Goal: Task Accomplishment & Management: Use online tool/utility

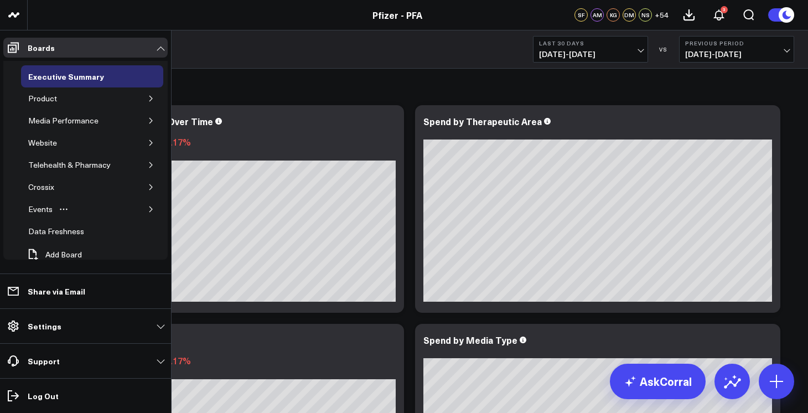
click at [149, 211] on icon "button" at bounding box center [150, 209] width 3 height 6
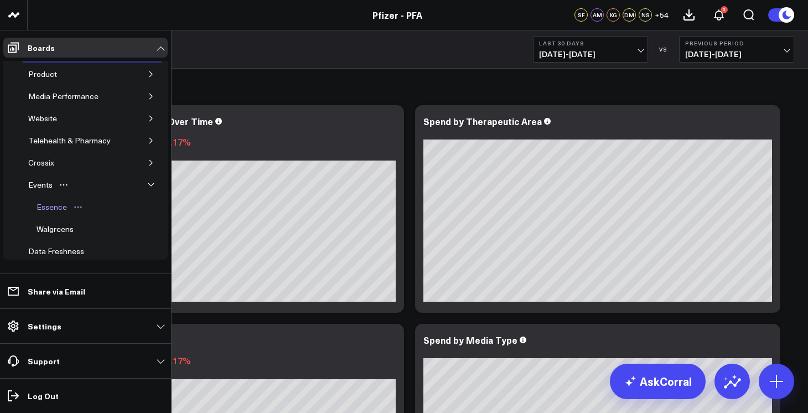
scroll to position [27, 0]
click at [45, 205] on div "Essence" at bounding box center [52, 204] width 36 height 13
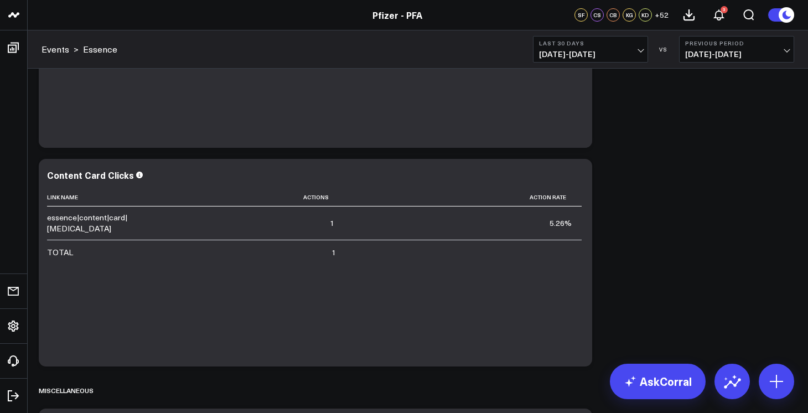
scroll to position [1920, 0]
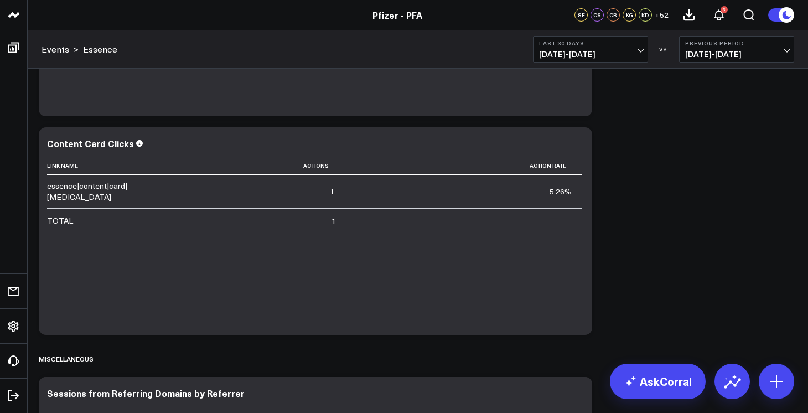
drag, startPoint x: 609, startPoint y: 48, endPoint x: 614, endPoint y: 58, distance: 11.4
click at [609, 48] on button "Last 30 Days 09/10/25 - 10/09/25" at bounding box center [590, 49] width 115 height 27
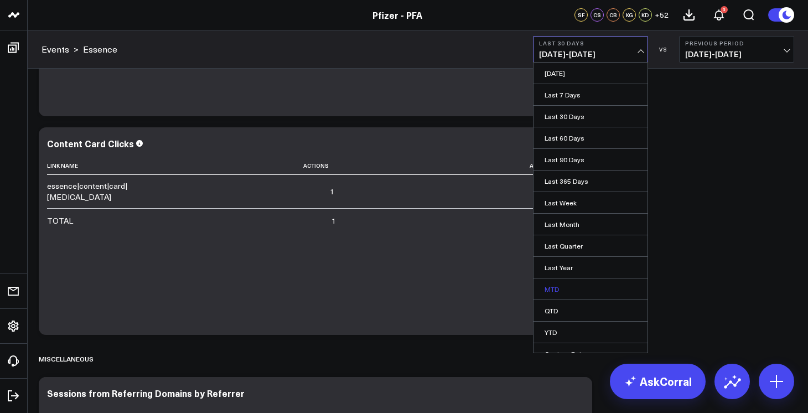
scroll to position [12, 0]
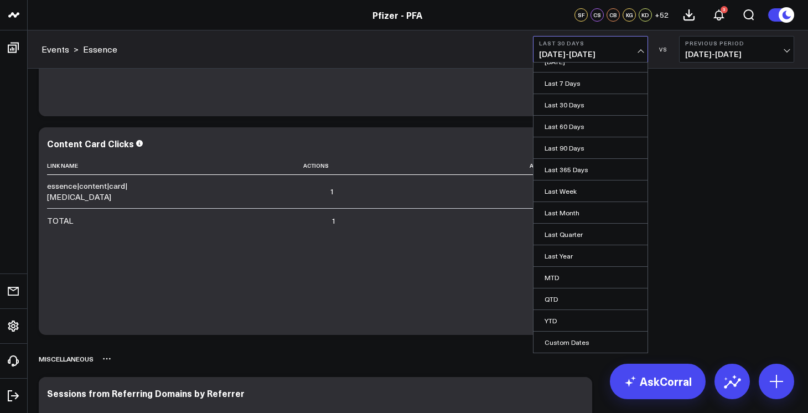
click at [567, 345] on link "Custom Dates" at bounding box center [590, 341] width 114 height 21
select select "9"
select select "2025"
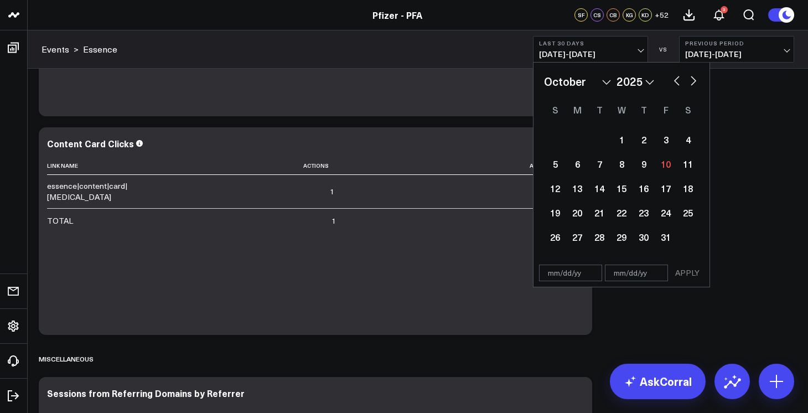
click at [605, 80] on select "January February March April May June July August September October November De…" at bounding box center [577, 81] width 67 height 17
select select "5"
select select "2025"
click at [575, 236] on div "30" at bounding box center [577, 237] width 22 height 22
type input "06/30/25"
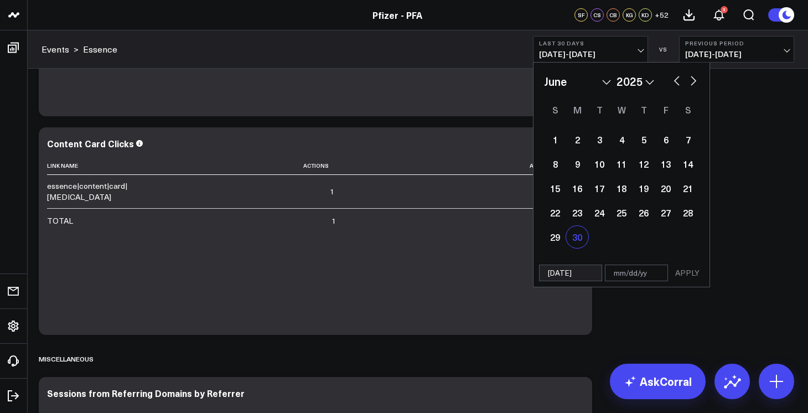
select select "5"
select select "2025"
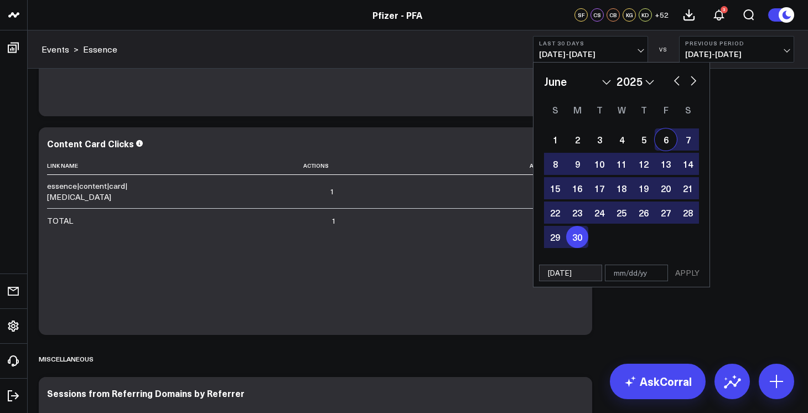
click at [693, 80] on button "button" at bounding box center [693, 79] width 11 height 13
select select "6"
select select "2025"
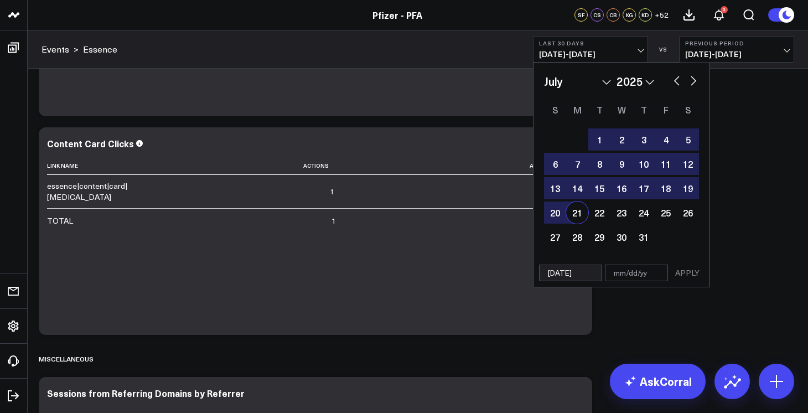
click at [578, 213] on div "21" at bounding box center [577, 212] width 22 height 22
type input "07/21/25"
select select "6"
select select "2025"
click at [684, 273] on button "APPLY" at bounding box center [687, 272] width 33 height 17
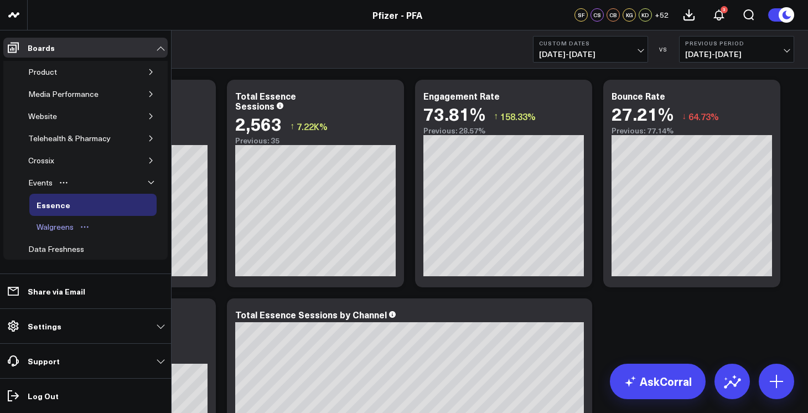
click at [64, 225] on div "Walgreens" at bounding box center [55, 226] width 43 height 13
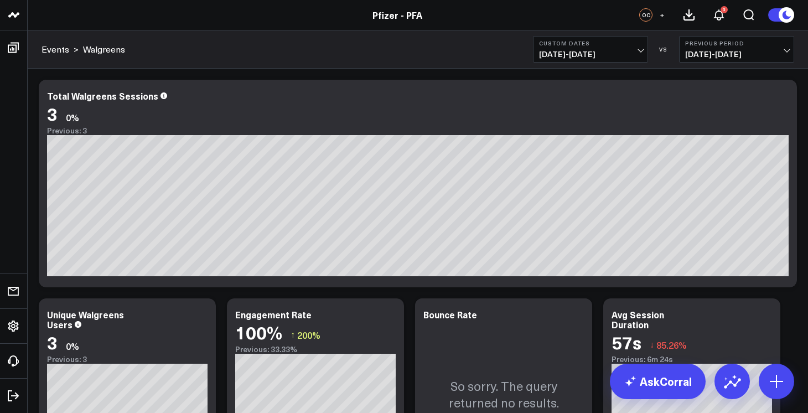
click at [568, 53] on span "06/30/25 - 07/21/25" at bounding box center [590, 54] width 103 height 9
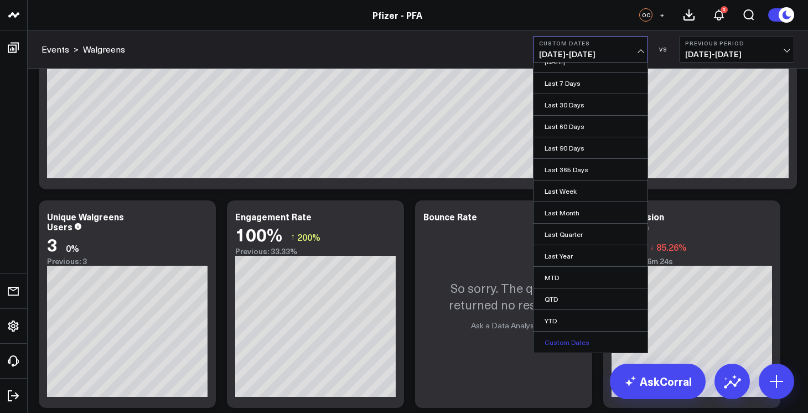
scroll to position [103, 0]
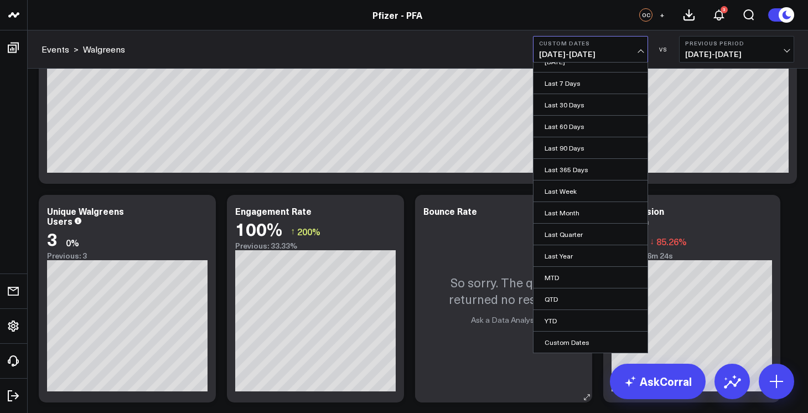
drag, startPoint x: 573, startPoint y: 343, endPoint x: 583, endPoint y: 301, distance: 43.1
click at [573, 341] on link "Custom Dates" at bounding box center [590, 341] width 114 height 21
select select "9"
select select "2025"
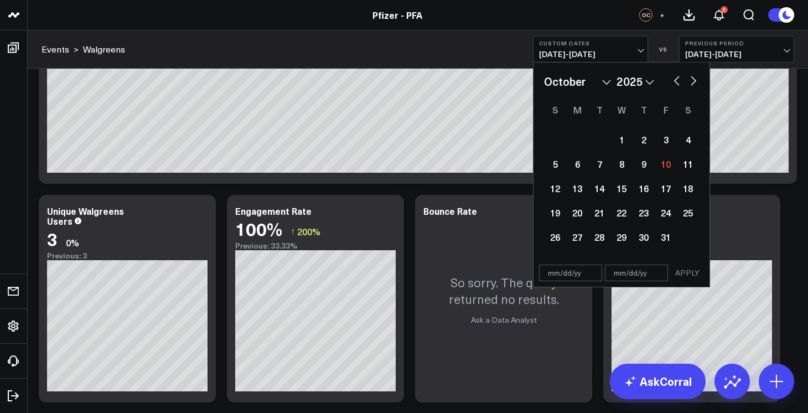
click at [671, 81] on button "button" at bounding box center [676, 79] width 11 height 13
select select "8"
select select "2025"
click at [672, 81] on button "button" at bounding box center [676, 79] width 11 height 13
select select "6"
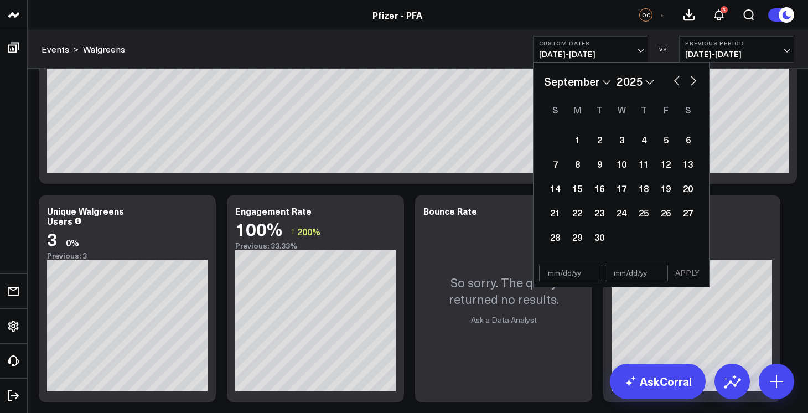
select select "2025"
click at [672, 81] on button "button" at bounding box center [676, 79] width 11 height 13
select select "5"
select select "2025"
click at [672, 81] on button "button" at bounding box center [676, 79] width 11 height 13
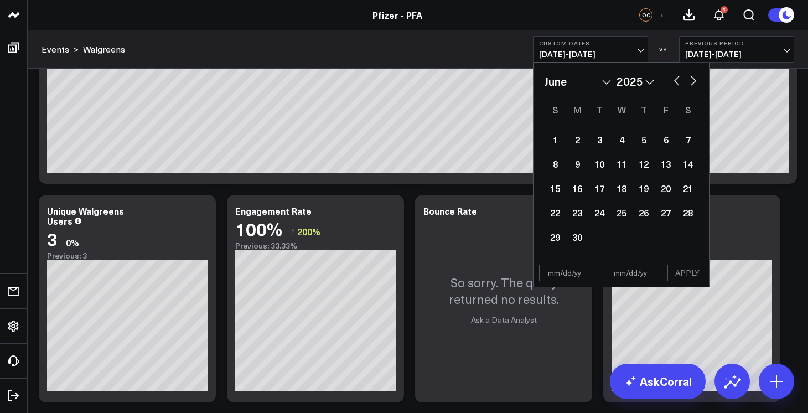
select select "4"
select select "2025"
click at [672, 81] on button "button" at bounding box center [676, 79] width 11 height 13
select select "3"
select select "2025"
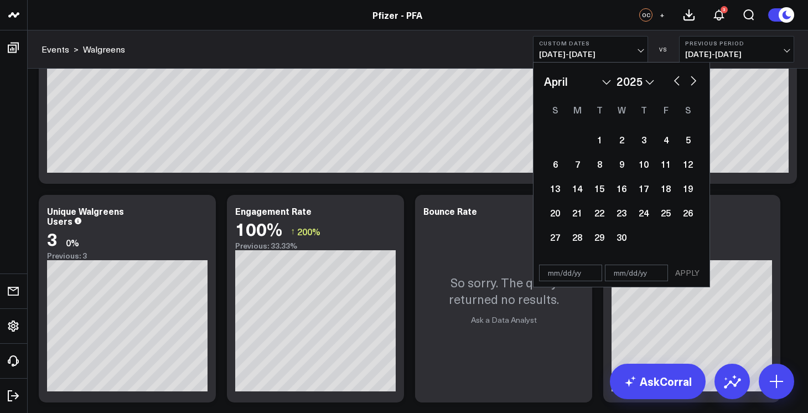
click at [672, 81] on button "button" at bounding box center [676, 79] width 11 height 13
select select "2"
select select "2025"
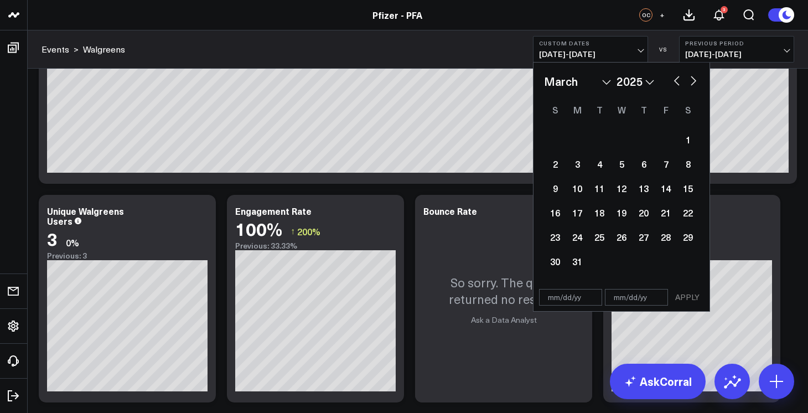
click at [678, 81] on button "button" at bounding box center [676, 79] width 11 height 13
select select "1"
select select "2025"
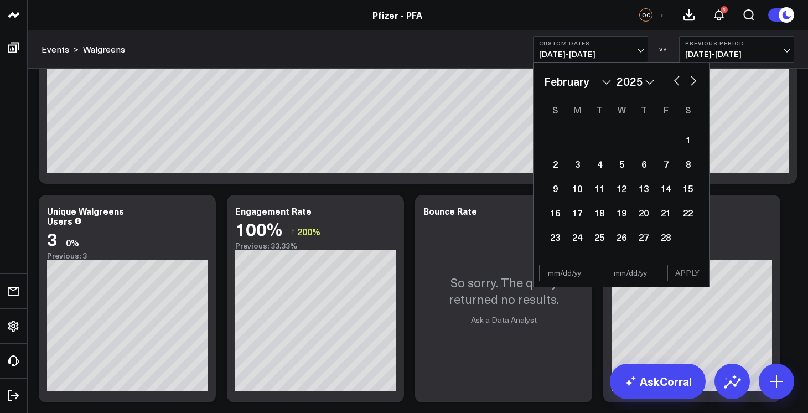
click at [676, 81] on button "button" at bounding box center [676, 79] width 11 height 13
select select "10"
select select "2024"
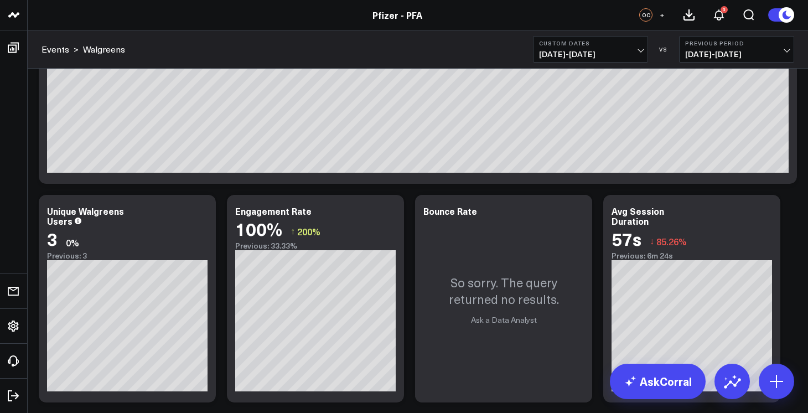
click at [630, 53] on span "06/30/25 - 07/21/25" at bounding box center [590, 54] width 103 height 9
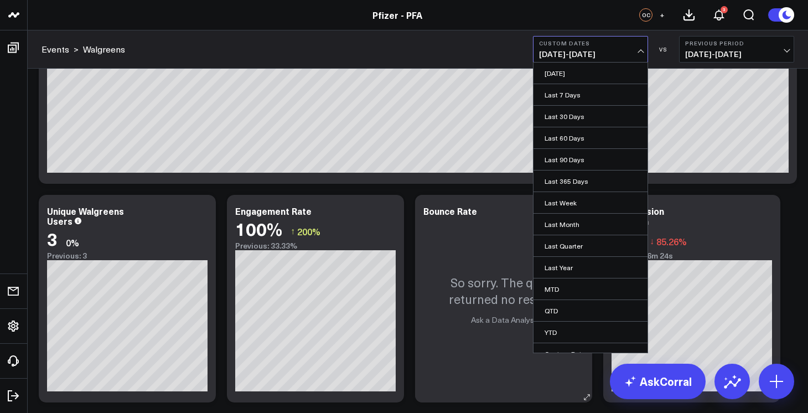
click at [584, 265] on link "Last Year" at bounding box center [590, 267] width 114 height 21
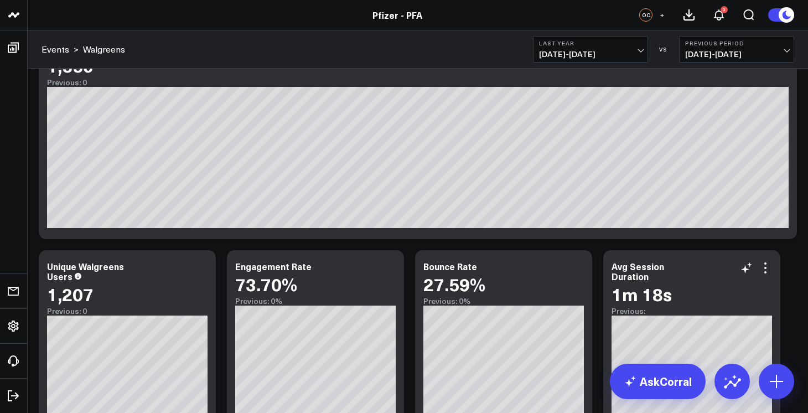
scroll to position [18, 0]
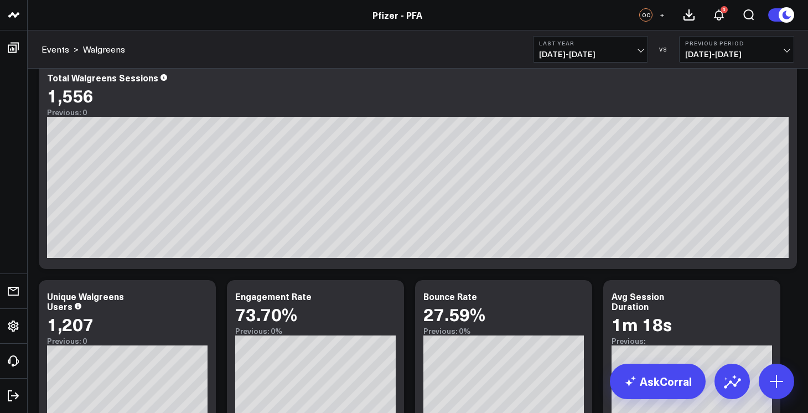
click at [582, 57] on span "01/01/24 - 12/31/24" at bounding box center [590, 54] width 103 height 9
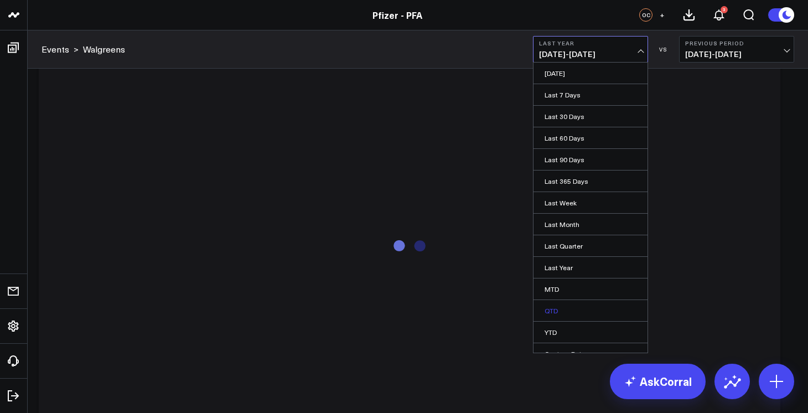
scroll to position [12, 0]
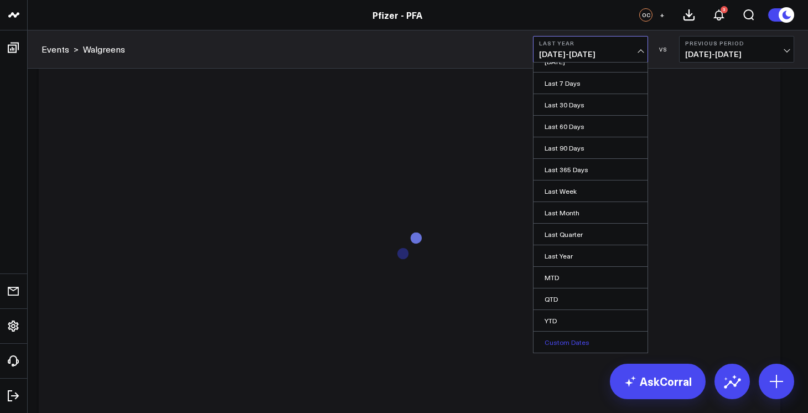
click at [564, 341] on link "Custom Dates" at bounding box center [590, 341] width 114 height 21
select select "9"
select select "2025"
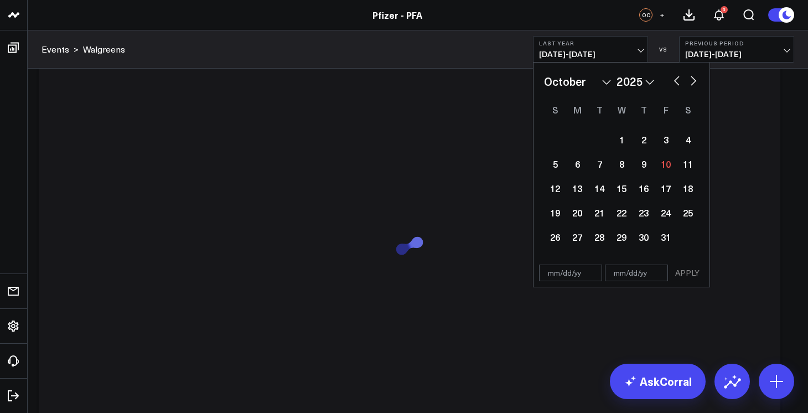
click at [694, 81] on button "button" at bounding box center [693, 79] width 11 height 13
select select "10"
select select "2025"
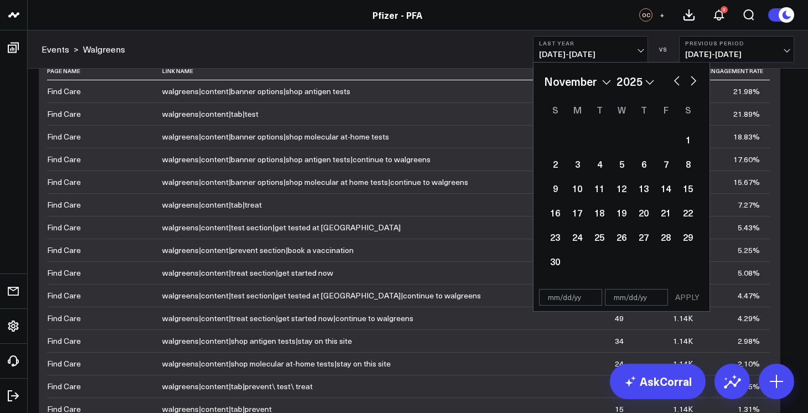
click at [676, 82] on button "button" at bounding box center [676, 79] width 11 height 13
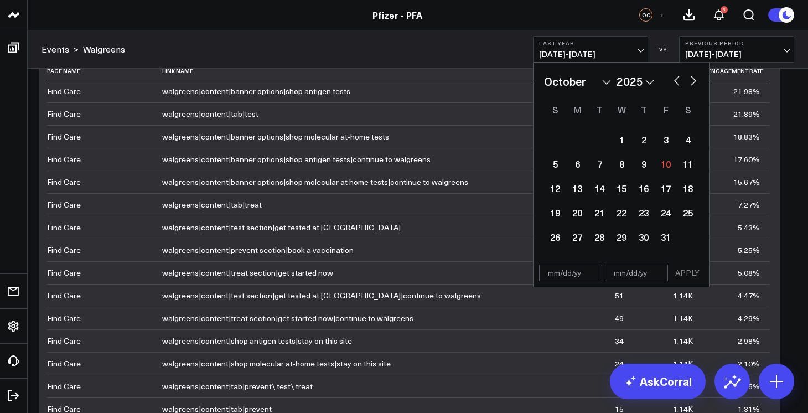
click at [676, 82] on button "button" at bounding box center [676, 79] width 11 height 13
select select "7"
select select "2025"
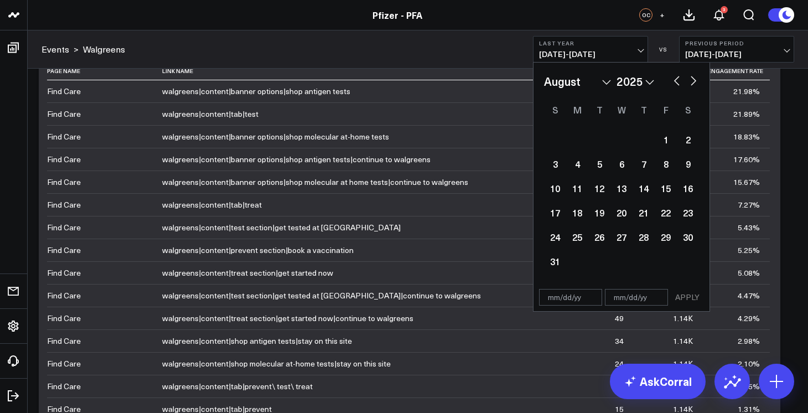
click at [676, 82] on button "button" at bounding box center [676, 79] width 11 height 13
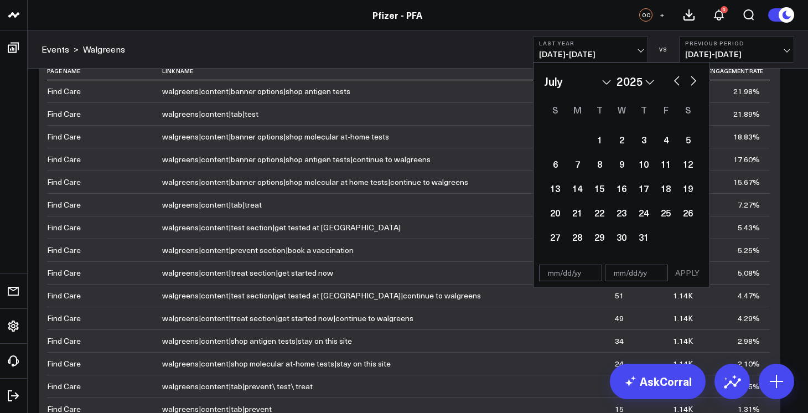
click at [676, 82] on button "button" at bounding box center [676, 79] width 11 height 13
select select "4"
select select "2025"
click at [676, 82] on button "button" at bounding box center [676, 79] width 11 height 13
select select "3"
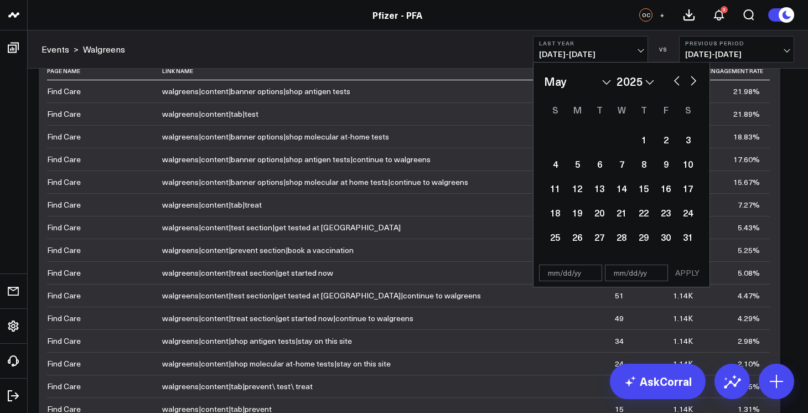
select select "2025"
click at [675, 82] on button "button" at bounding box center [676, 79] width 11 height 13
select select "2"
select select "2025"
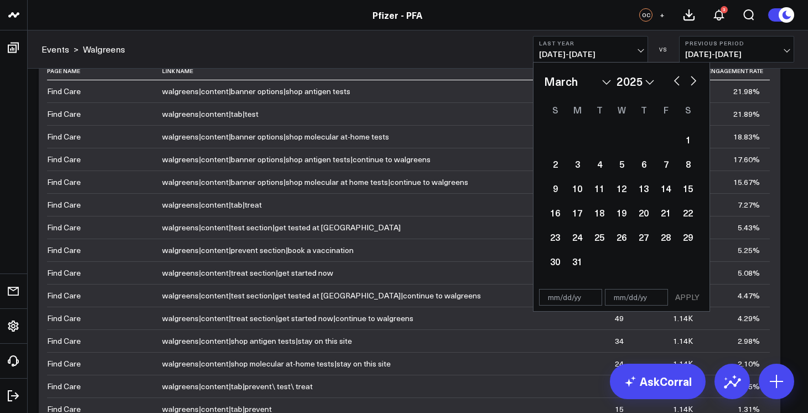
click at [675, 82] on button "button" at bounding box center [676, 79] width 11 height 13
select select "1"
select select "2025"
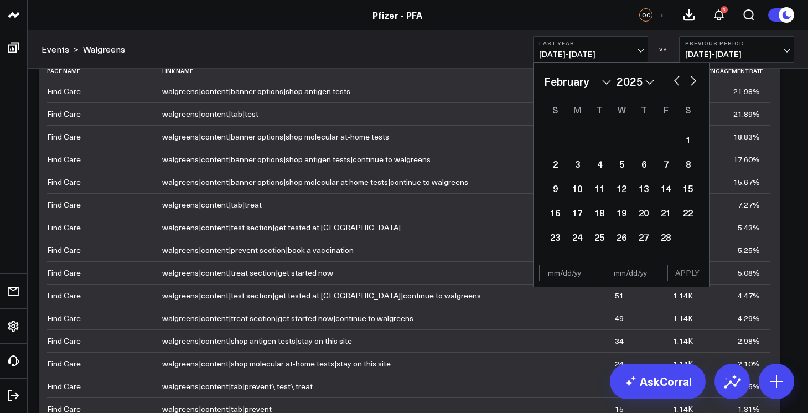
click at [675, 82] on button "button" at bounding box center [676, 79] width 11 height 13
select select "2025"
click at [675, 82] on button "button" at bounding box center [676, 79] width 11 height 13
select select "9"
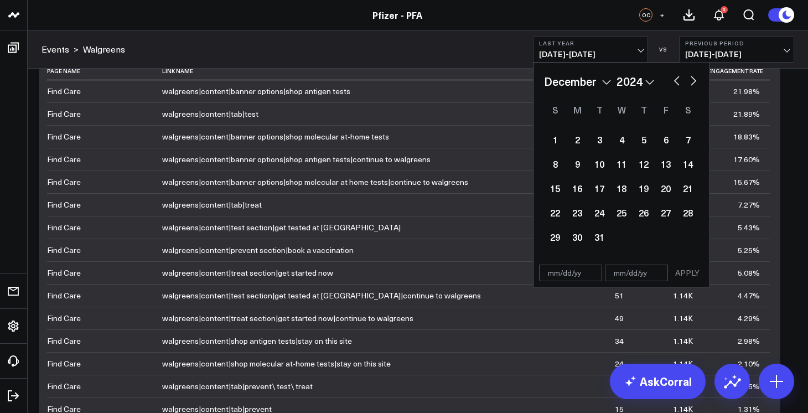
select select "2024"
click at [692, 82] on button "button" at bounding box center [693, 79] width 11 height 13
select select "10"
select select "2024"
click at [603, 165] on div "5" at bounding box center [599, 164] width 22 height 22
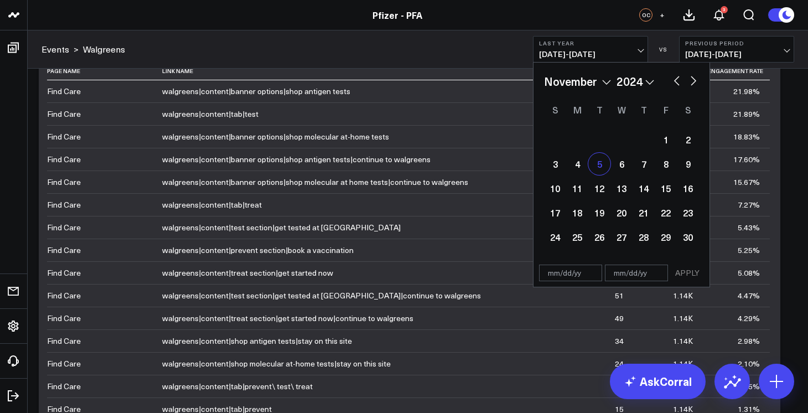
type input "11/05/24"
select select "10"
select select "2024"
click at [692, 79] on button "button" at bounding box center [693, 79] width 11 height 13
select select "11"
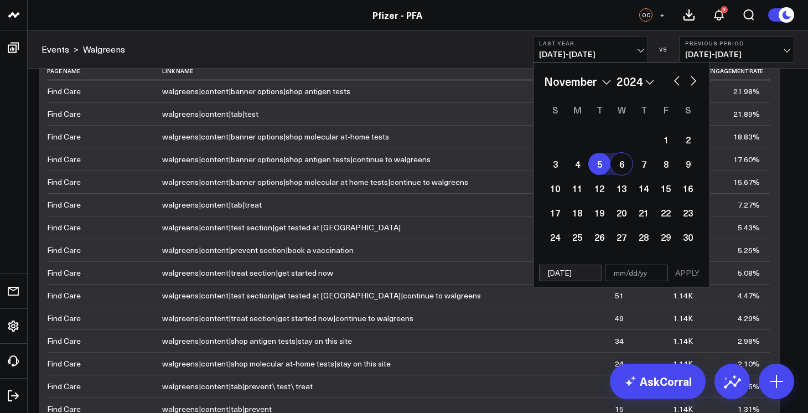
select select "2024"
click at [578, 145] on div "2" at bounding box center [577, 139] width 22 height 22
type input "12/02/24"
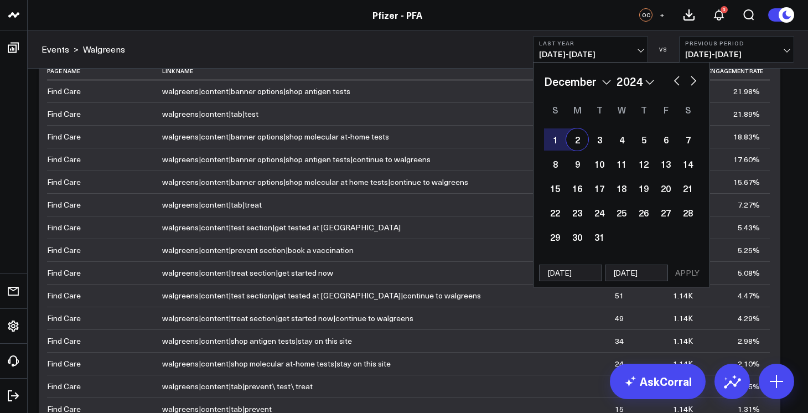
select select "11"
select select "2024"
click at [686, 271] on button "APPLY" at bounding box center [687, 272] width 33 height 17
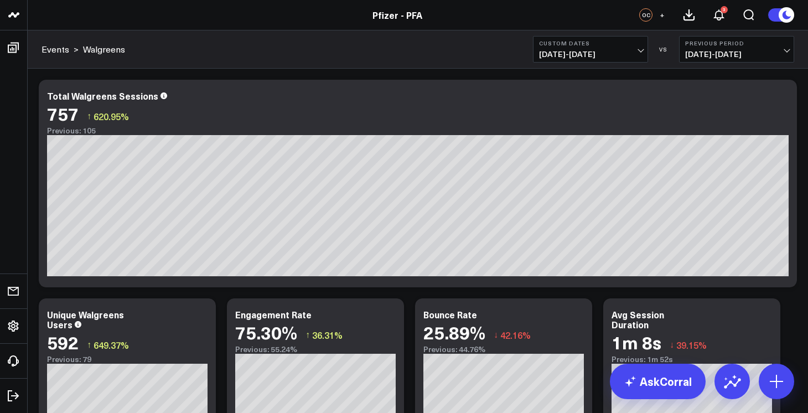
click at [586, 50] on span "11/05/24 - 12/02/24" at bounding box center [590, 54] width 103 height 9
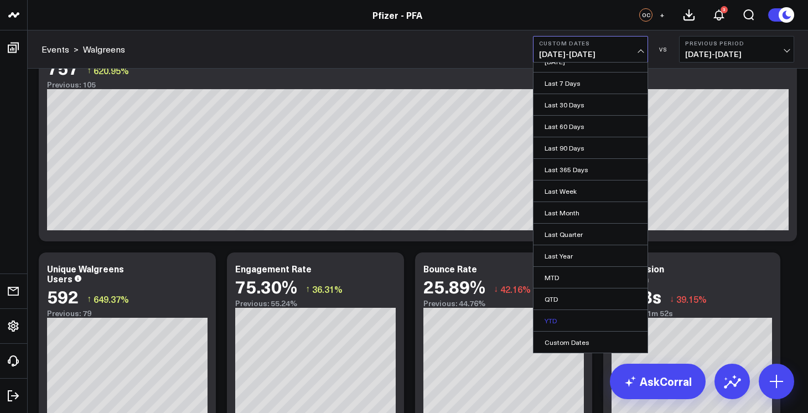
scroll to position [48, 0]
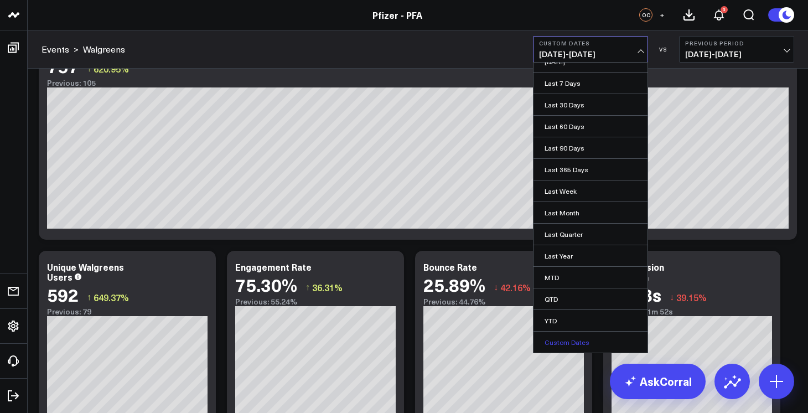
click at [568, 339] on link "Custom Dates" at bounding box center [590, 341] width 114 height 21
select select "9"
select select "2025"
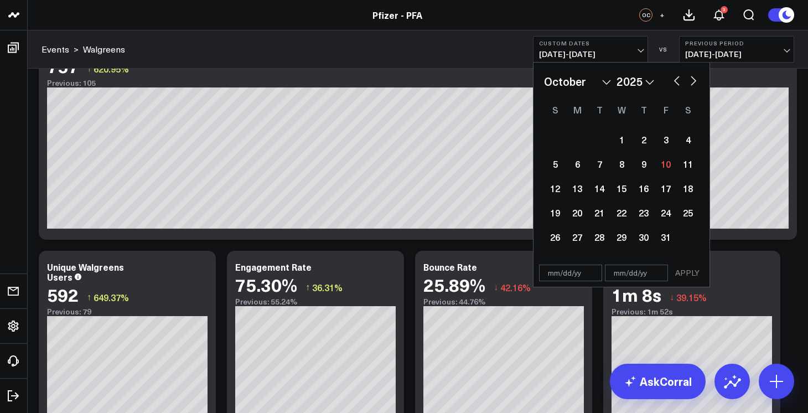
click at [588, 47] on button "Custom Dates 11/05/24 - 12/02/24" at bounding box center [590, 49] width 115 height 27
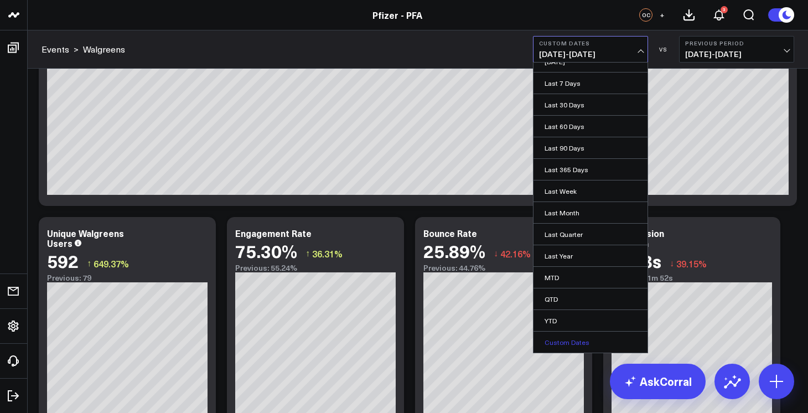
scroll to position [83, 0]
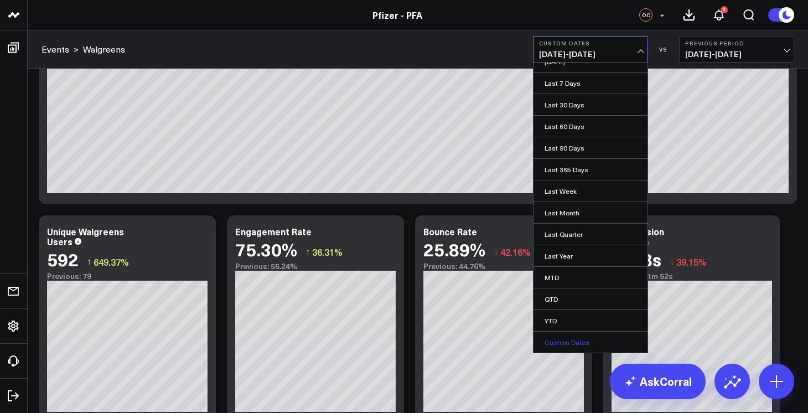
click at [567, 344] on link "Custom Dates" at bounding box center [590, 341] width 114 height 21
select select "9"
select select "2025"
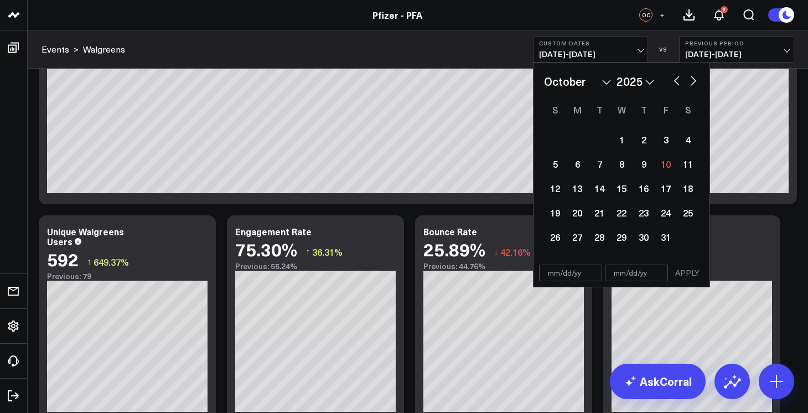
click at [548, 273] on input "text" at bounding box center [570, 272] width 63 height 17
select select "9"
select select "2025"
type input "11/5/25"
select select "10"
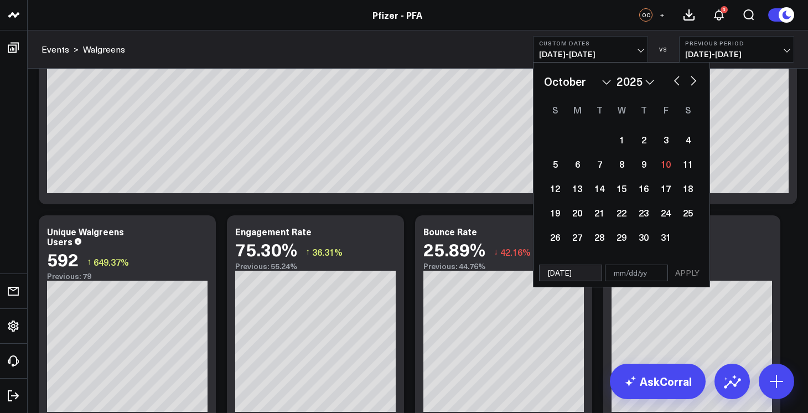
select select "2025"
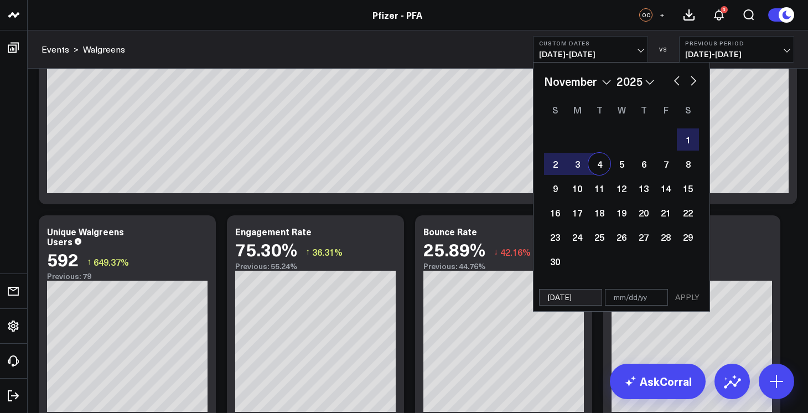
type input "11/5/25"
click at [630, 302] on input "text" at bounding box center [636, 297] width 63 height 17
select select "10"
select select "2025"
click at [590, 298] on input "11/5/25" at bounding box center [570, 297] width 63 height 17
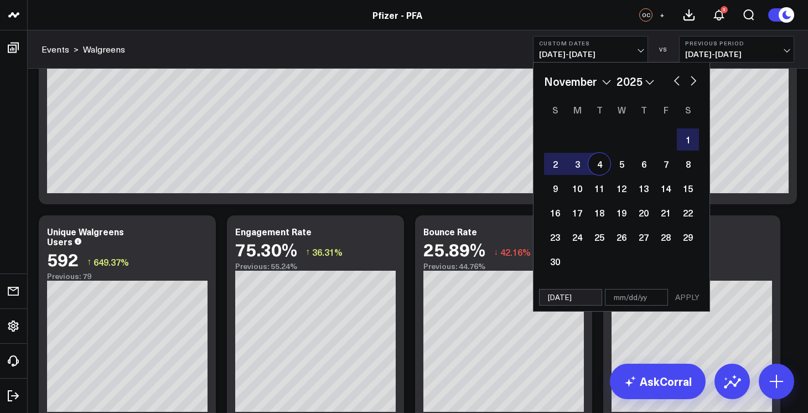
select select "10"
select select "2025"
type input "11/5/24"
select select "10"
select select "2024"
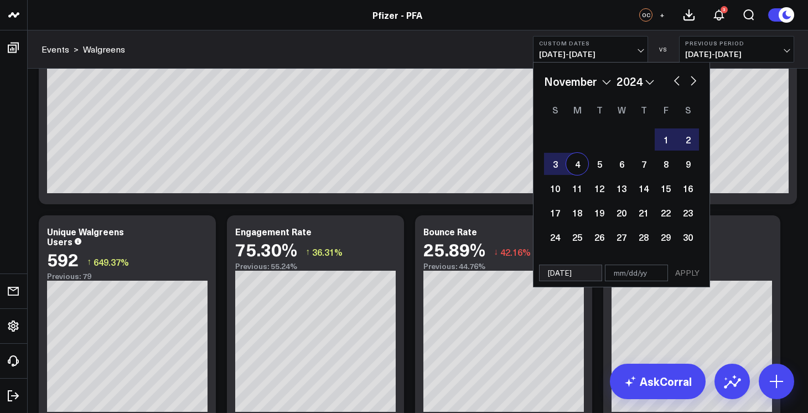
click at [580, 164] on div "4" at bounding box center [577, 164] width 22 height 22
type input "11/04/24"
select select "10"
select select "2024"
click at [698, 80] on button "button" at bounding box center [693, 79] width 11 height 13
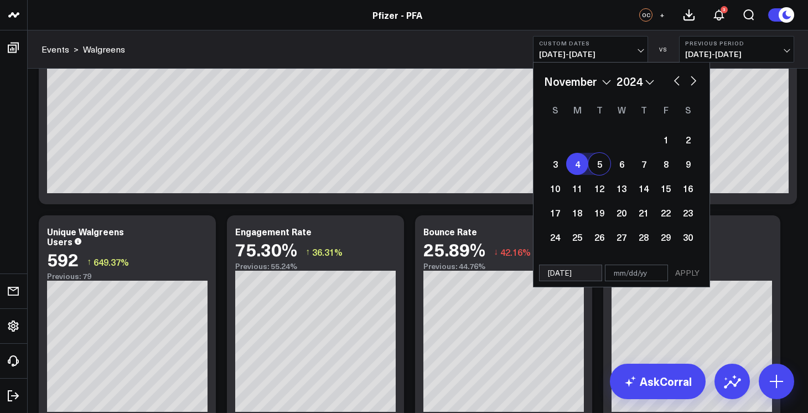
select select "11"
select select "2024"
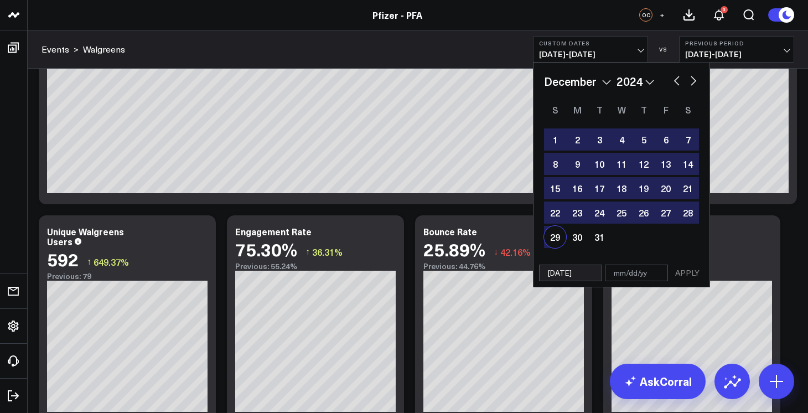
click at [552, 238] on div "29" at bounding box center [555, 237] width 22 height 22
type input "12/29/24"
select select "11"
select select "2024"
click at [686, 273] on button "APPLY" at bounding box center [687, 272] width 33 height 17
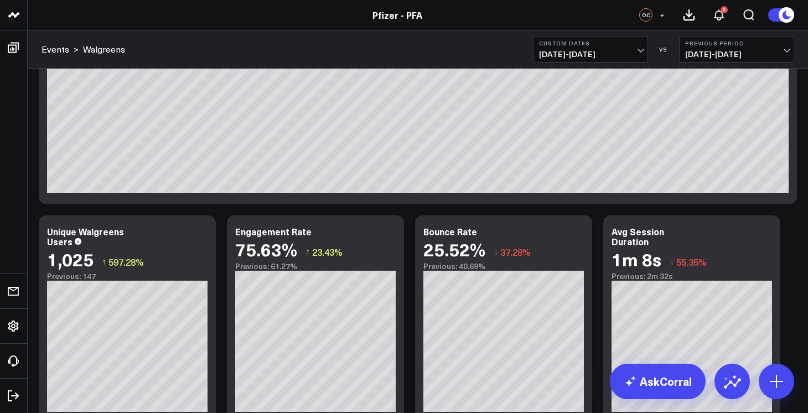
click at [601, 52] on span "11/04/24 - 12/29/24" at bounding box center [590, 54] width 103 height 9
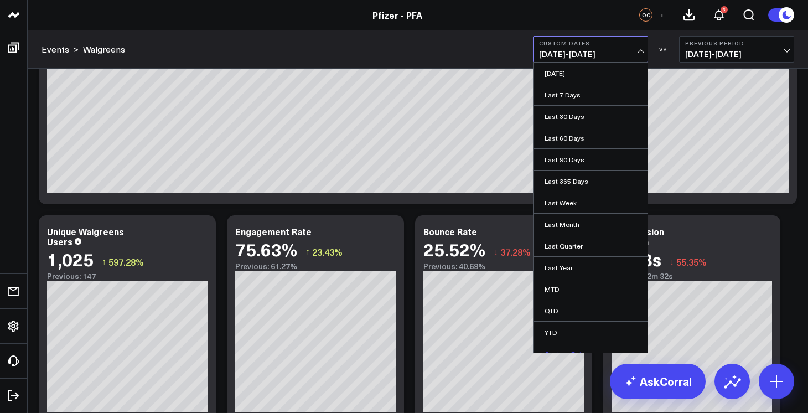
scroll to position [12, 0]
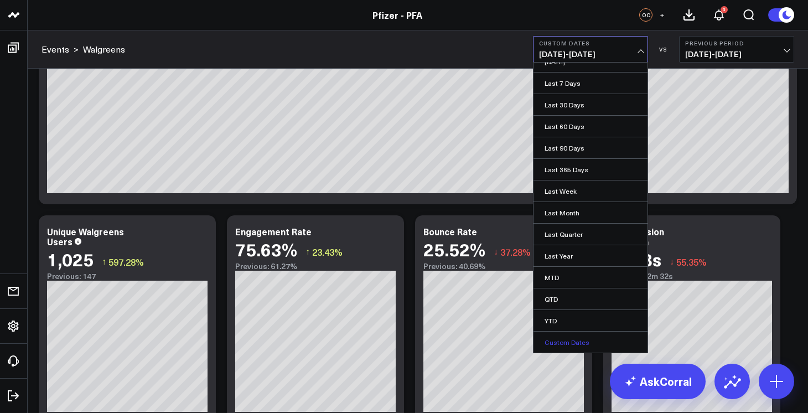
click at [573, 339] on link "Custom Dates" at bounding box center [590, 341] width 114 height 21
select select "9"
select select "2025"
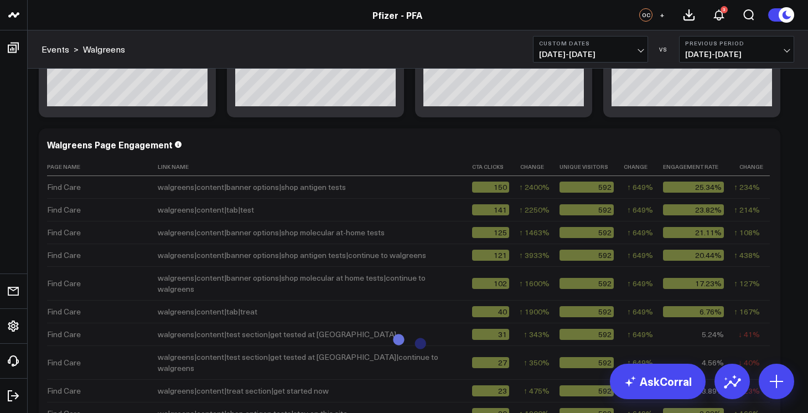
scroll to position [390, 0]
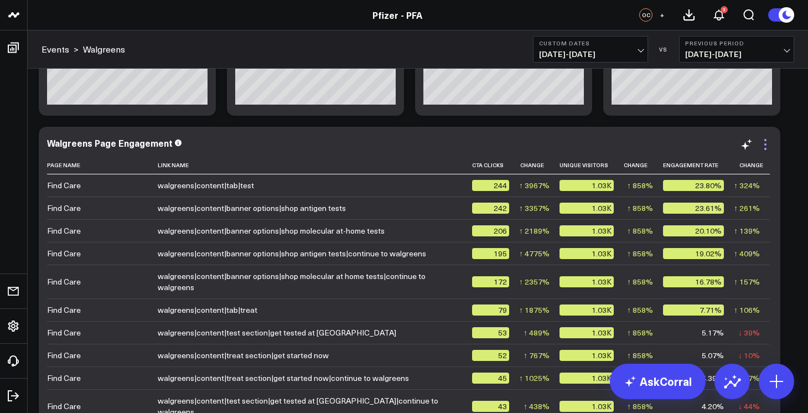
click at [765, 143] on icon at bounding box center [765, 144] width 2 height 2
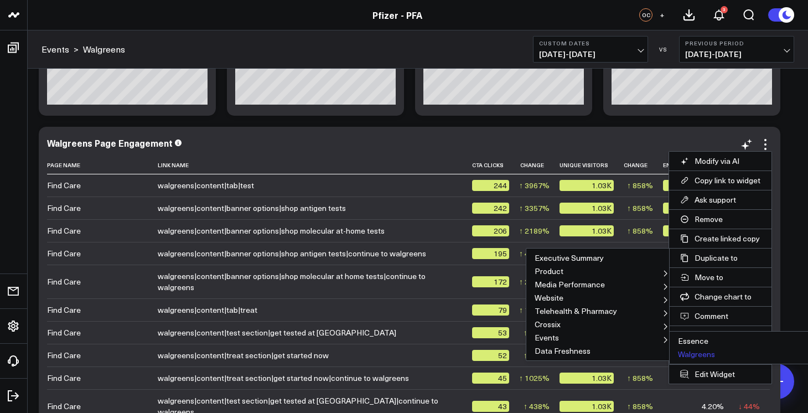
click at [700, 356] on button "Walgreens" at bounding box center [741, 353] width 143 height 13
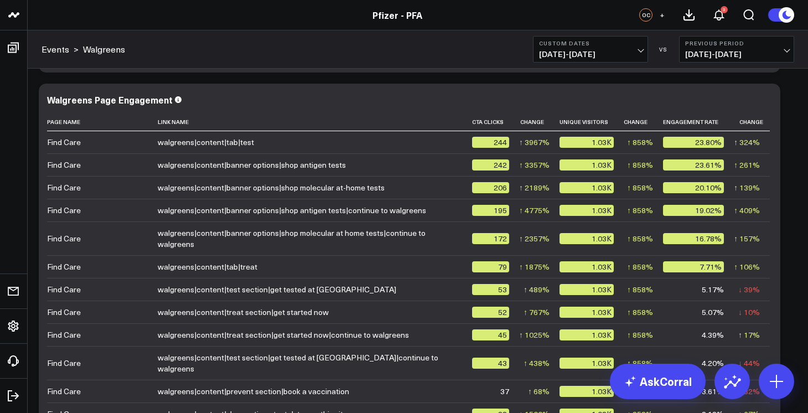
scroll to position [861, 0]
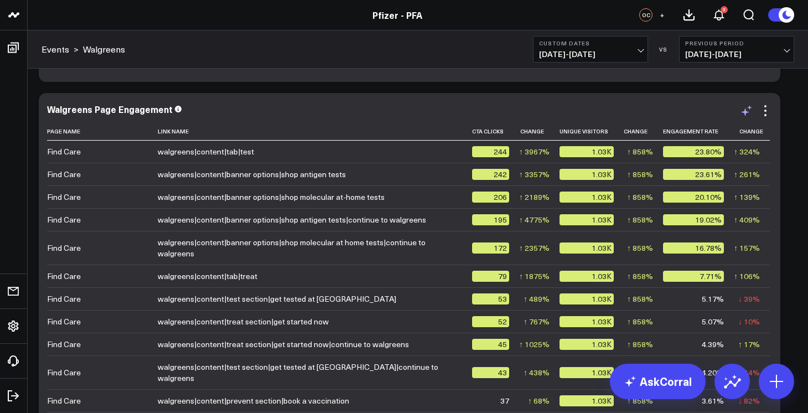
click at [741, 112] on icon at bounding box center [746, 110] width 13 height 13
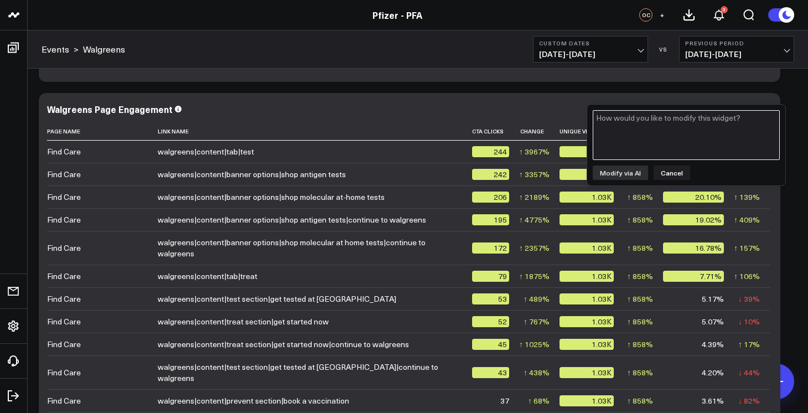
click at [733, 131] on textarea at bounding box center [686, 135] width 187 height 50
type textarea "i"
click at [703, 120] on textarea "limit to linl names that include "continue to walgreens%" at bounding box center [686, 135] width 187 height 50
click at [631, 118] on textarea "limit to linl names that include %continue to walgreens%" at bounding box center [686, 135] width 187 height 50
click at [621, 119] on textarea "limit to link names that include %continue to walgreens%" at bounding box center [686, 135] width 187 height 50
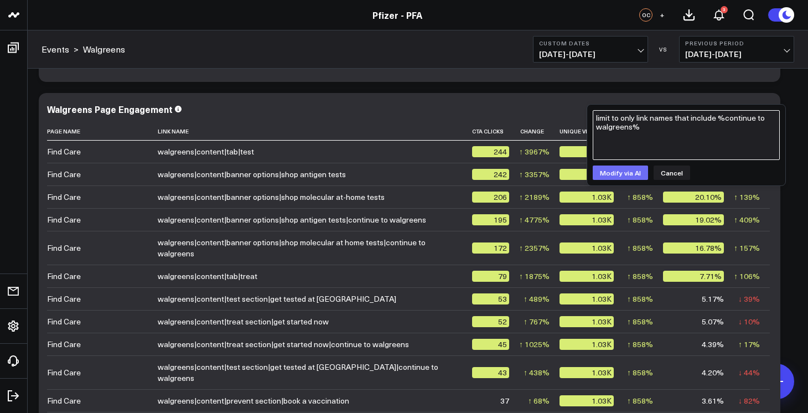
type textarea "limit to only link names that include %continue to walgreens%"
click at [627, 173] on button "Modify via AI" at bounding box center [620, 172] width 55 height 14
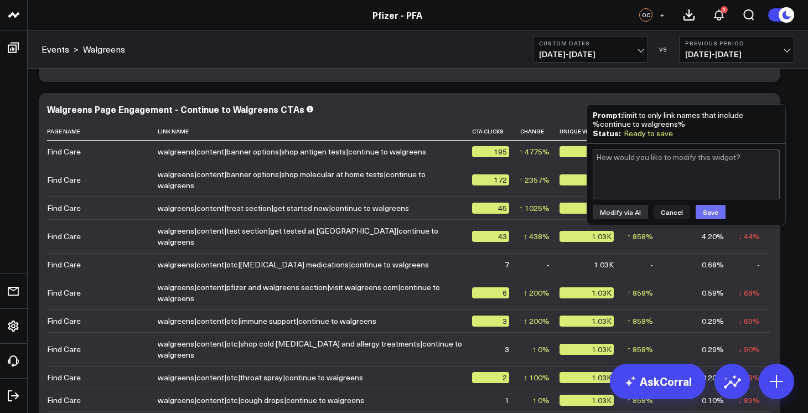
click at [707, 211] on button "Save" at bounding box center [711, 212] width 30 height 14
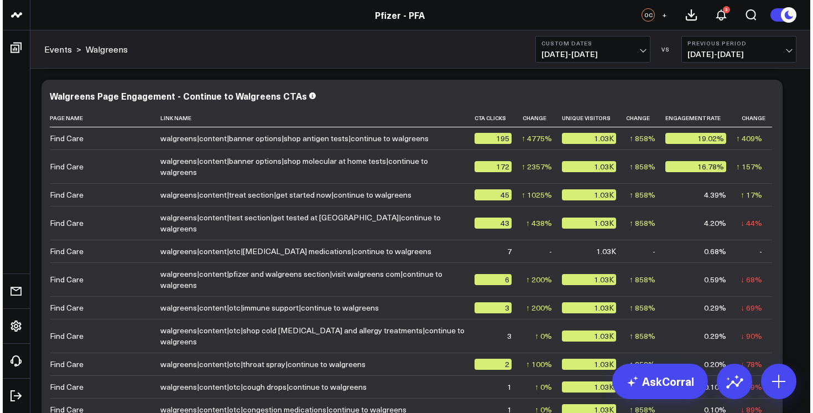
scroll to position [874, 0]
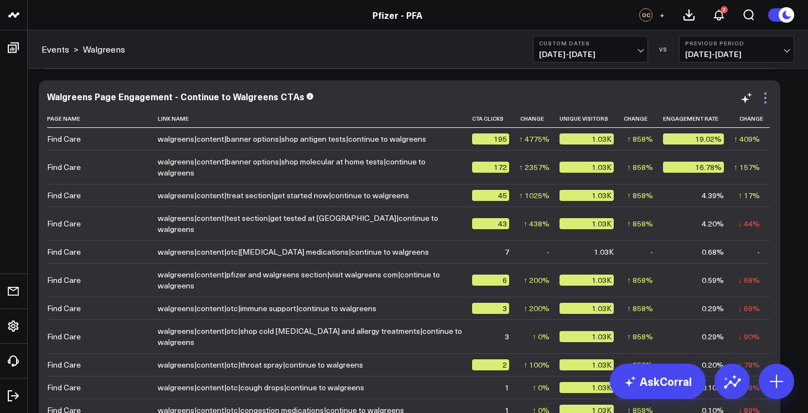
click at [765, 98] on icon at bounding box center [765, 98] width 2 height 2
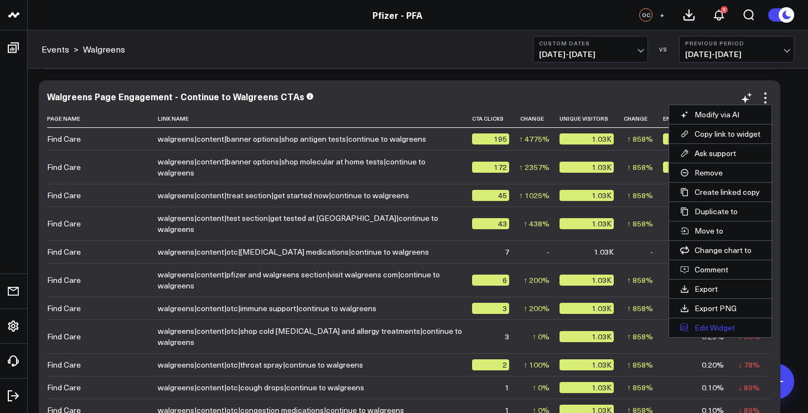
click at [719, 332] on button "Edit Widget" at bounding box center [720, 327] width 102 height 19
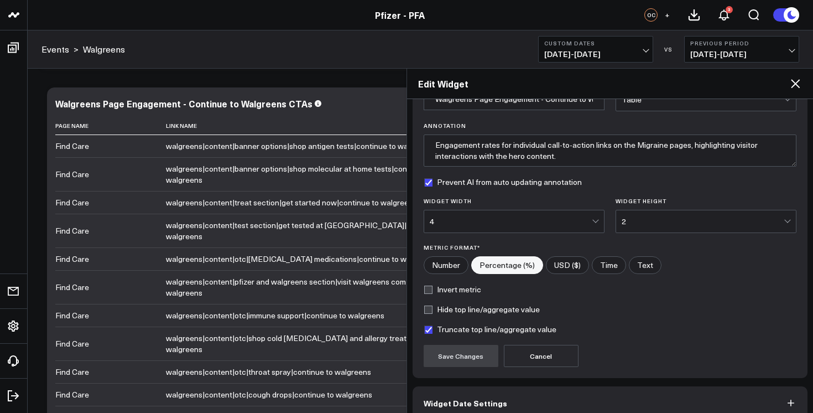
scroll to position [121, 0]
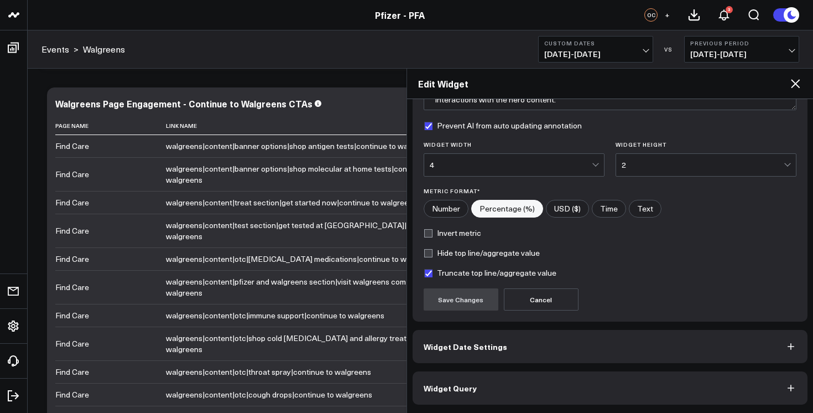
click at [560, 397] on button "Widget Query" at bounding box center [611, 387] width 396 height 33
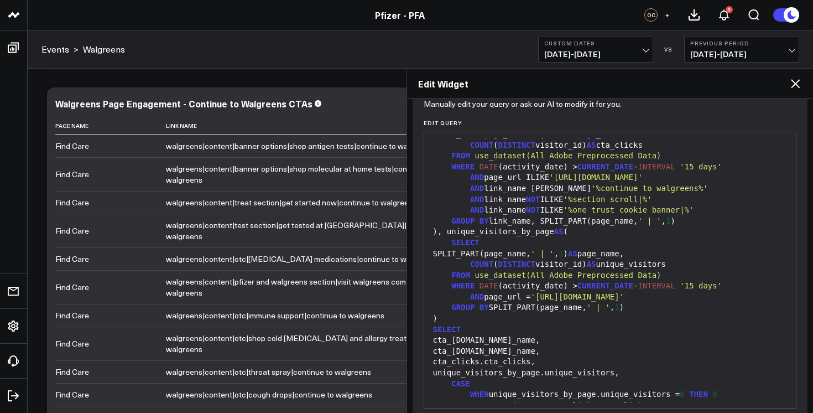
scroll to position [53, 0]
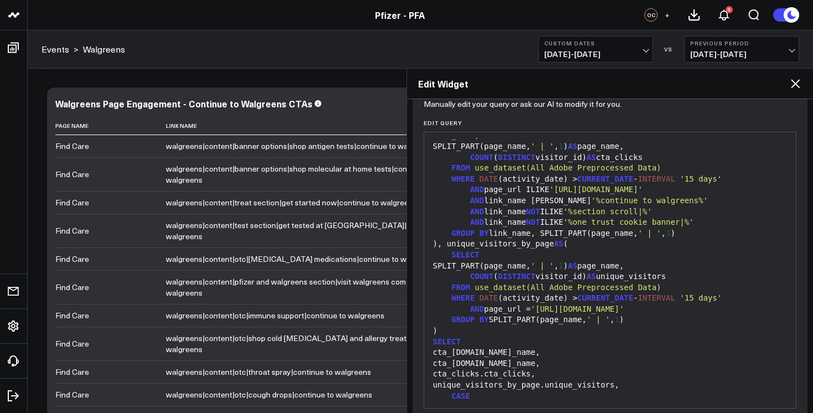
drag, startPoint x: 682, startPoint y: 200, endPoint x: 676, endPoint y: 200, distance: 6.1
click at [679, 200] on div "AND link_name ILIKE '%continue to walgreens%'" at bounding box center [610, 200] width 361 height 11
click at [675, 200] on span "'%continue to walgreens%'" at bounding box center [650, 200] width 117 height 9
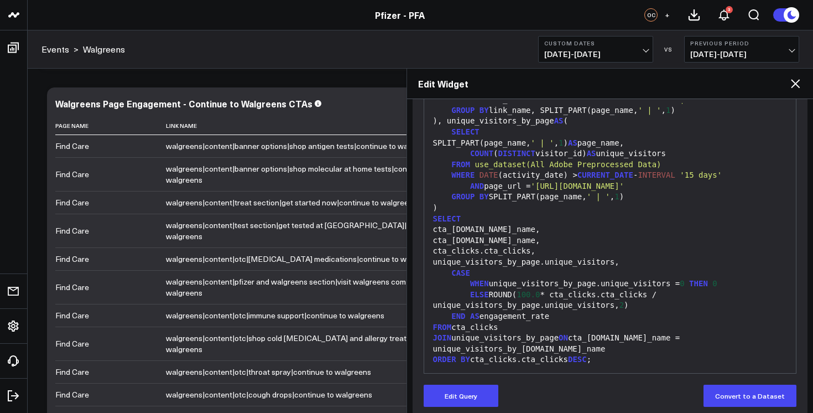
scroll to position [169, 0]
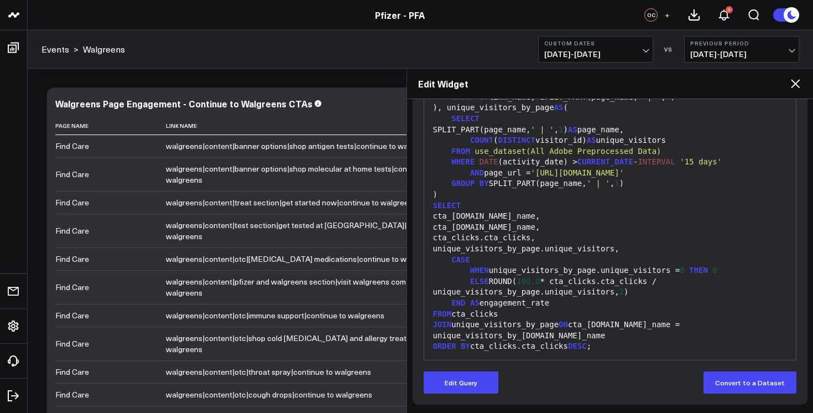
drag, startPoint x: 453, startPoint y: 382, endPoint x: 464, endPoint y: 370, distance: 16.5
click at [454, 381] on button "Edit Query" at bounding box center [461, 382] width 75 height 22
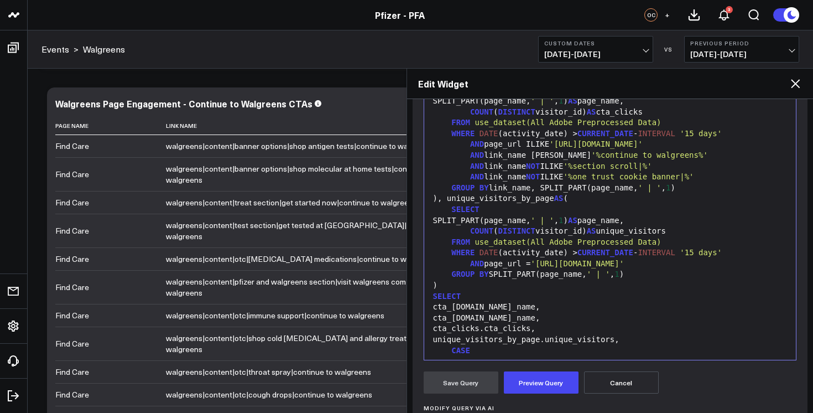
scroll to position [47, 0]
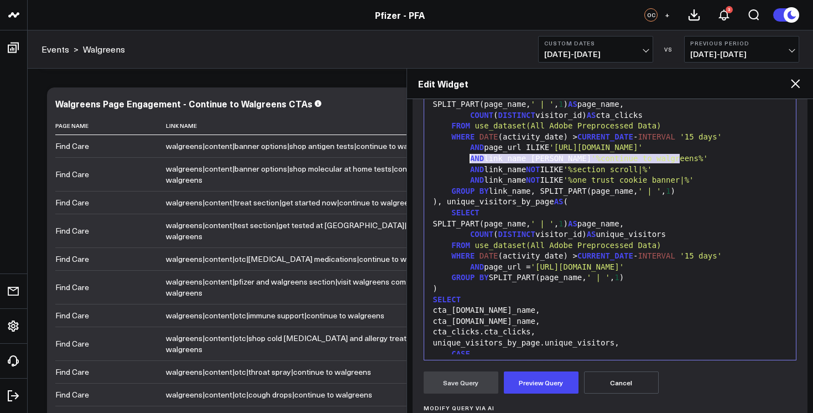
drag, startPoint x: 678, startPoint y: 157, endPoint x: 470, endPoint y: 157, distance: 208.1
click at [470, 157] on div "AND link_name ILIKE '%continue to walgreens%'" at bounding box center [610, 158] width 361 height 11
copy div "AND link_name ILIKE '%continue to walgreens%'"
click at [688, 160] on div "AND link_name ILIKE '%continue to walgreens%'" at bounding box center [610, 158] width 361 height 11
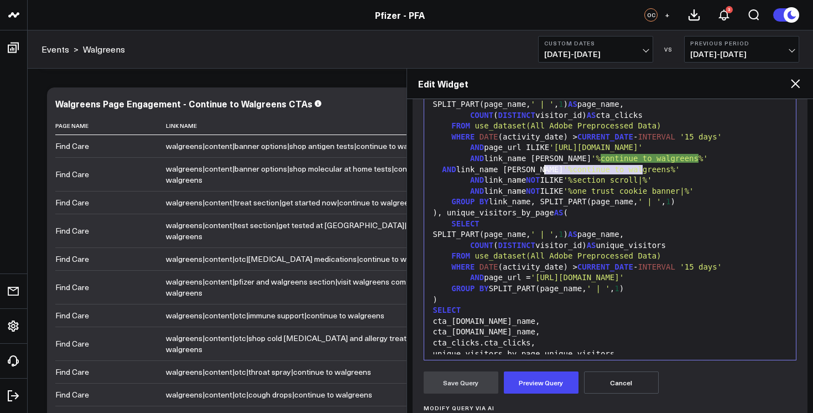
drag, startPoint x: 641, startPoint y: 172, endPoint x: 546, endPoint y: 174, distance: 95.2
click at [546, 174] on div "-- Break out engagement rate by individual CTAs on the Migraine page, showing c…" at bounding box center [610, 251] width 361 height 417
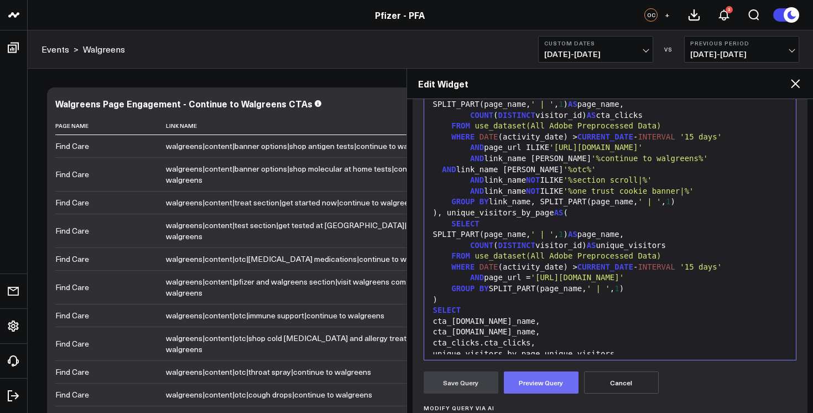
drag, startPoint x: 544, startPoint y: 384, endPoint x: 554, endPoint y: 383, distance: 10.5
click at [544, 384] on button "Preview Query" at bounding box center [541, 382] width 75 height 22
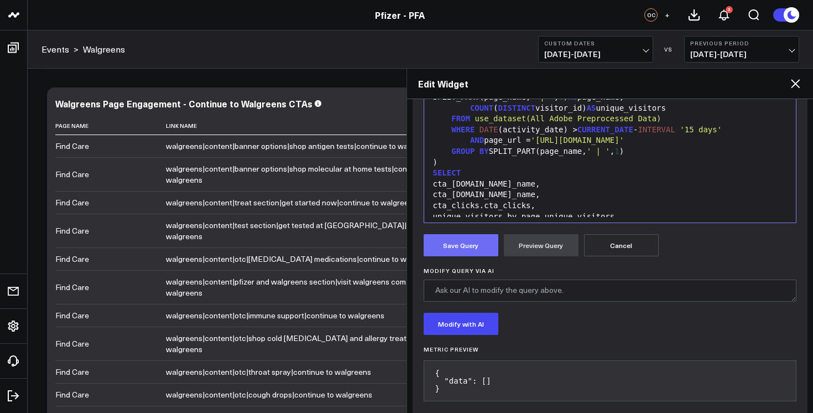
click at [474, 246] on button "Save Query" at bounding box center [461, 245] width 75 height 22
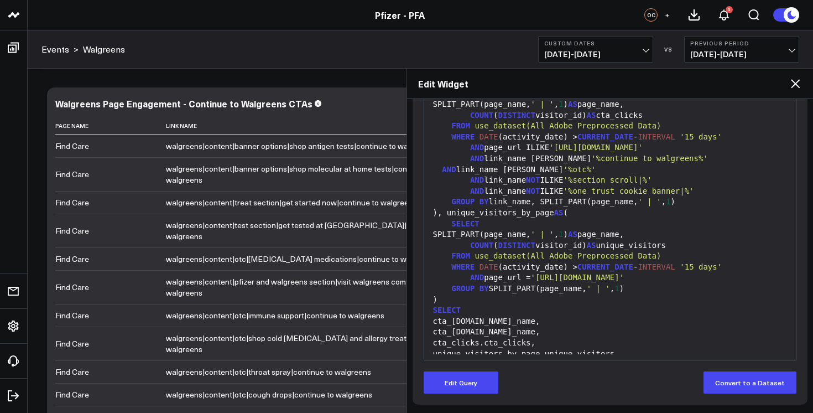
scroll to position [54, 0]
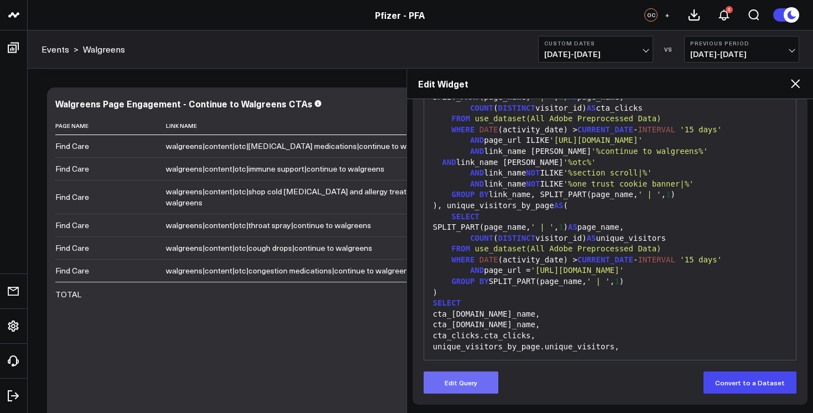
click at [468, 382] on button "Edit Query" at bounding box center [461, 382] width 75 height 22
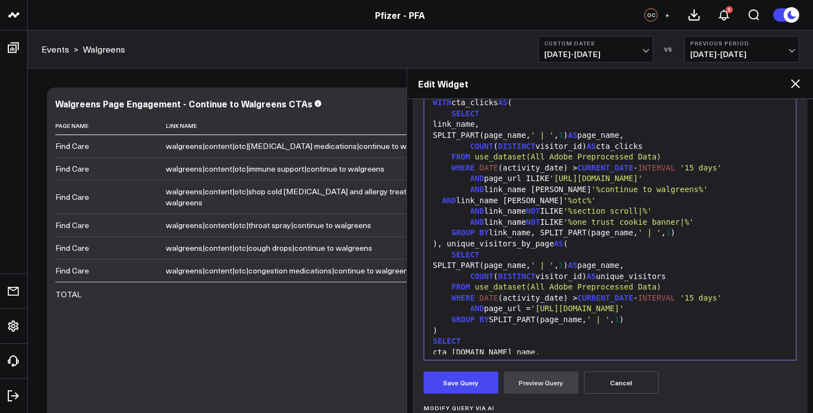
scroll to position [12, 0]
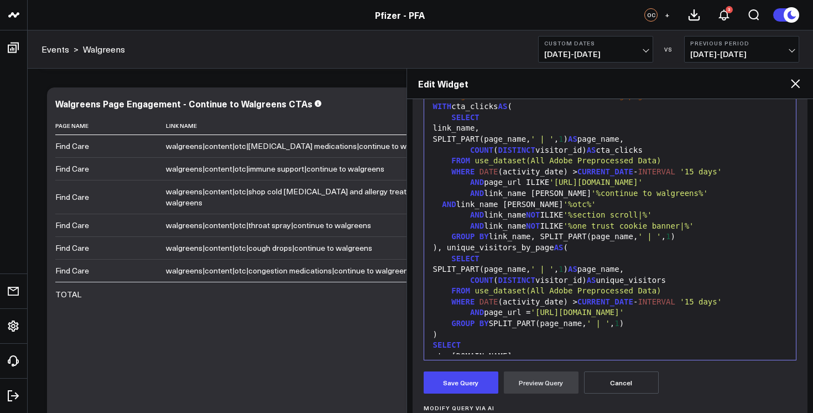
click at [564, 206] on span "'%otc%'" at bounding box center [580, 204] width 33 height 9
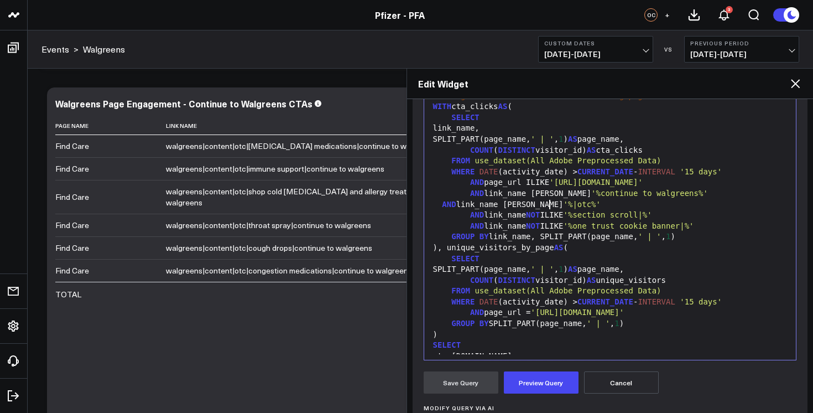
click at [564, 204] on span "'%|otc%'" at bounding box center [582, 204] width 37 height 9
click at [551, 383] on button "Preview Query" at bounding box center [541, 382] width 75 height 22
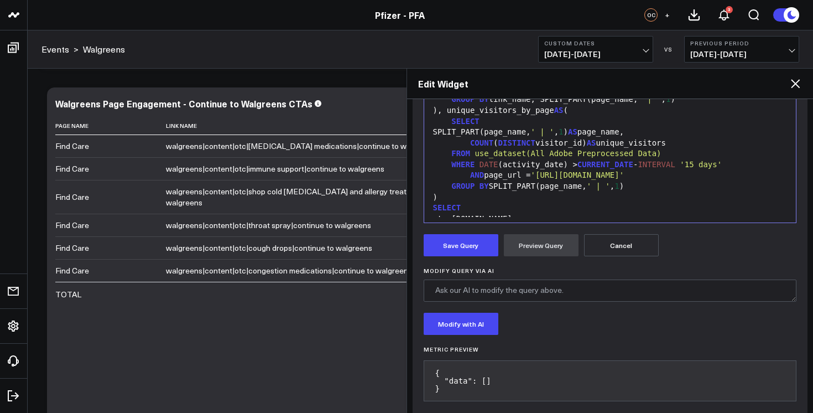
scroll to position [322, 0]
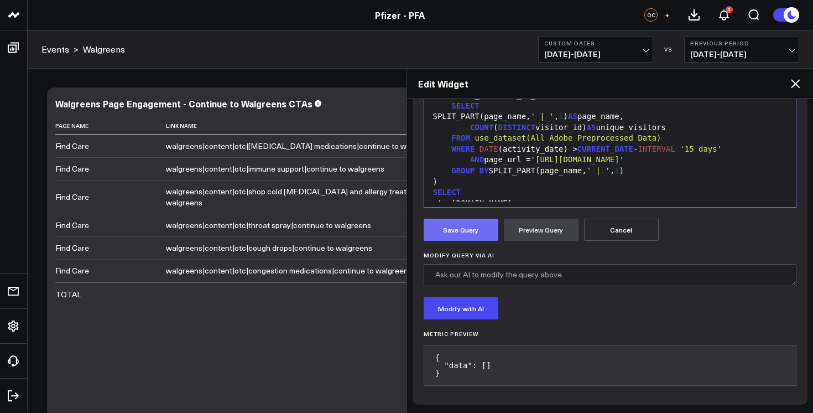
click at [457, 224] on button "Save Query" at bounding box center [461, 230] width 75 height 22
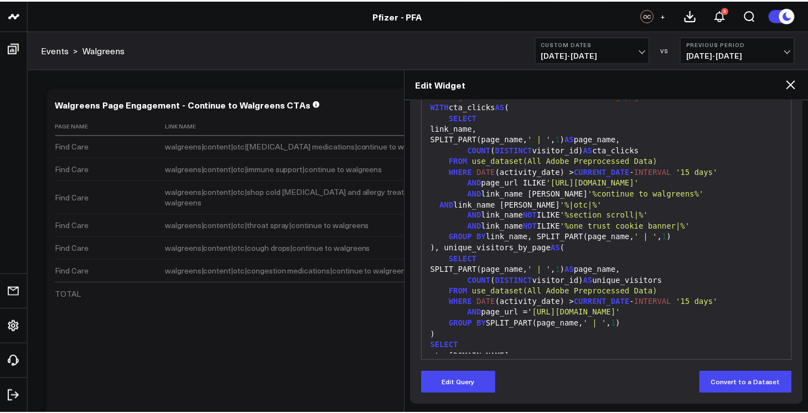
scroll to position [20, 0]
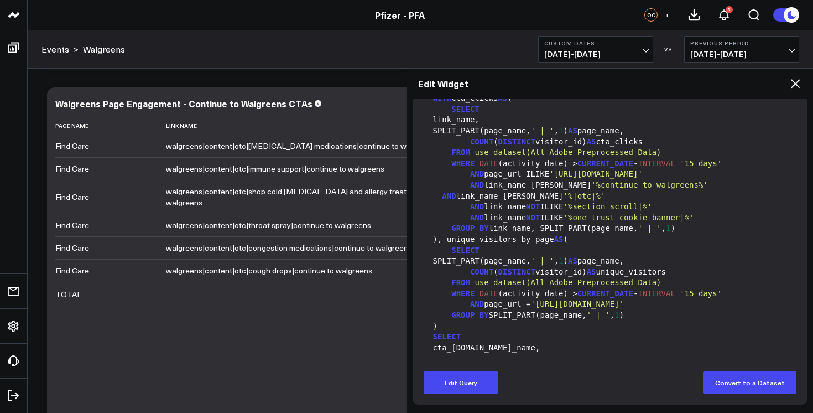
click at [797, 82] on icon at bounding box center [795, 83] width 9 height 9
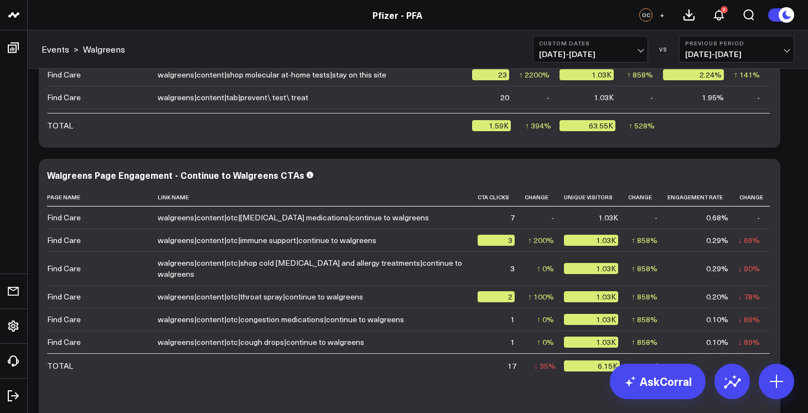
scroll to position [796, 0]
click at [176, 172] on div "Walgreens Page Engagement - Continue to Walgreens CTAs" at bounding box center [180, 174] width 267 height 12
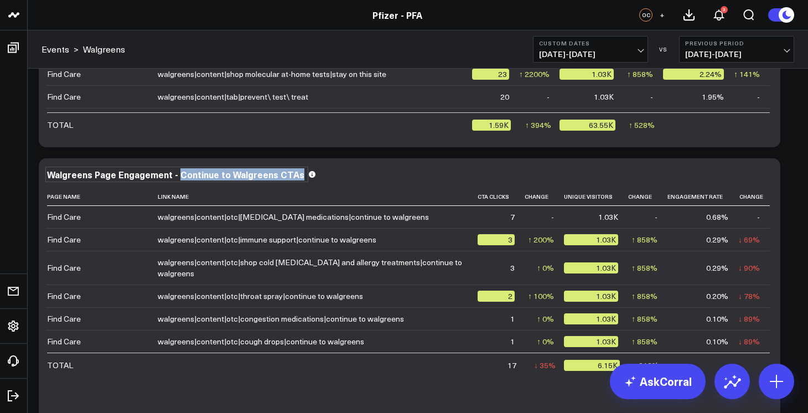
drag, startPoint x: 177, startPoint y: 175, endPoint x: 35, endPoint y: 170, distance: 142.3
click at [234, 178] on div "Walgreens Page Engagement - Continue to Walgreens CTAs" at bounding box center [177, 174] width 260 height 12
drag, startPoint x: 176, startPoint y: 176, endPoint x: 29, endPoint y: 173, distance: 146.7
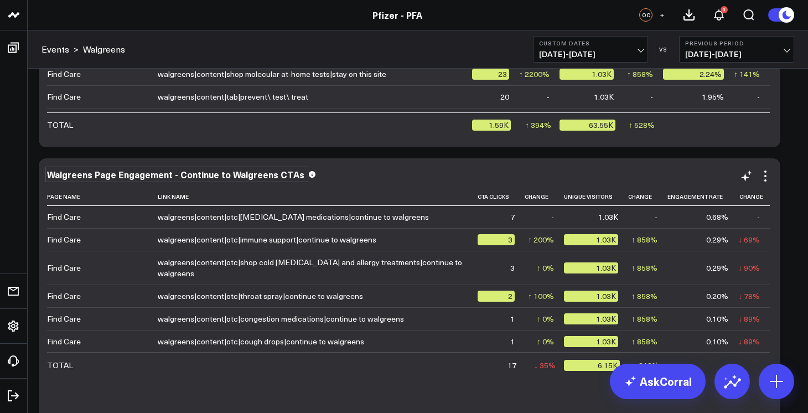
drag, startPoint x: 137, startPoint y: 176, endPoint x: 154, endPoint y: 177, distance: 17.7
click at [139, 176] on div "Walgreens Page Engagement - Continue to Walgreens CTAs" at bounding box center [177, 174] width 260 height 12
drag, startPoint x: 177, startPoint y: 175, endPoint x: 52, endPoint y: 173, distance: 125.1
click at [52, 173] on div "Walgreens Page Engagement - Continue to Walgreens CTAs" at bounding box center [177, 174] width 260 height 12
click at [164, 178] on div "Continue to Walgreens CTAs" at bounding box center [110, 174] width 126 height 12
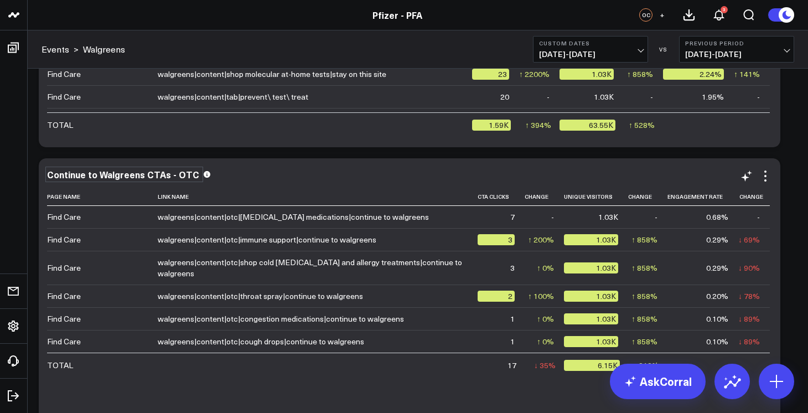
scroll to position [796, 0]
drag, startPoint x: 784, startPoint y: 172, endPoint x: 793, endPoint y: 193, distance: 22.5
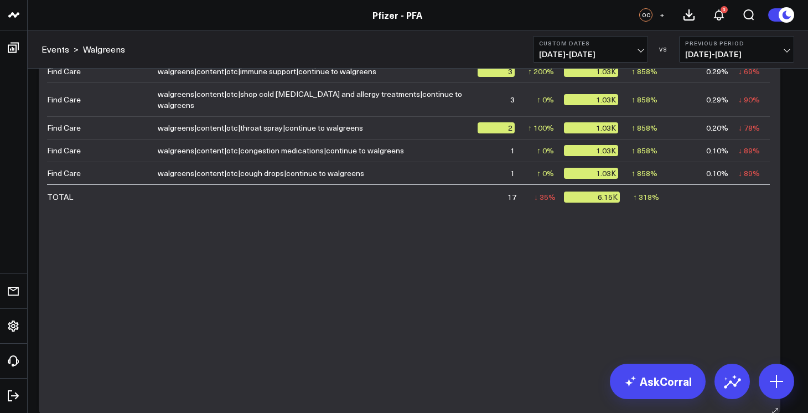
scroll to position [810, 0]
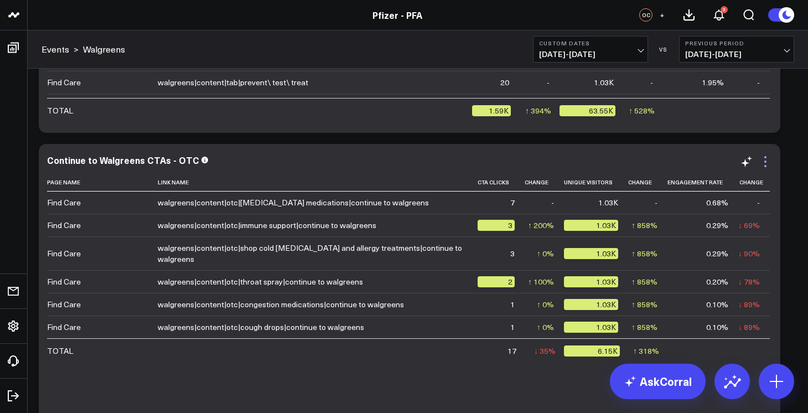
click at [768, 160] on icon at bounding box center [765, 161] width 13 height 13
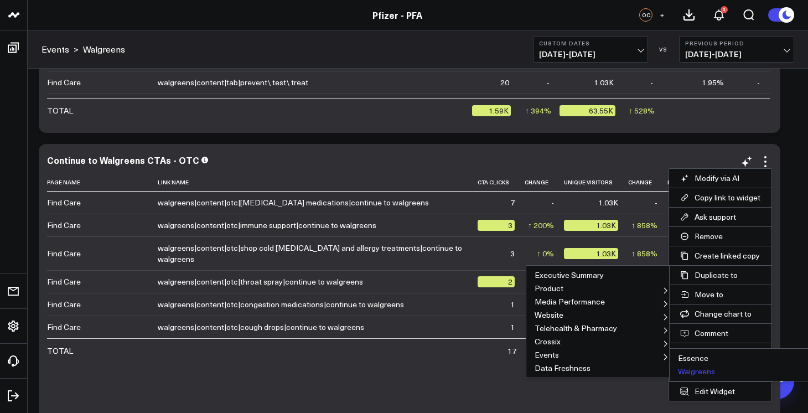
click at [692, 371] on button "Walgreens" at bounding box center [741, 371] width 143 height 13
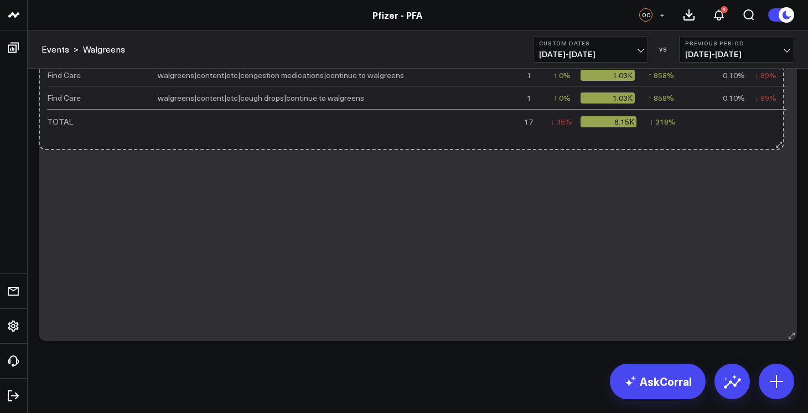
scroll to position [1258, 0]
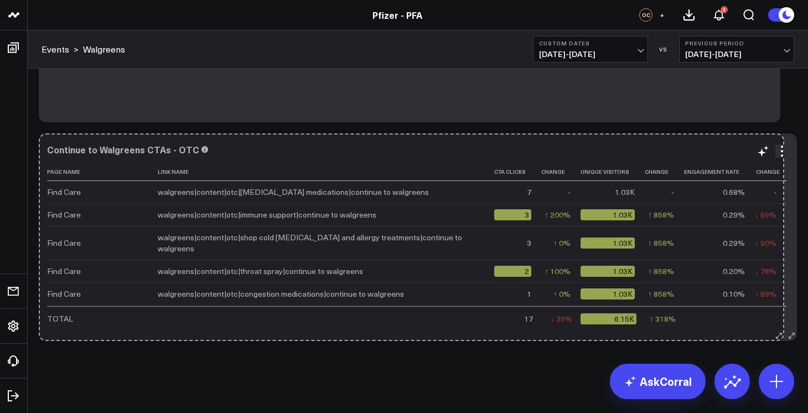
drag, startPoint x: 774, startPoint y: 336, endPoint x: 777, endPoint y: 136, distance: 200.3
click at [777, 136] on div "Continue to Walgreens CTAs - OTC Page Name Link Name Cta Clicks Change Unique V…" at bounding box center [418, 237] width 758 height 208
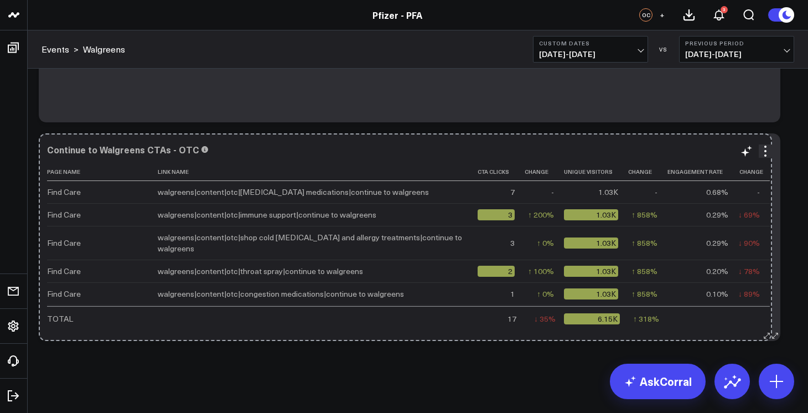
drag, startPoint x: 791, startPoint y: 337, endPoint x: 771, endPoint y: 332, distance: 20.5
click at [768, 334] on div "Continue to Walgreens CTAs - OTC Page Name Link Name Cta Clicks Change Unique V…" at bounding box center [409, 237] width 741 height 208
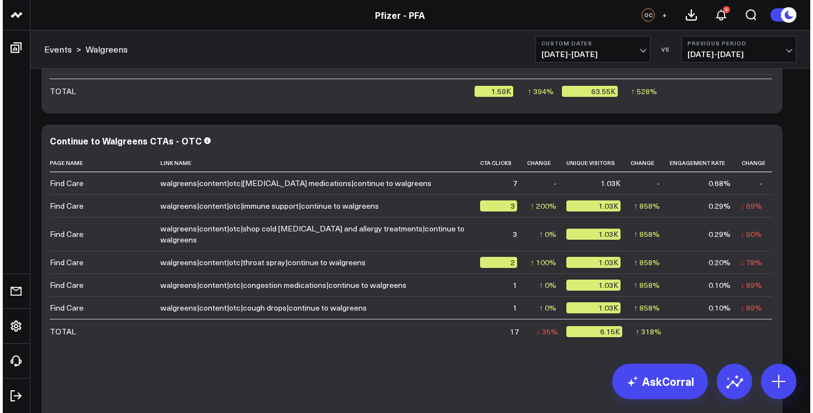
scroll to position [829, 0]
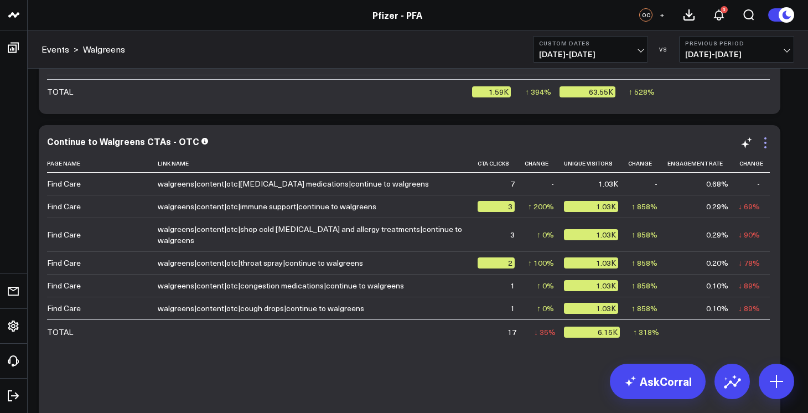
click at [763, 141] on icon at bounding box center [765, 142] width 13 height 13
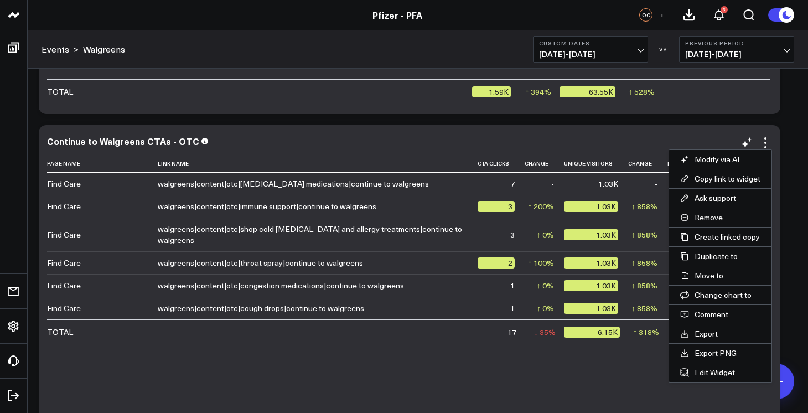
click at [713, 374] on button "Edit Widget" at bounding box center [720, 372] width 102 height 19
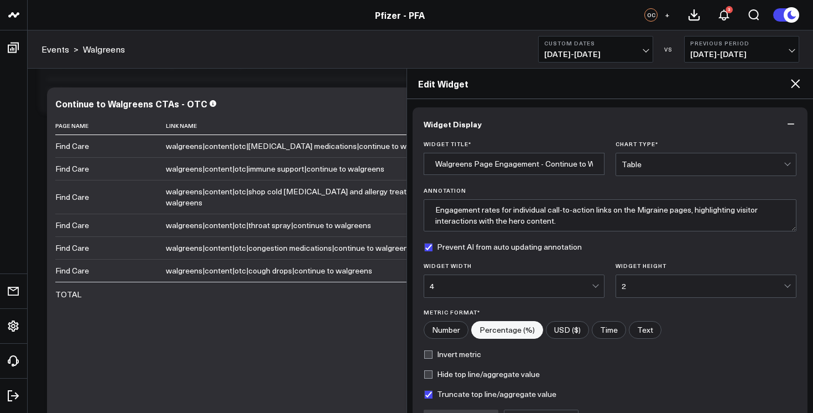
type input "Continue to Walgreens CTAs - OTC"
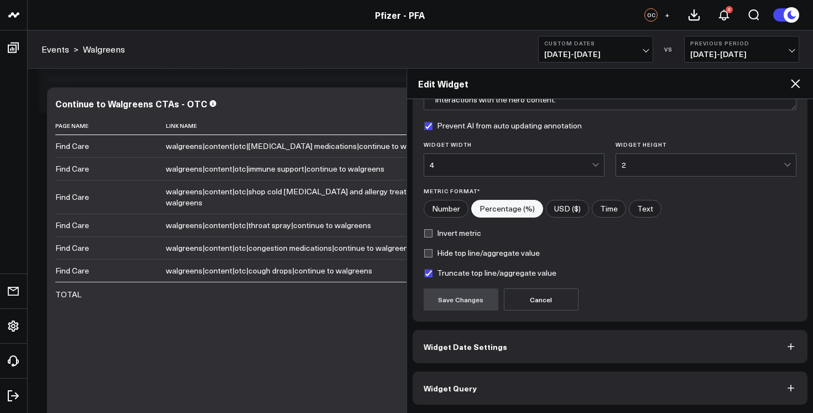
click at [572, 395] on button "Widget Query" at bounding box center [611, 387] width 396 height 33
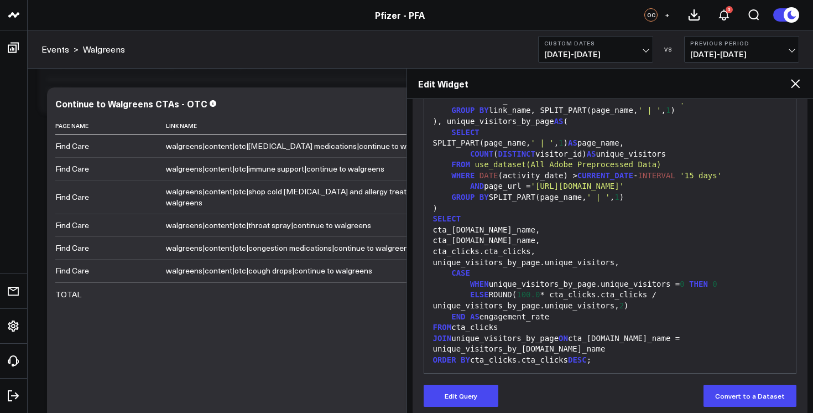
scroll to position [169, 0]
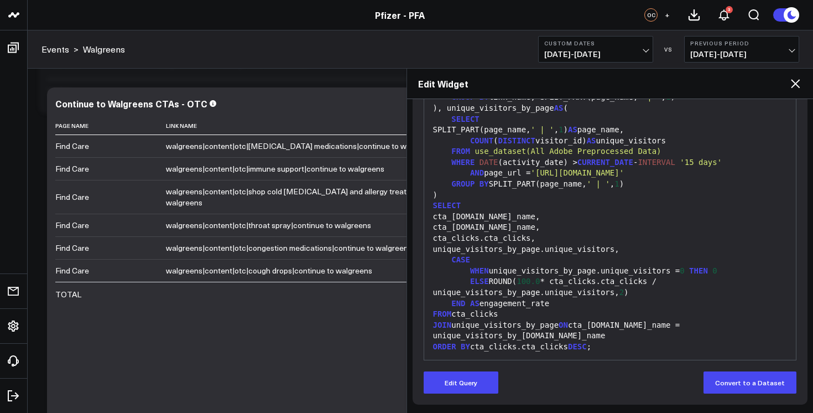
drag, startPoint x: 475, startPoint y: 381, endPoint x: 623, endPoint y: 269, distance: 185.4
click at [475, 380] on button "Edit Query" at bounding box center [461, 382] width 75 height 22
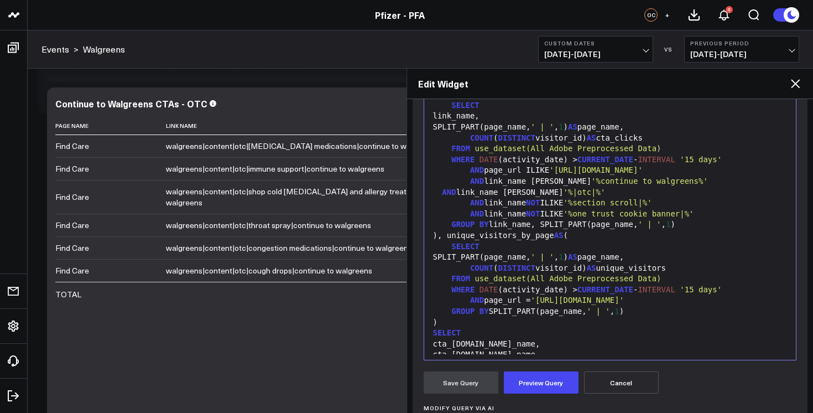
scroll to position [0, 0]
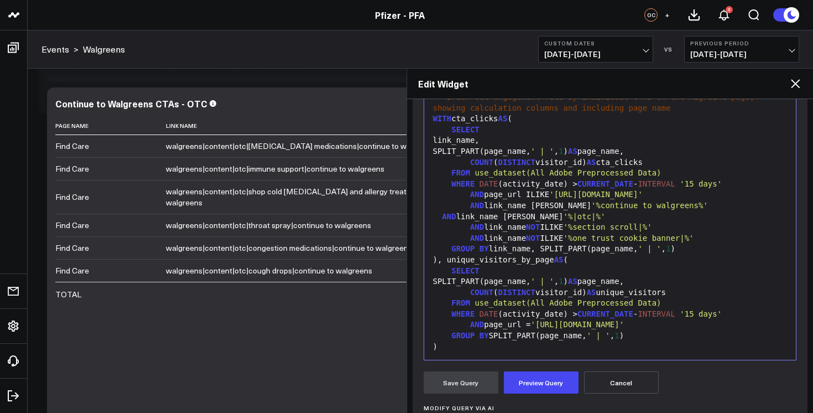
click at [506, 216] on div "AND link_name ILIKE '%|otc|%'" at bounding box center [610, 216] width 361 height 11
drag, startPoint x: 543, startPoint y: 385, endPoint x: 558, endPoint y: 382, distance: 15.2
click at [543, 385] on button "Preview Query" at bounding box center [541, 382] width 75 height 22
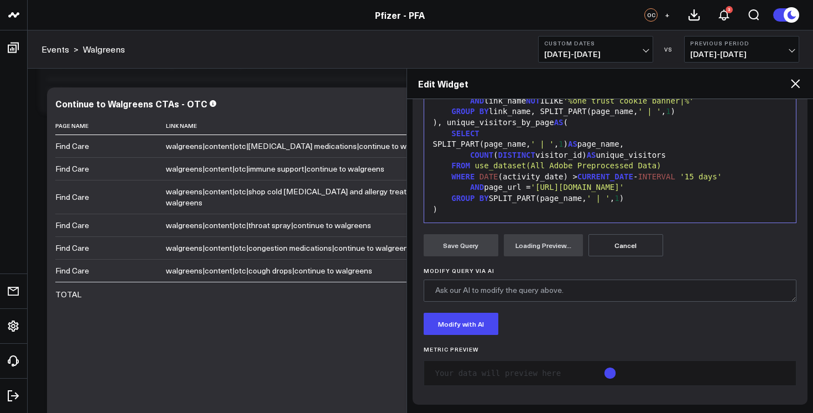
scroll to position [322, 0]
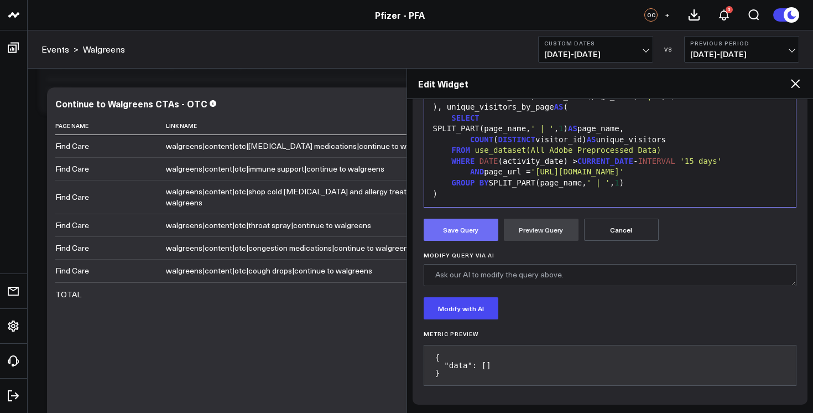
click at [469, 230] on button "Save Query" at bounding box center [461, 230] width 75 height 22
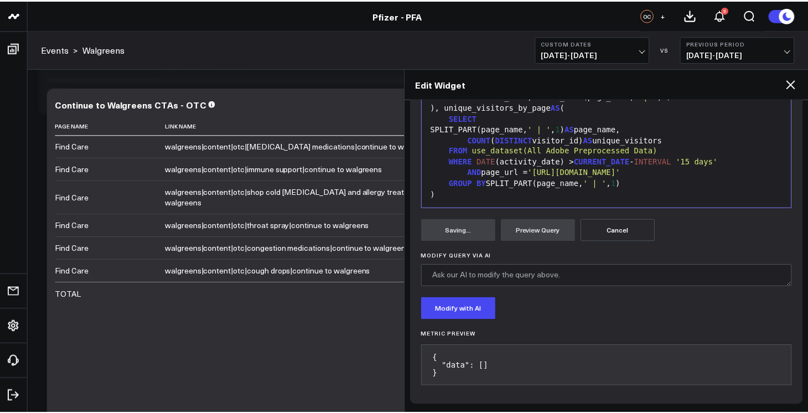
scroll to position [169, 0]
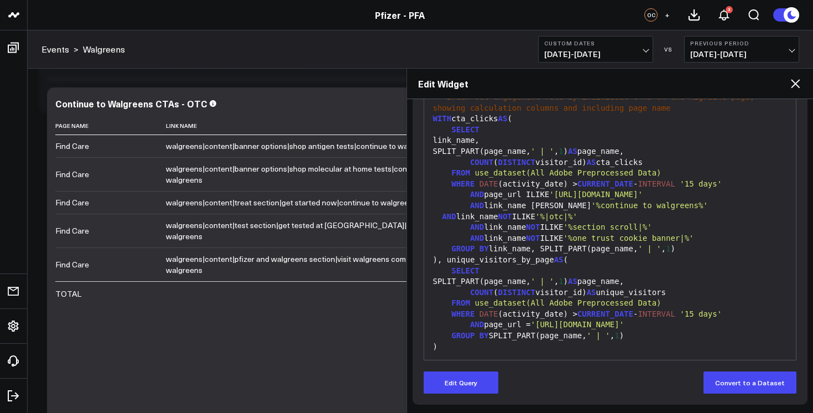
click at [797, 82] on icon at bounding box center [795, 83] width 9 height 9
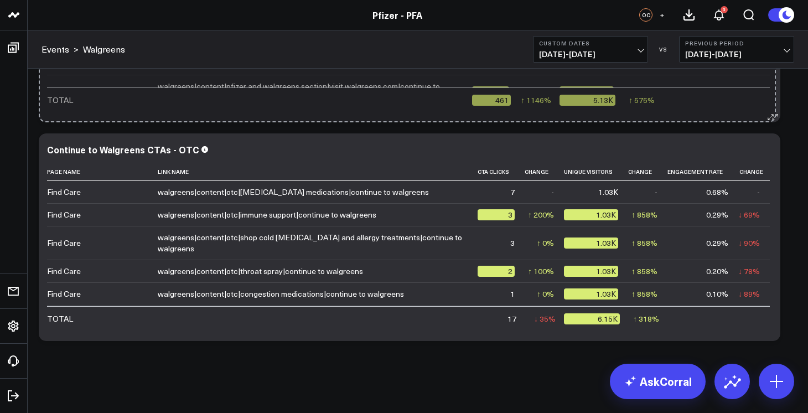
scroll to position [1039, 0]
drag, startPoint x: 772, startPoint y: 324, endPoint x: 768, endPoint y: 110, distance: 213.6
click at [768, 110] on div "Continue to Walgreens CTAs - OTC Page Name Link Name Cta Clicks Change Unique V…" at bounding box center [409, 19] width 741 height 208
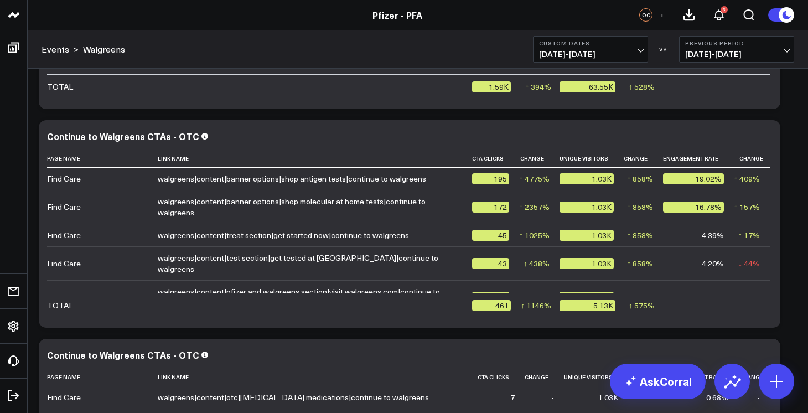
scroll to position [831, 0]
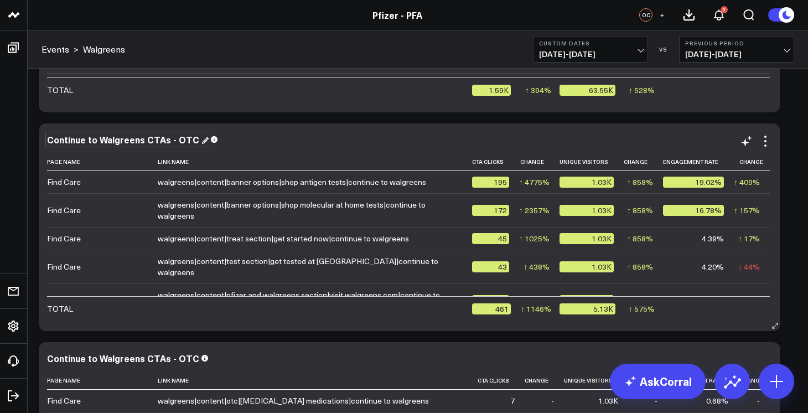
click at [181, 138] on div "Continue to Walgreens CTAs - OTC" at bounding box center [128, 139] width 162 height 12
click at [181, 138] on div "Continue to Walgreens CTAs - OTC" at bounding box center [124, 139] width 154 height 12
click at [171, 140] on div "Continue to Walgreens CTAs - Test, Treat" at bounding box center [138, 139] width 183 height 12
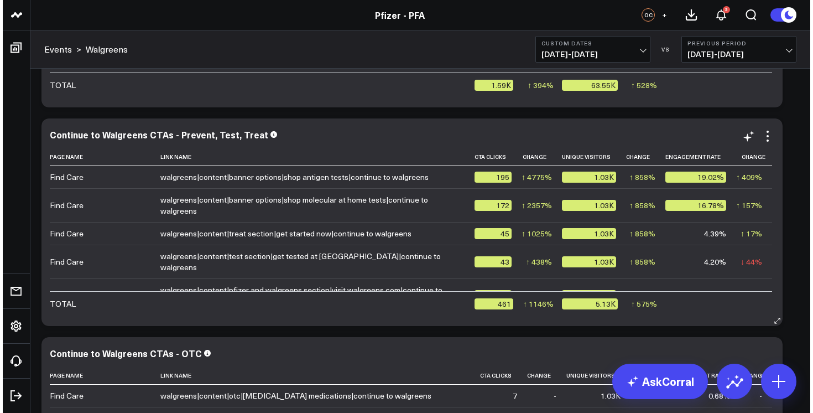
scroll to position [835, 0]
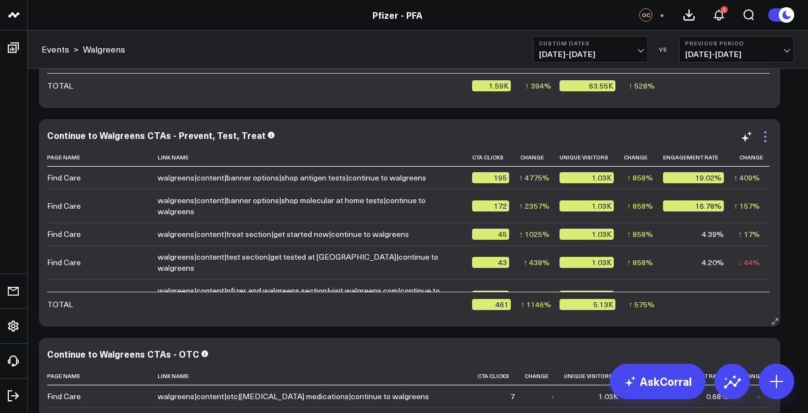
click at [767, 140] on icon at bounding box center [765, 136] width 13 height 13
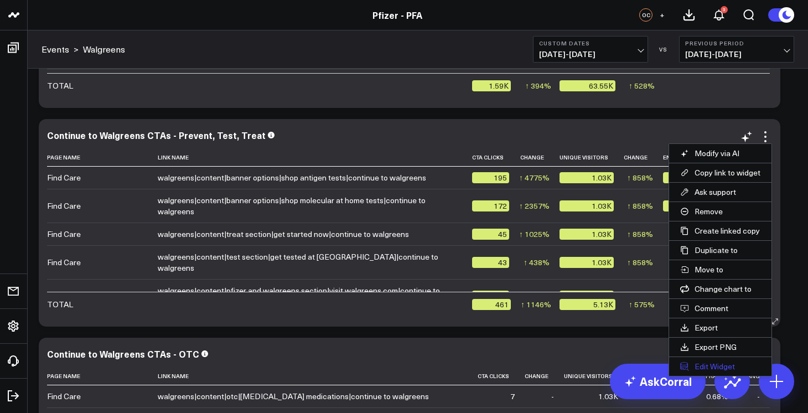
click at [712, 368] on button "Edit Widget" at bounding box center [720, 366] width 102 height 19
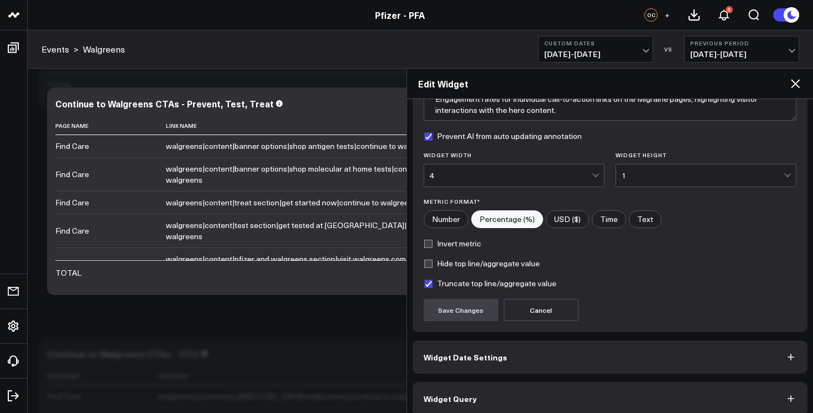
scroll to position [121, 0]
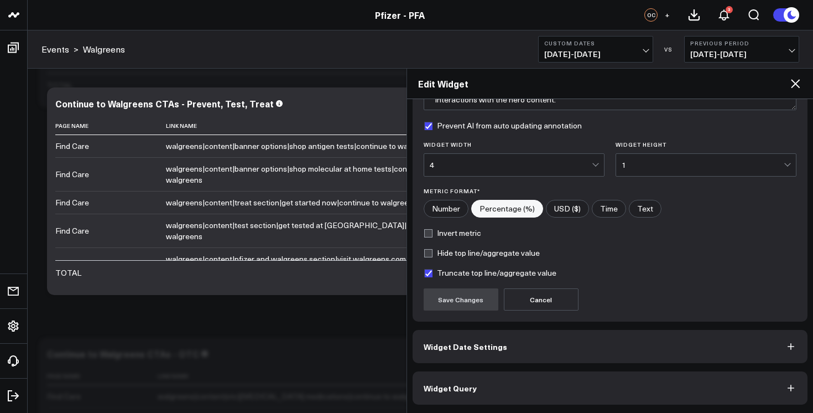
click at [569, 391] on button "Widget Query" at bounding box center [611, 387] width 396 height 33
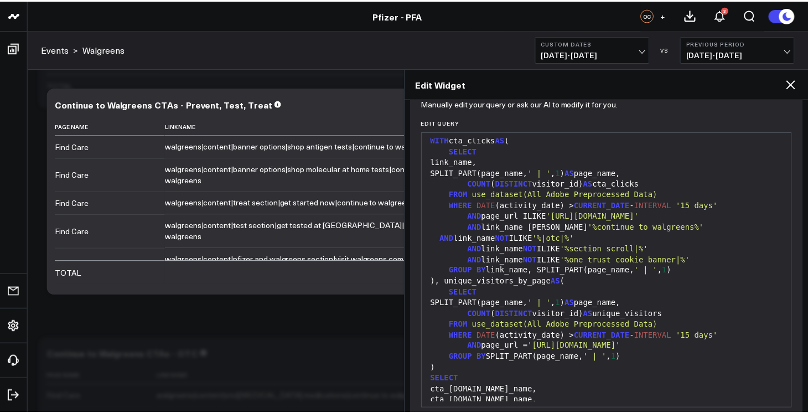
scroll to position [28, 0]
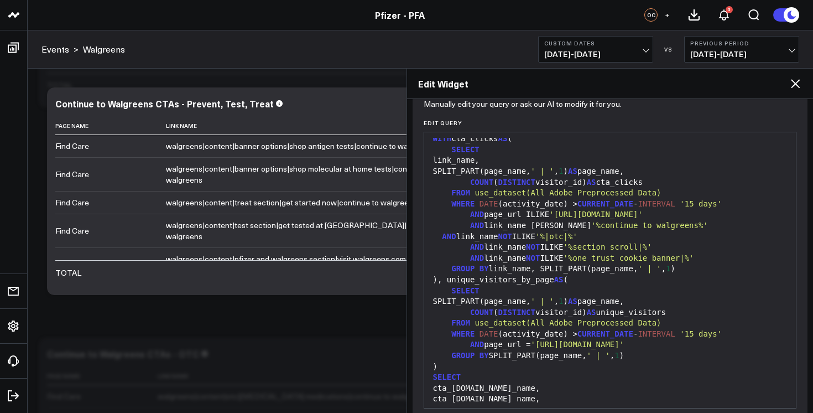
click at [795, 81] on icon at bounding box center [795, 83] width 13 height 13
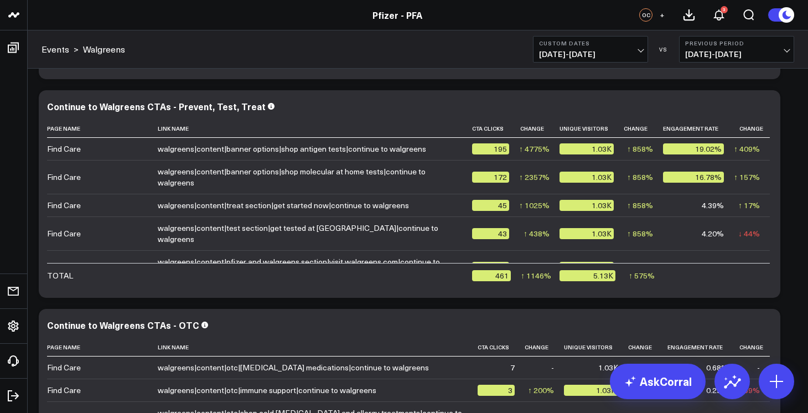
scroll to position [756, 0]
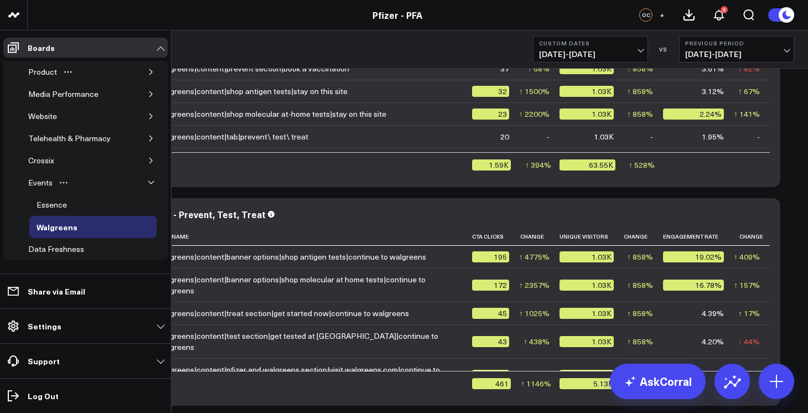
click at [148, 73] on icon "button" at bounding box center [151, 72] width 7 height 7
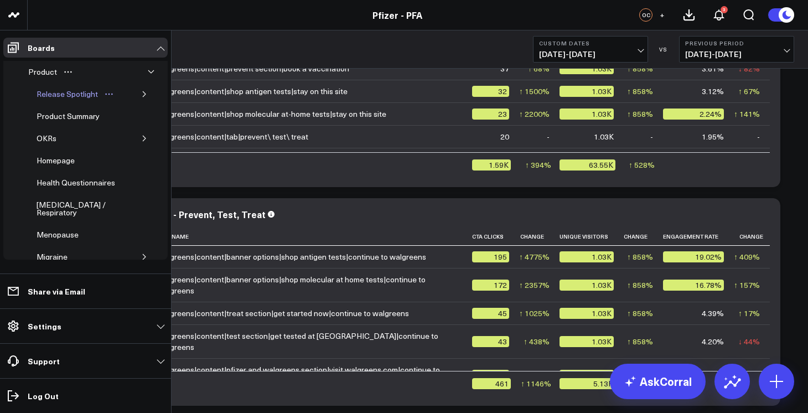
click at [63, 97] on div "Release Spotlight" at bounding box center [67, 93] width 67 height 13
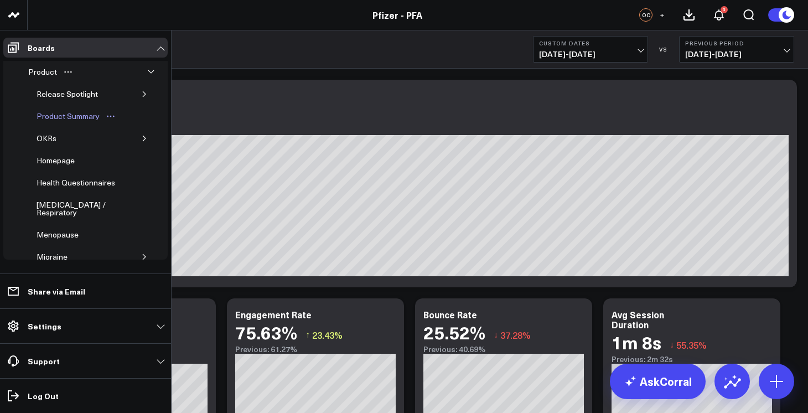
click at [55, 121] on div "Product Summary" at bounding box center [68, 116] width 69 height 13
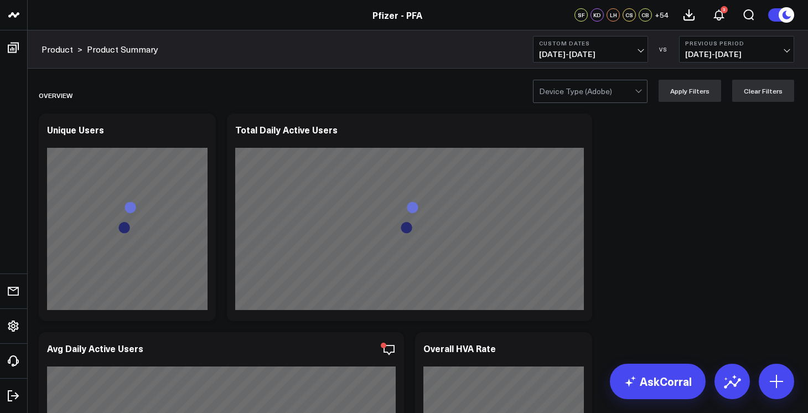
click at [585, 50] on span "11/04/24 - 12/29/24" at bounding box center [590, 54] width 103 height 9
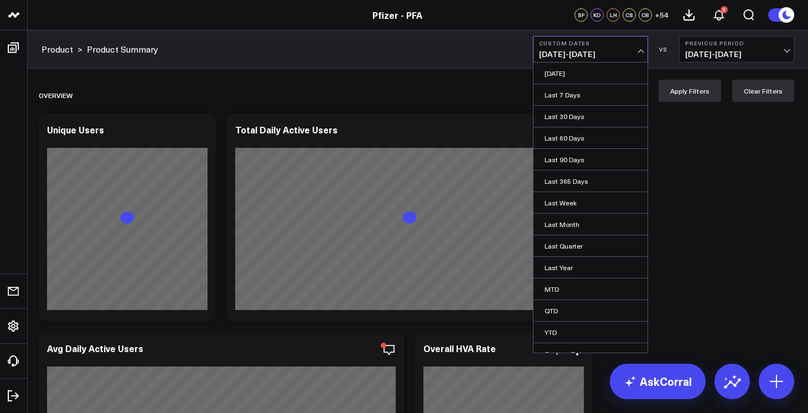
click at [551, 335] on link "YTD" at bounding box center [590, 331] width 114 height 21
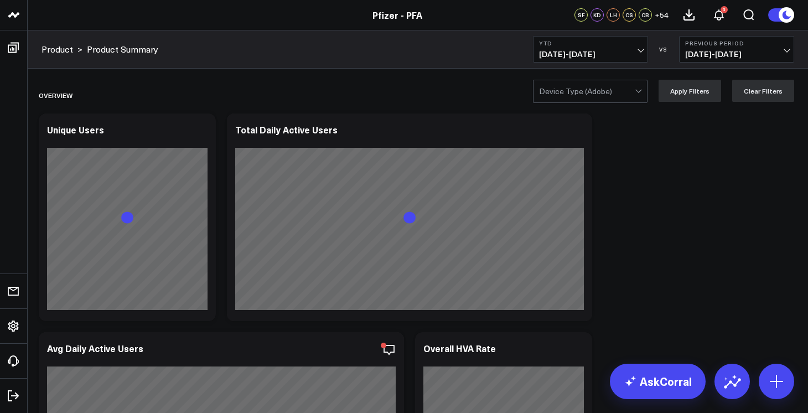
drag, startPoint x: 611, startPoint y: 53, endPoint x: 610, endPoint y: 60, distance: 7.3
click at [611, 54] on span "01/01/25 - 10/09/25" at bounding box center [590, 54] width 103 height 9
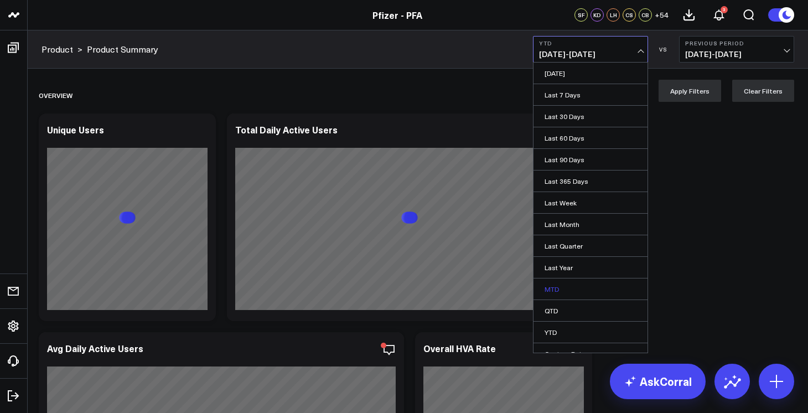
scroll to position [12, 0]
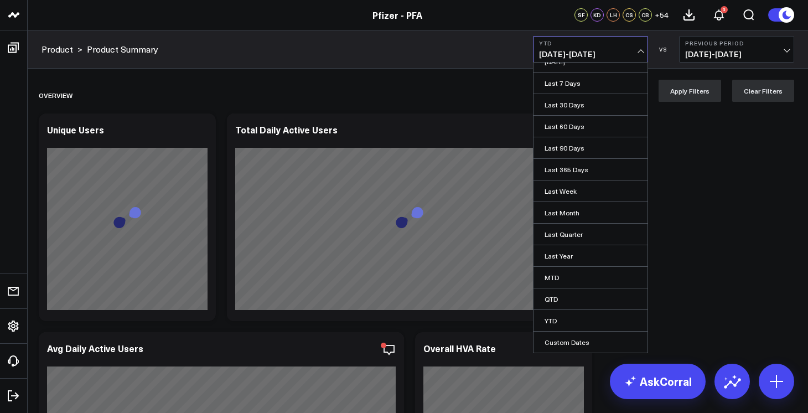
drag, startPoint x: 572, startPoint y: 343, endPoint x: 582, endPoint y: 311, distance: 33.6
click at [572, 343] on link "Custom Dates" at bounding box center [590, 341] width 114 height 21
select select "9"
select select "2025"
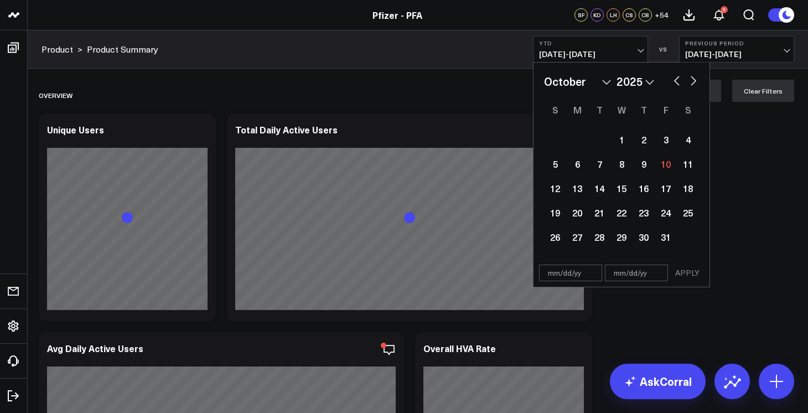
click at [673, 79] on button "button" at bounding box center [676, 79] width 11 height 13
select select "7"
select select "2025"
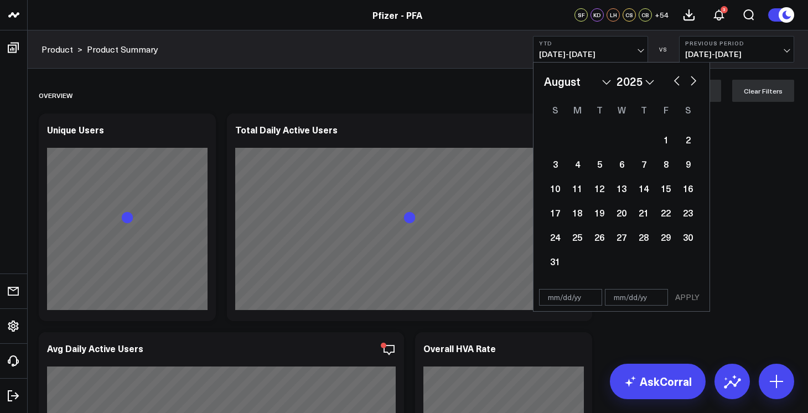
click at [673, 79] on button "button" at bounding box center [676, 79] width 11 height 13
select select "6"
select select "2025"
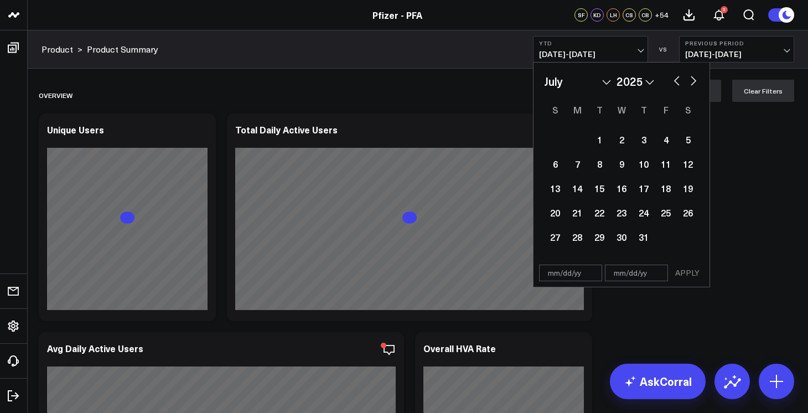
click at [673, 79] on button "button" at bounding box center [676, 79] width 11 height 13
select select "5"
select select "2025"
click at [673, 79] on button "button" at bounding box center [676, 79] width 11 height 13
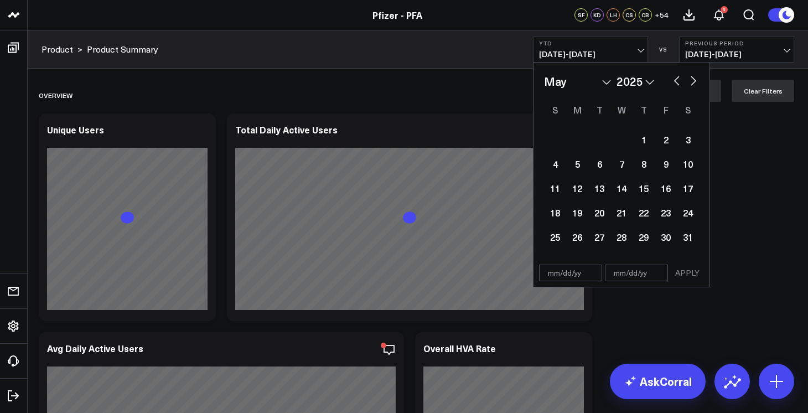
select select "2"
select select "2025"
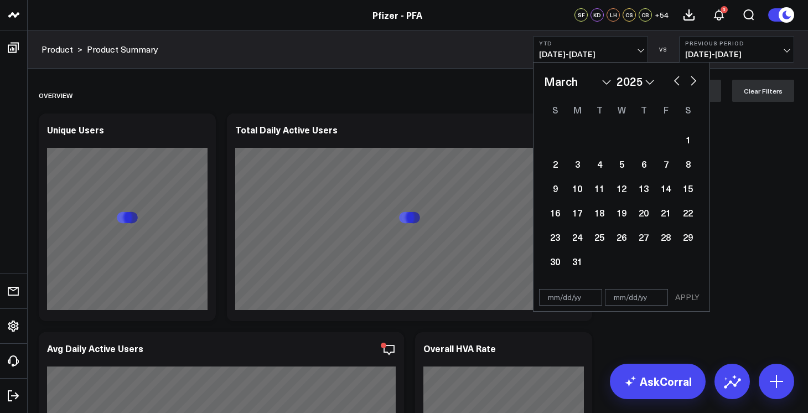
click at [673, 79] on button "button" at bounding box center [676, 79] width 11 height 13
select select "1"
select select "2025"
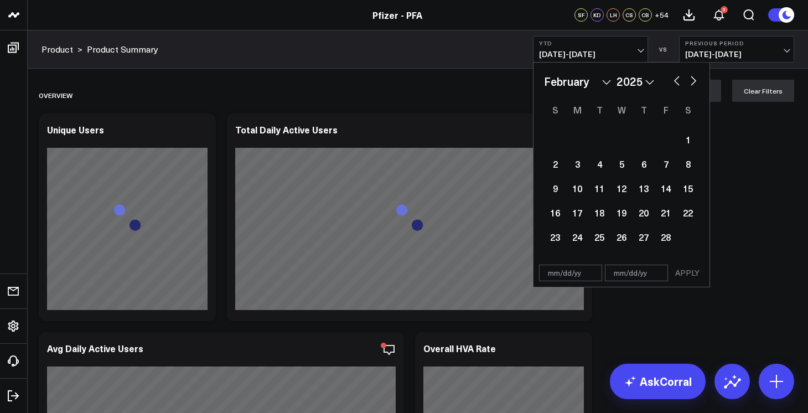
click at [673, 79] on button "button" at bounding box center [676, 79] width 11 height 13
select select "2025"
click at [624, 141] on div "1" at bounding box center [621, 139] width 22 height 22
type input "[DATE]"
select select "2025"
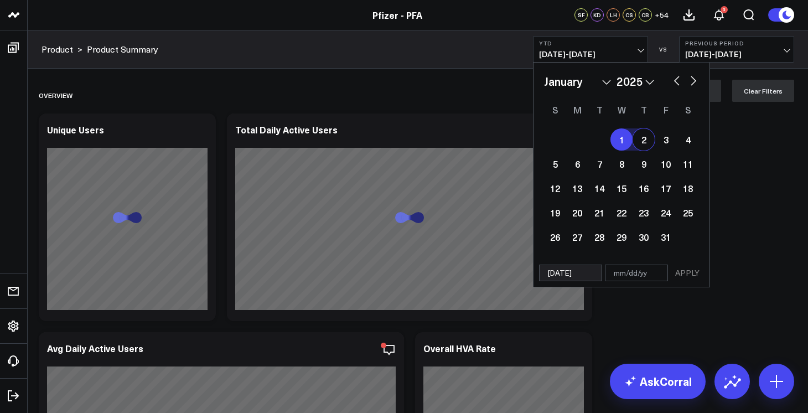
click at [692, 81] on button "button" at bounding box center [693, 79] width 11 height 13
select select "1"
select select "2025"
click at [692, 81] on button "button" at bounding box center [693, 79] width 11 height 13
select select "2"
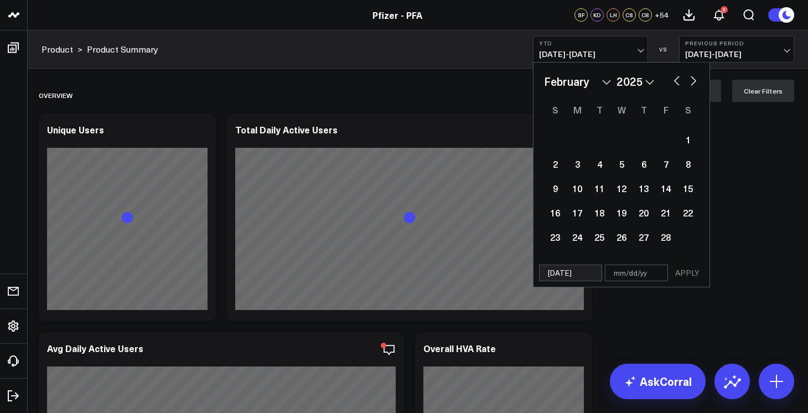
select select "2025"
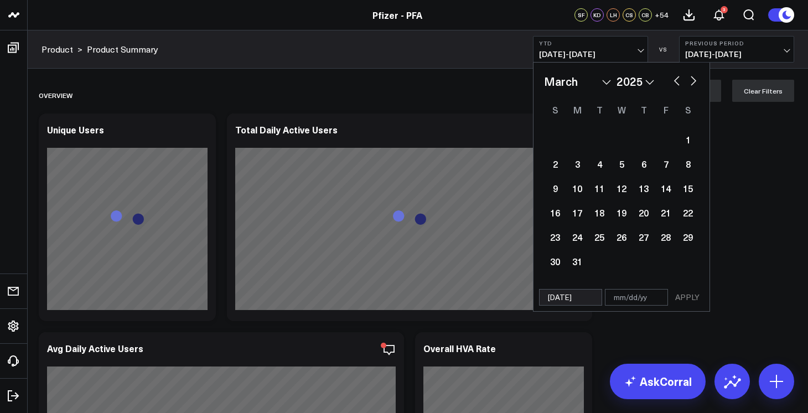
click at [692, 81] on button "button" at bounding box center [693, 79] width 11 height 13
select select "4"
select select "2025"
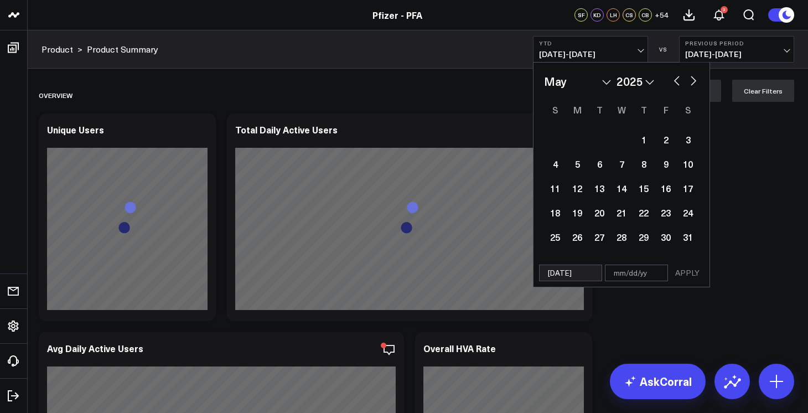
click at [692, 81] on button "button" at bounding box center [693, 79] width 11 height 13
select select "5"
select select "2025"
click at [692, 81] on button "button" at bounding box center [693, 79] width 11 height 13
select select "6"
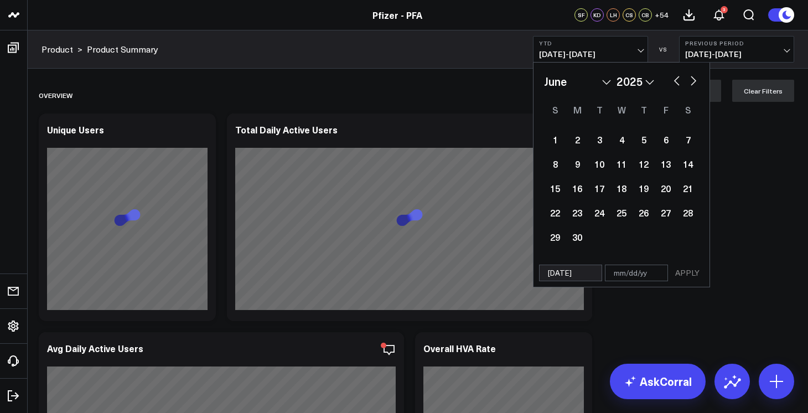
select select "2025"
click at [692, 81] on button "button" at bounding box center [693, 79] width 11 height 13
select select "7"
select select "2025"
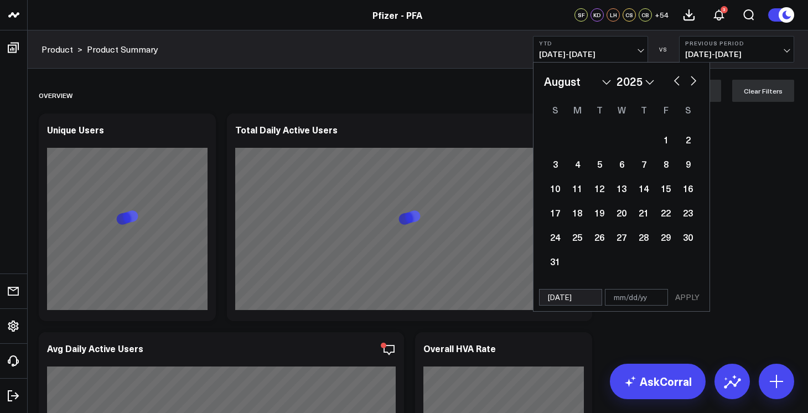
click at [692, 81] on button "button" at bounding box center [693, 79] width 11 height 13
select select "8"
select select "2025"
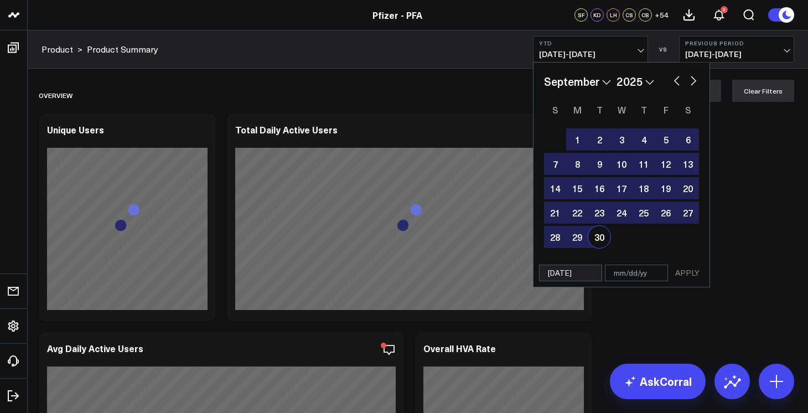
click at [598, 239] on div "30" at bounding box center [599, 237] width 22 height 22
type input "[DATE]"
select select "8"
select select "2025"
drag, startPoint x: 690, startPoint y: 274, endPoint x: 602, endPoint y: 219, distance: 103.9
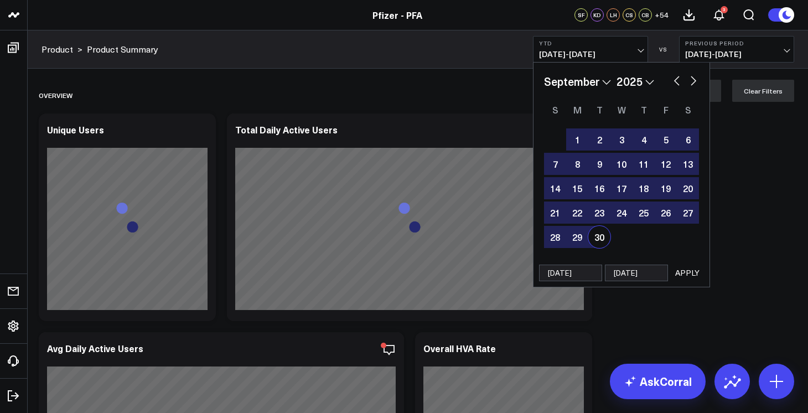
click at [689, 273] on button "APPLY" at bounding box center [687, 272] width 33 height 17
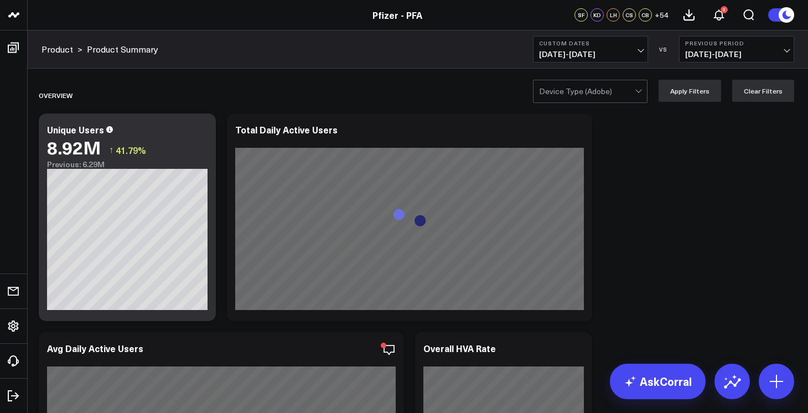
click at [462, 51] on div "Product > Product Summary Custom Dates 01/01/25 - 09/30/25 VS Previous Period 0…" at bounding box center [418, 49] width 780 height 38
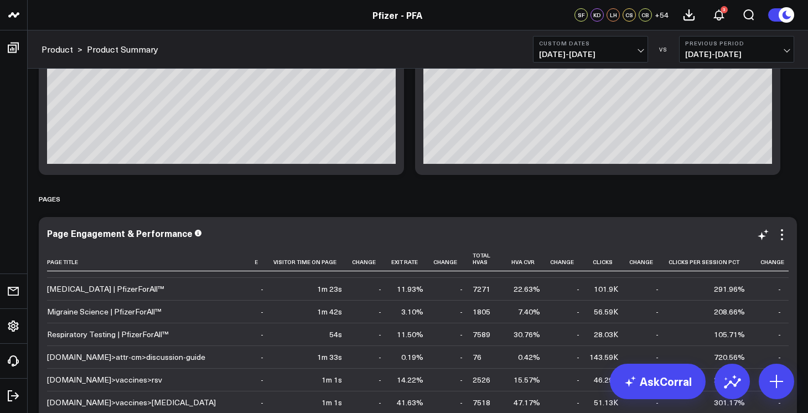
scroll to position [1919, 0]
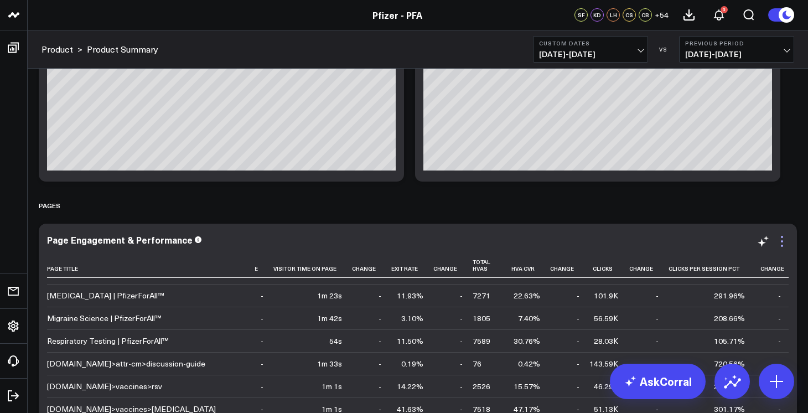
click at [782, 242] on icon at bounding box center [782, 241] width 2 height 2
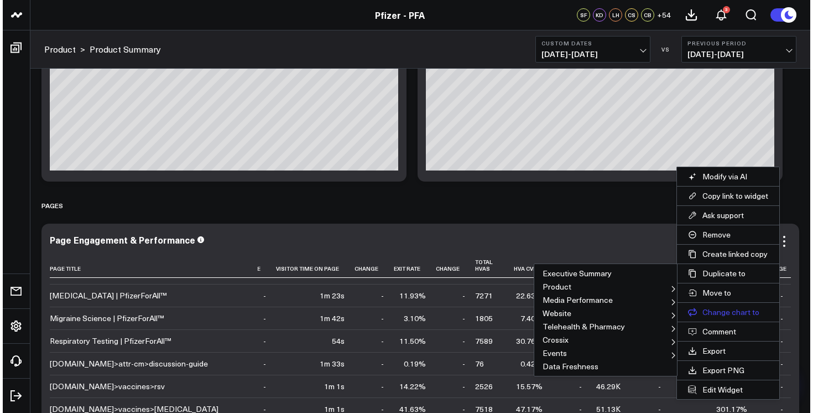
scroll to position [1917, 0]
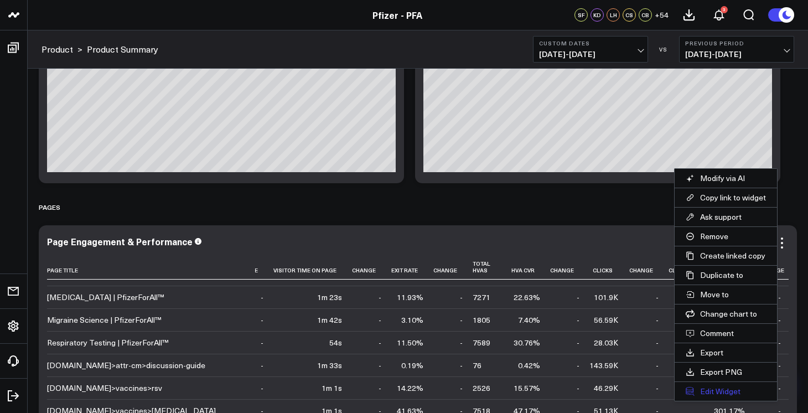
click at [718, 394] on button "Edit Widget" at bounding box center [726, 391] width 102 height 19
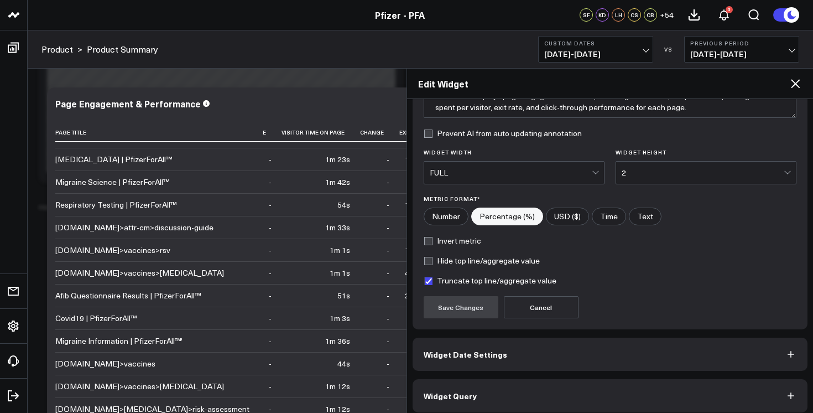
scroll to position [115, 0]
click at [496, 260] on label "Hide top line/aggregate value" at bounding box center [482, 259] width 116 height 9
click at [433, 260] on input "Hide top line/aggregate value" at bounding box center [428, 259] width 9 height 9
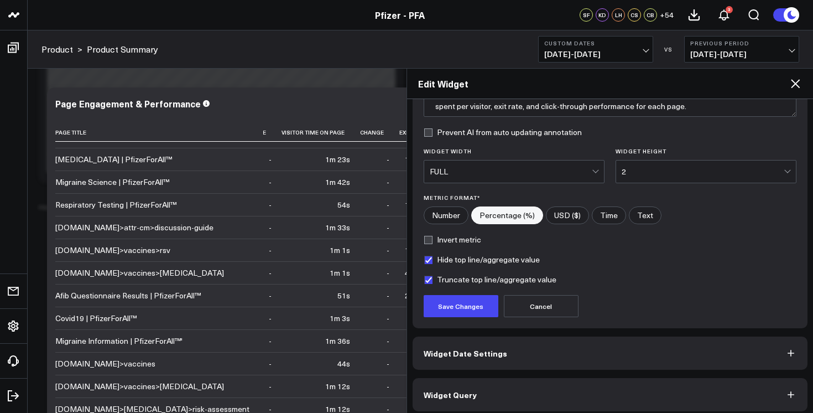
click at [511, 260] on label "Hide top line/aggregate value" at bounding box center [482, 259] width 116 height 9
click at [433, 260] on input "Hide top line/aggregate value" at bounding box center [428, 259] width 9 height 9
checkbox input "false"
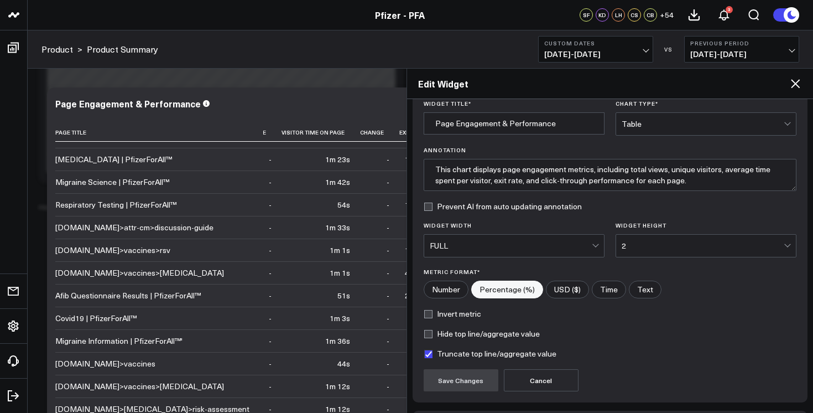
scroll to position [121, 0]
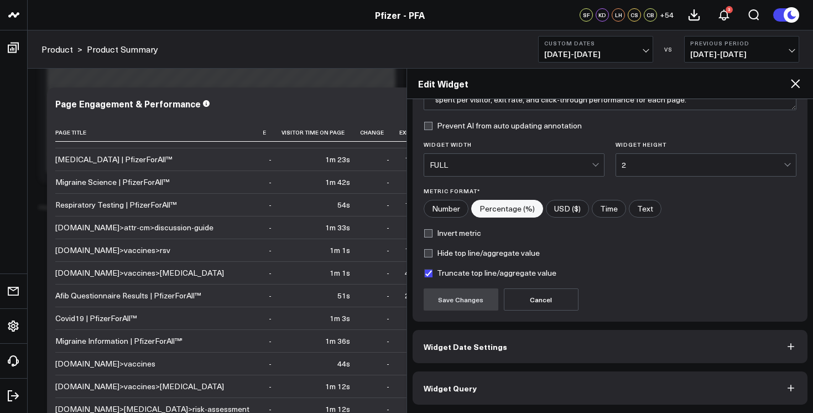
click at [523, 356] on button "Widget Date Settings" at bounding box center [611, 346] width 396 height 33
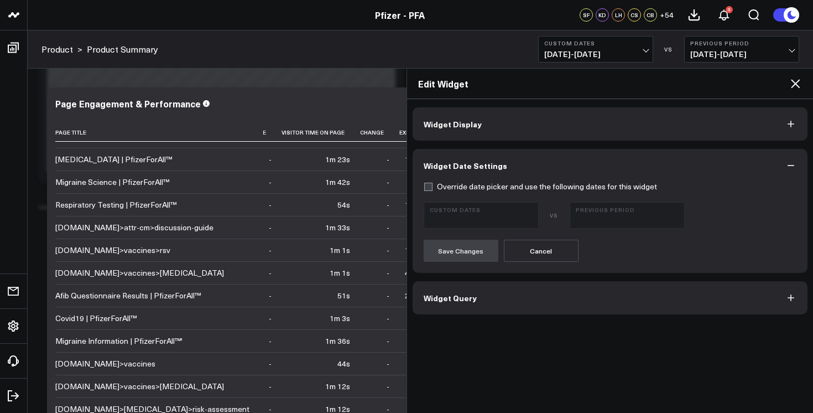
scroll to position [0, 0]
click at [509, 304] on button "Widget Query" at bounding box center [611, 297] width 396 height 33
click at [801, 84] on icon at bounding box center [795, 83] width 13 height 13
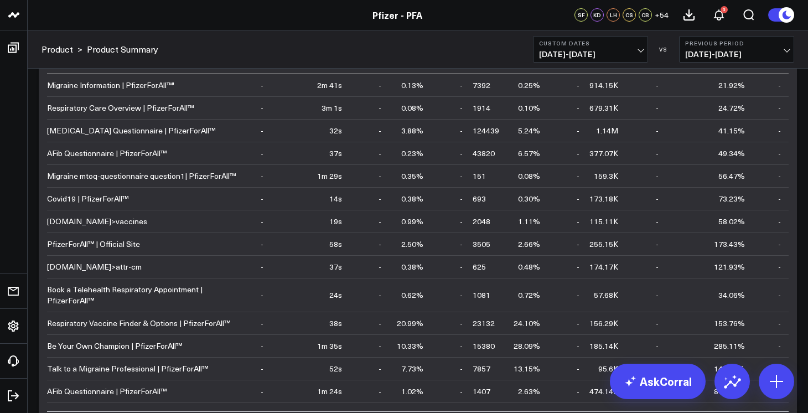
scroll to position [2026, 0]
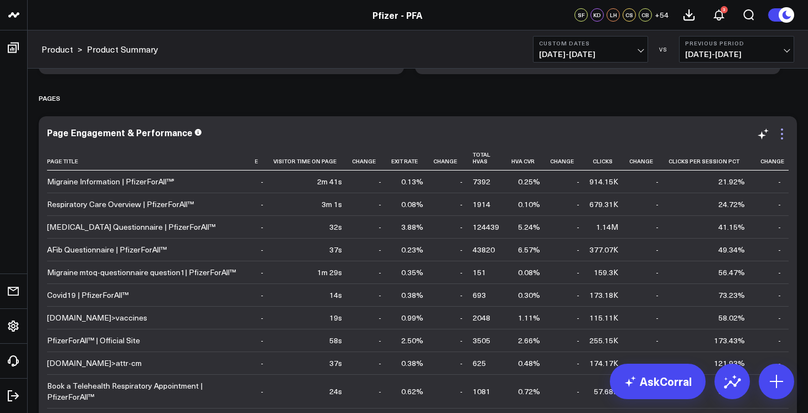
click at [782, 136] on icon at bounding box center [781, 133] width 13 height 13
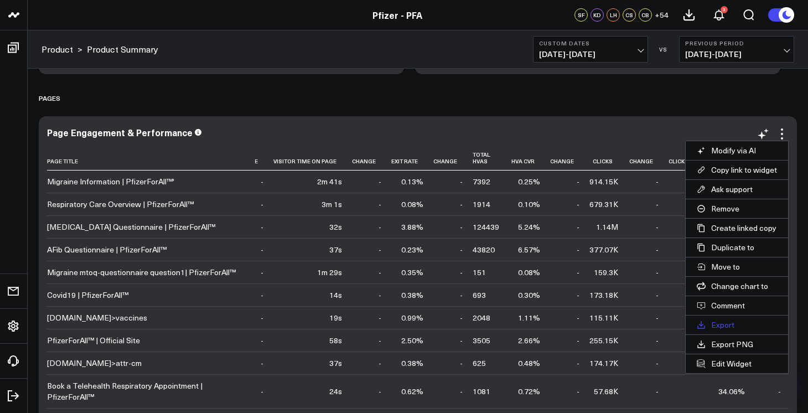
click at [727, 326] on button "Export" at bounding box center [737, 324] width 102 height 19
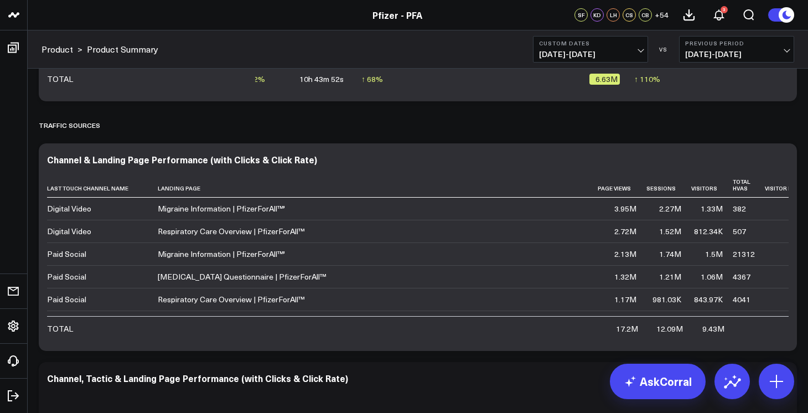
scroll to position [2510, 0]
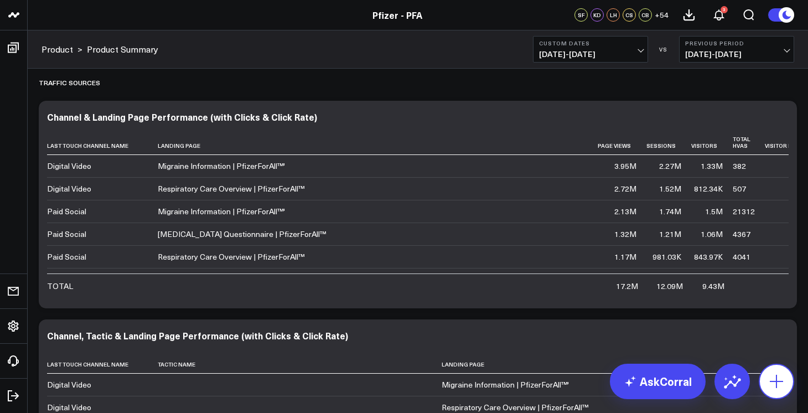
click at [774, 389] on icon at bounding box center [776, 381] width 18 height 18
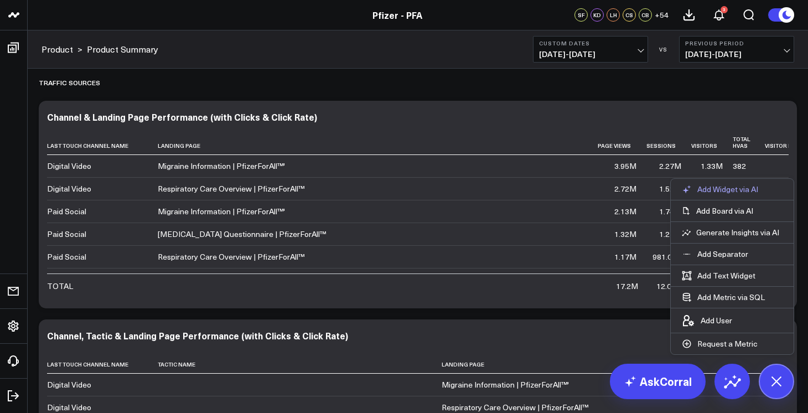
click at [701, 191] on p "Add Widget via AI" at bounding box center [727, 189] width 61 height 10
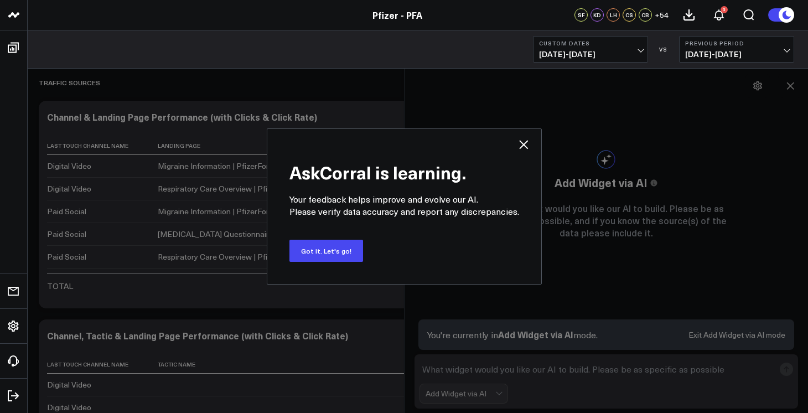
drag, startPoint x: 320, startPoint y: 255, endPoint x: 520, endPoint y: 372, distance: 232.1
click at [320, 255] on button "Got it. Let's go!" at bounding box center [326, 251] width 74 height 22
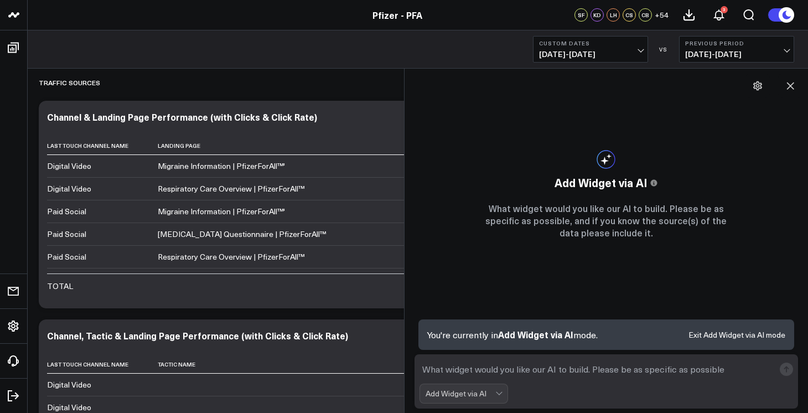
click at [516, 364] on textarea at bounding box center [596, 369] width 355 height 20
click at [592, 371] on textarea "what is the overall engagement rate for PfiserForAll, excluding HVAs" at bounding box center [596, 369] width 355 height 20
click at [712, 369] on textarea "what is the overall engagement rate for PfizerForAll, excluding HVAs" at bounding box center [596, 369] width 355 height 20
type textarea "what is the overall engagement rate for PfizerForAll, excluding HVAs?"
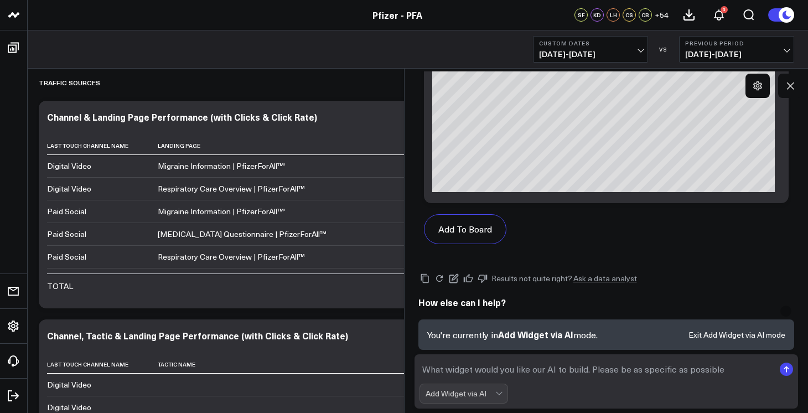
scroll to position [1005, 0]
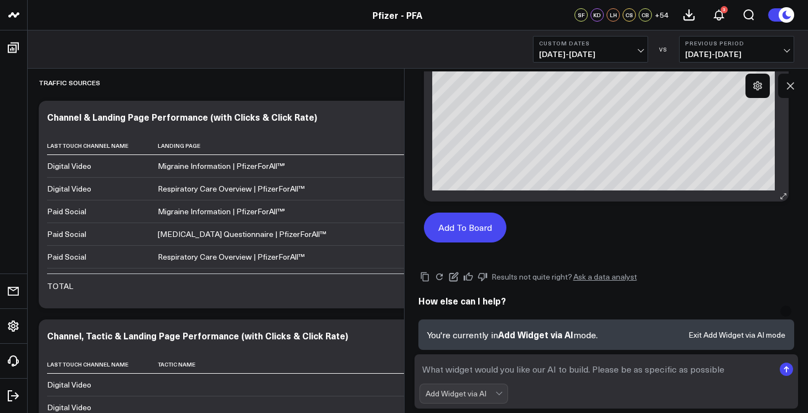
click at [460, 230] on button "Add To Board" at bounding box center [465, 227] width 82 height 30
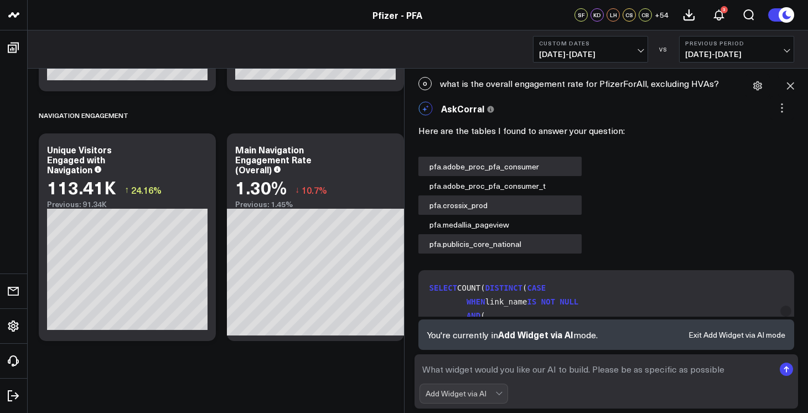
scroll to position [1005, 0]
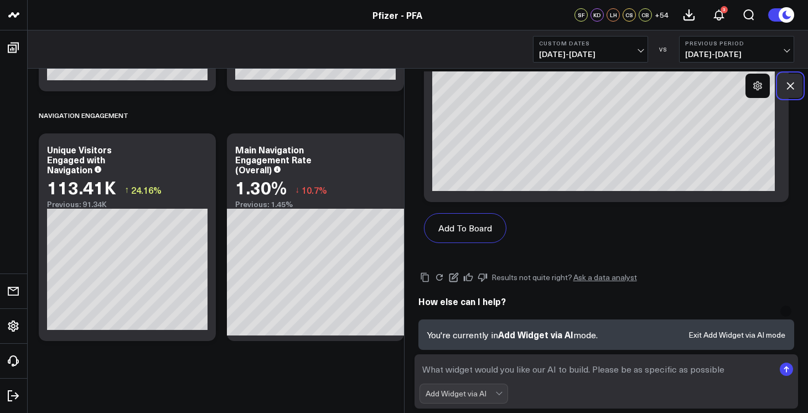
click at [789, 88] on icon at bounding box center [790, 85] width 11 height 11
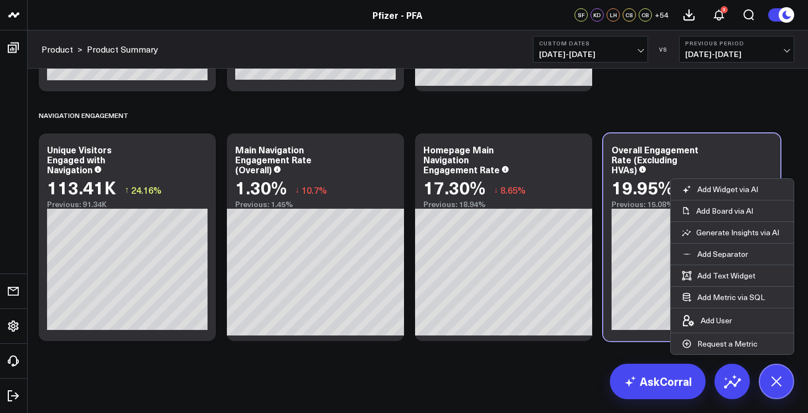
scroll to position [982, 0]
drag, startPoint x: 769, startPoint y: 391, endPoint x: 800, endPoint y: 180, distance: 212.5
click at [769, 390] on button at bounding box center [776, 381] width 35 height 35
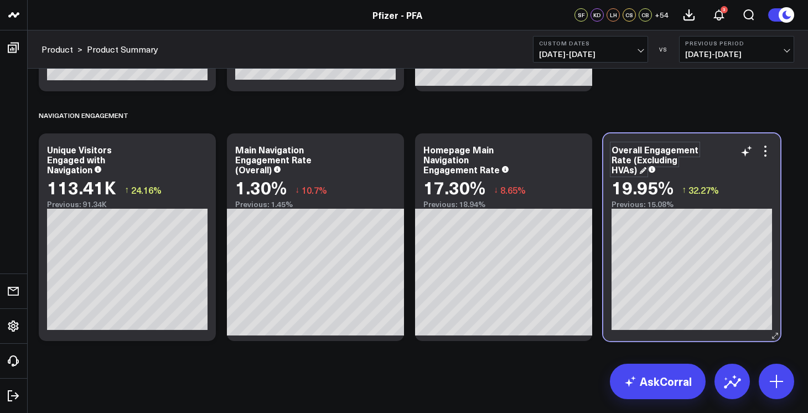
click at [656, 151] on div "Overall Engagement Rate (Excluding HVAs)" at bounding box center [654, 159] width 87 height 32
click at [645, 148] on div "Overall Engagement Rate (Excluding HVAs)" at bounding box center [654, 159] width 87 height 32
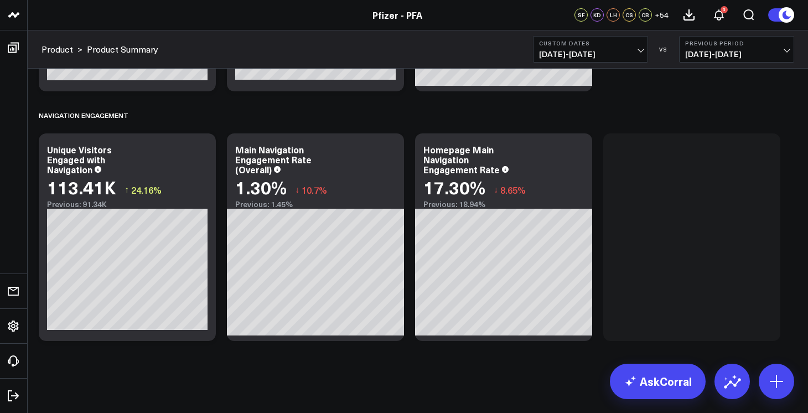
scroll to position [1928, 0]
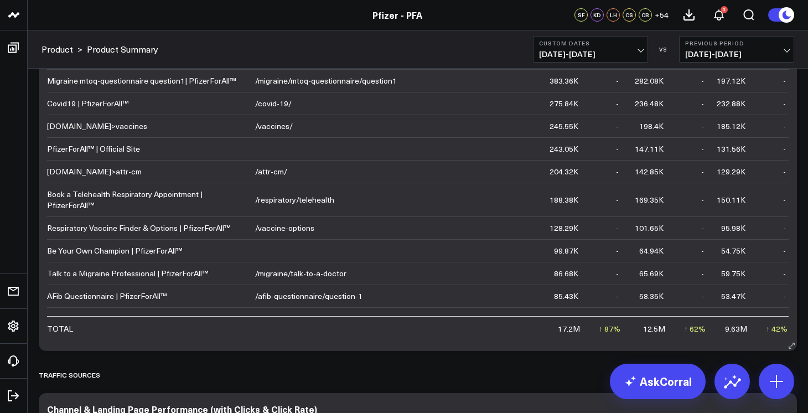
scroll to position [2246, 0]
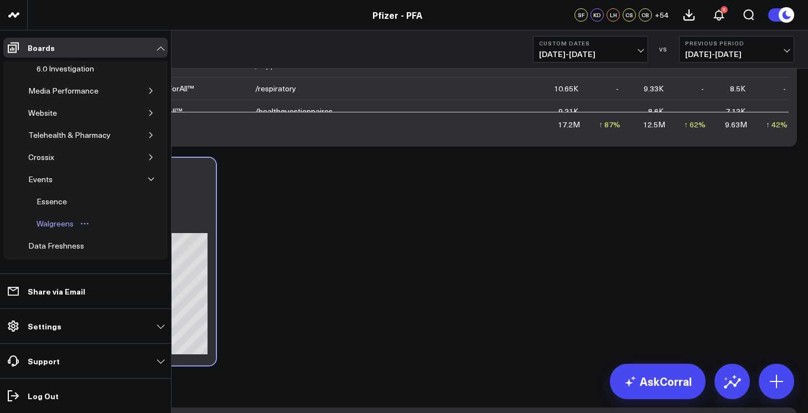
scroll to position [366, 0]
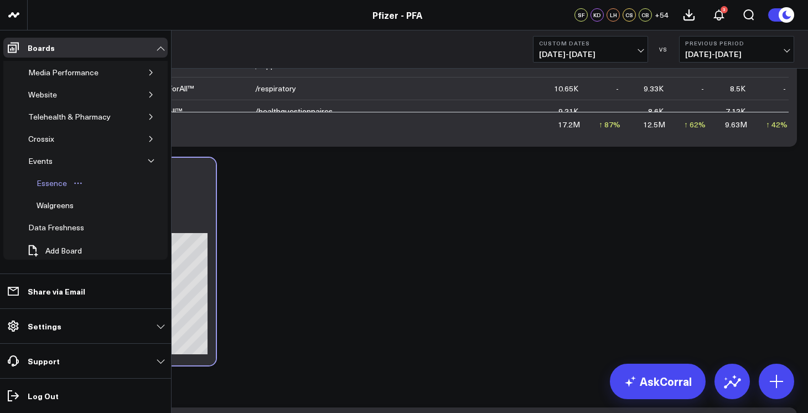
click at [55, 177] on div "Essence" at bounding box center [52, 183] width 36 height 13
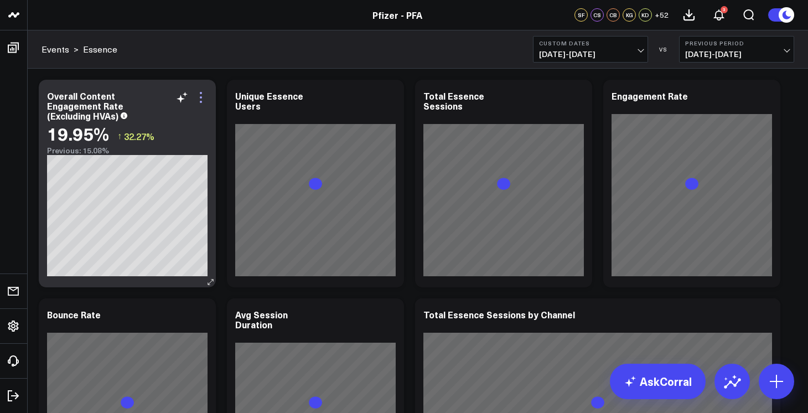
click at [199, 96] on icon at bounding box center [200, 97] width 13 height 13
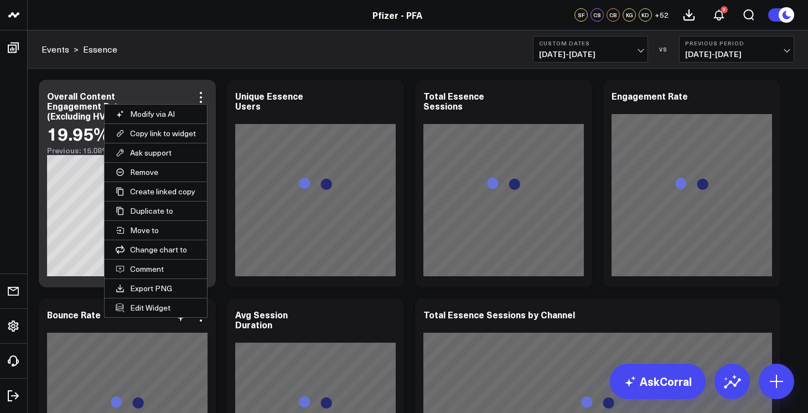
drag, startPoint x: 153, startPoint y: 309, endPoint x: 173, endPoint y: 307, distance: 20.0
click at [153, 309] on button "Edit Widget" at bounding box center [156, 307] width 102 height 19
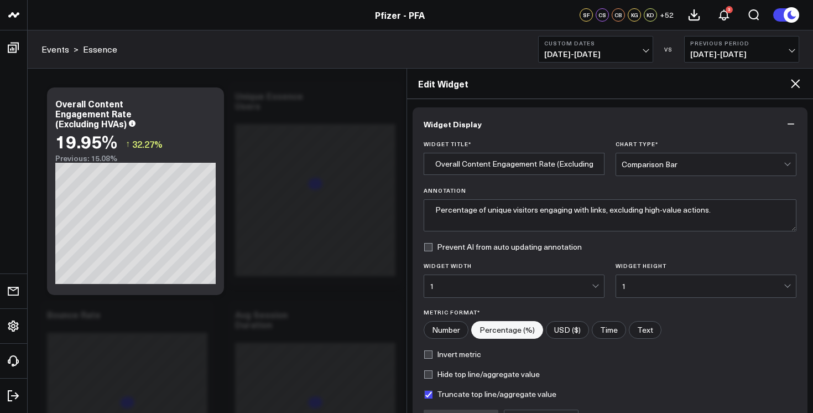
scroll to position [121, 0]
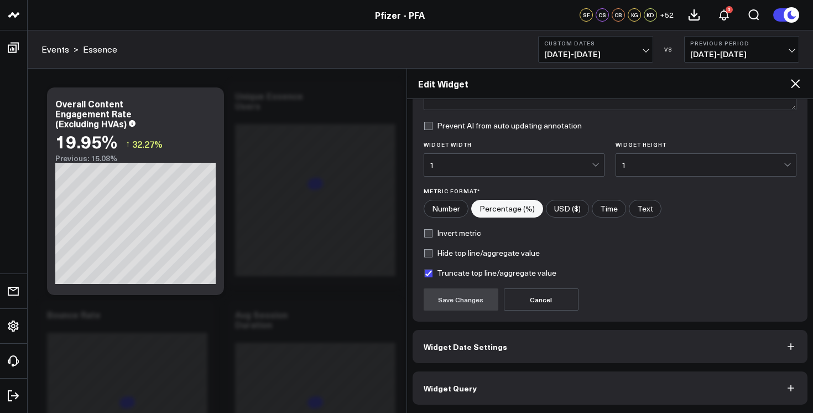
click at [530, 384] on button "Widget Query" at bounding box center [611, 387] width 396 height 33
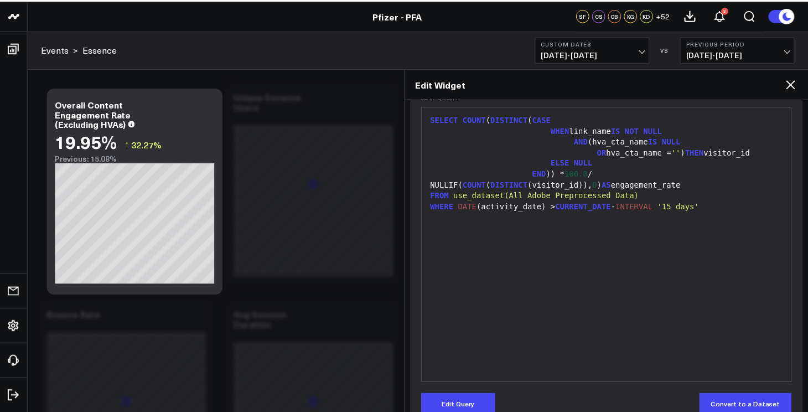
scroll to position [134, 0]
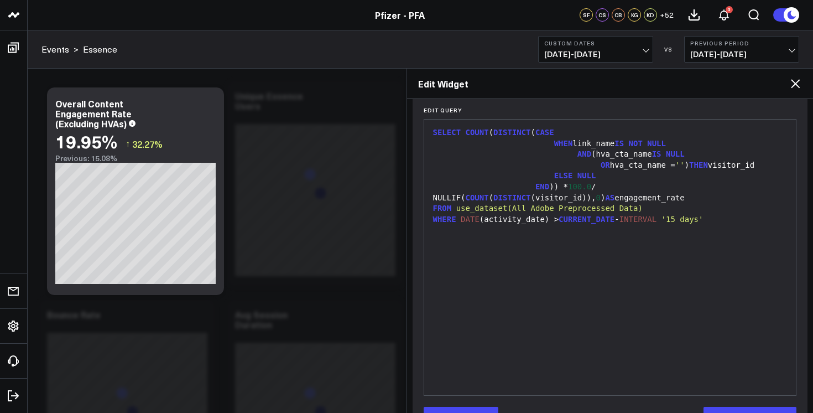
click at [796, 84] on icon at bounding box center [795, 83] width 9 height 9
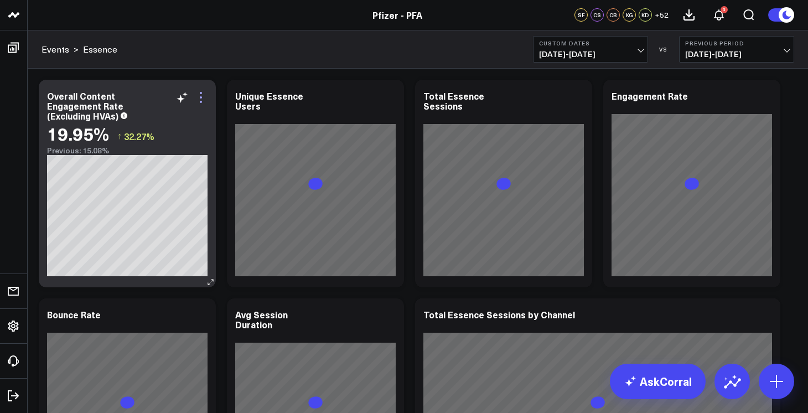
click at [202, 100] on icon at bounding box center [200, 97] width 13 height 13
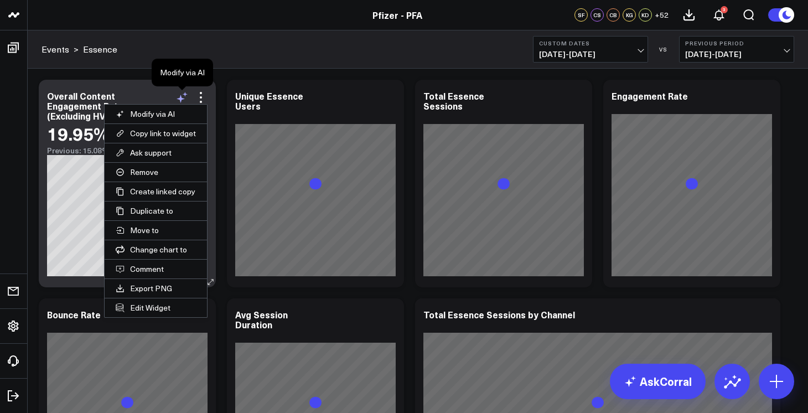
click at [183, 94] on icon at bounding box center [181, 97] width 13 height 13
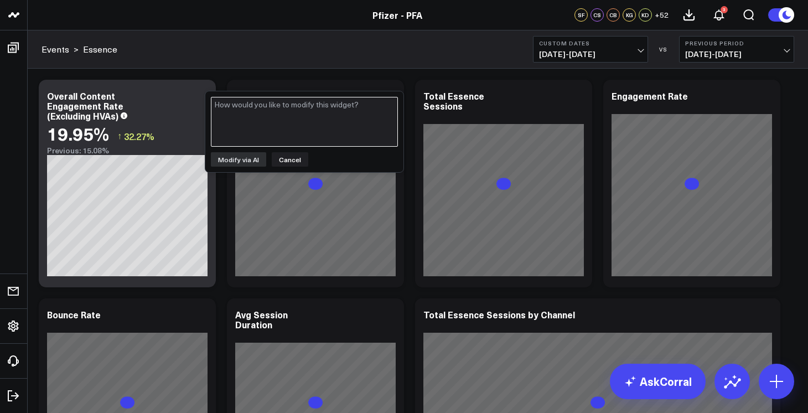
click at [249, 122] on textarea at bounding box center [304, 122] width 187 height 50
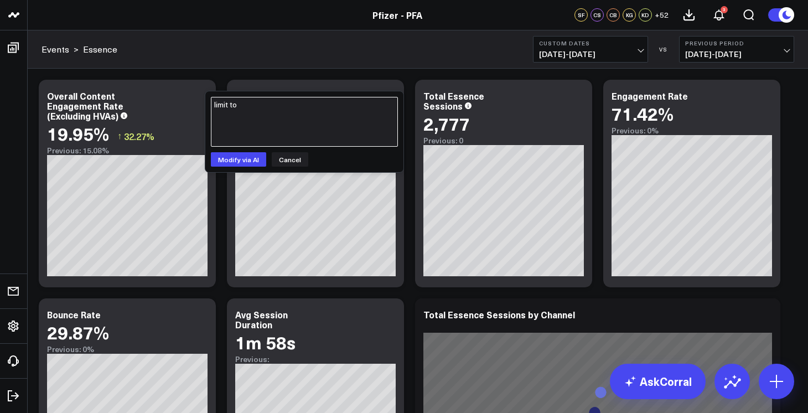
paste textarea "https://www.pfizerforall.com/essence"
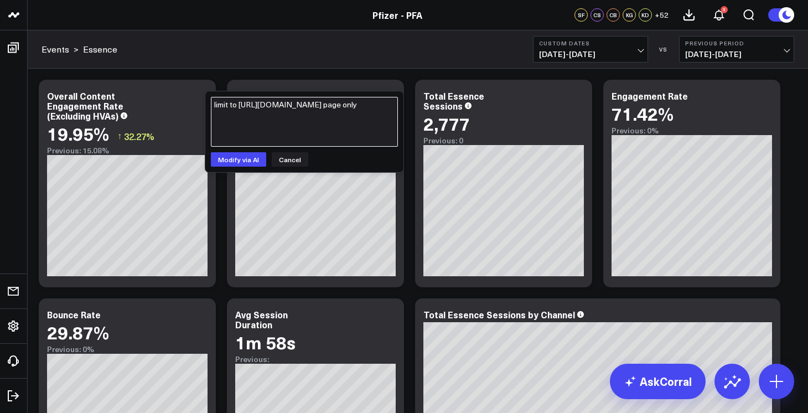
click at [238, 106] on textarea "limit to https://www.pfizerforall.com/essence page only" at bounding box center [304, 122] width 187 height 50
type textarea "limit to the https://www.pfizerforall.com/essence page only"
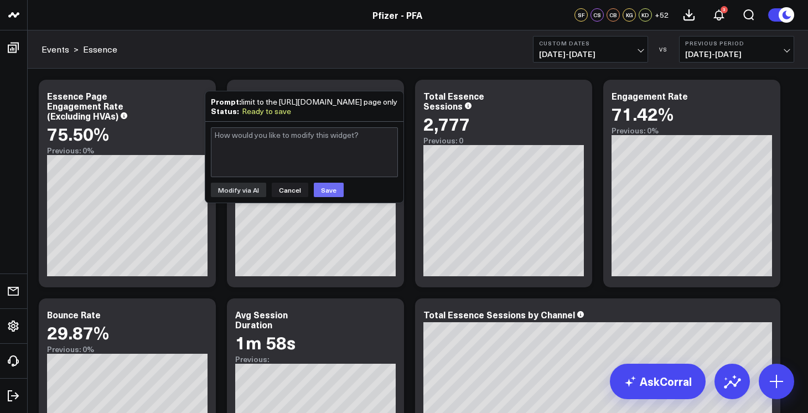
click at [325, 197] on button "Save" at bounding box center [329, 190] width 30 height 14
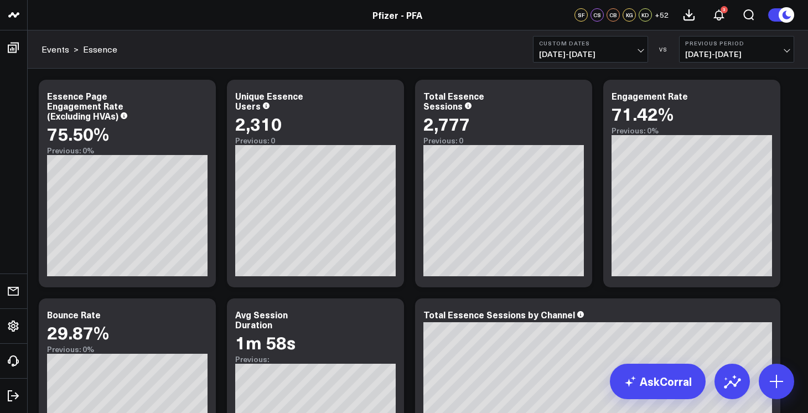
click at [255, 64] on div "Events > Essence Custom Dates 01/01/25 - 09/30/25 VS Previous Period 04/03/24 -…" at bounding box center [418, 49] width 780 height 38
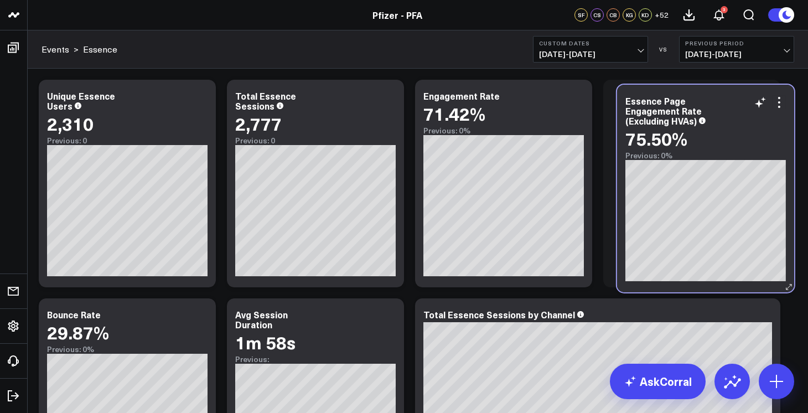
drag, startPoint x: 144, startPoint y: 92, endPoint x: 722, endPoint y: 96, distance: 577.7
click at [722, 96] on div "Essence Page Engagement Rate (Excluding HVAs)" at bounding box center [705, 111] width 160 height 30
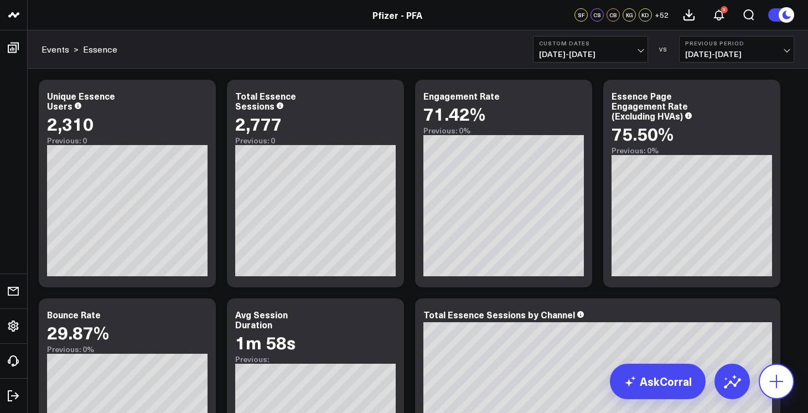
click at [773, 387] on icon at bounding box center [776, 381] width 18 height 18
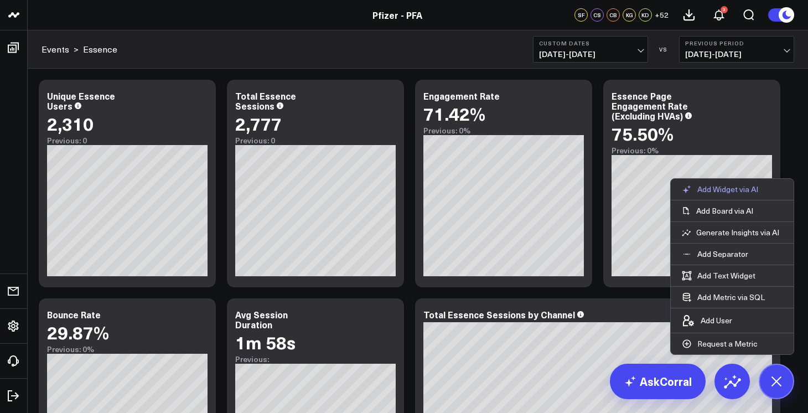
click at [701, 191] on p "Add Widget via AI" at bounding box center [727, 189] width 61 height 10
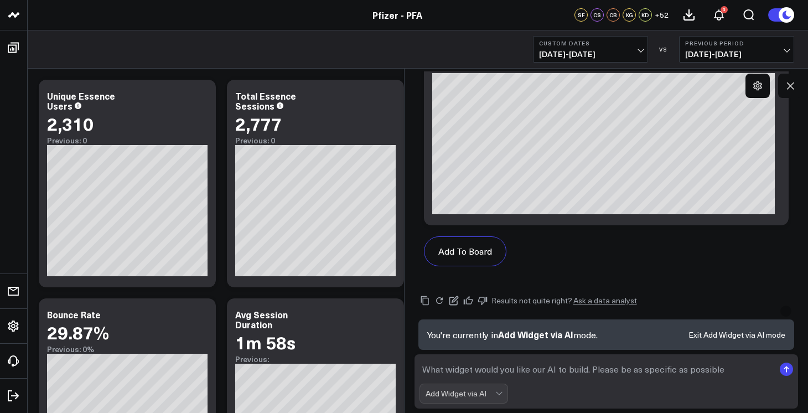
click at [552, 375] on textarea at bounding box center [596, 369] width 355 height 20
paste textarea "https://www.pfizerforall.com/essence"
type textarea "what is the overall HVA Rate for the https://www.pfizerforall.com/essence page?"
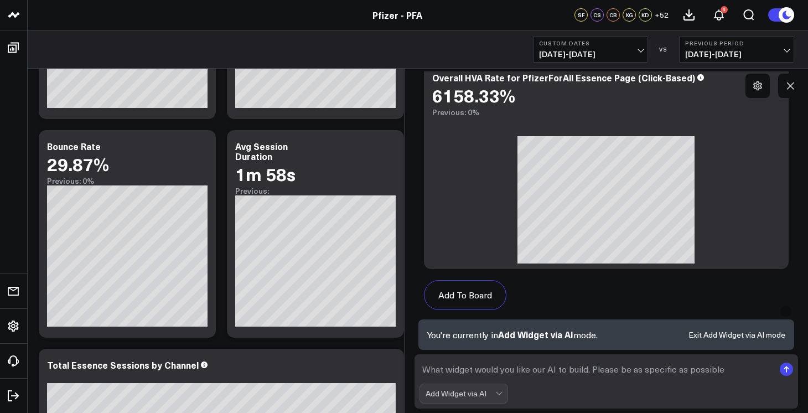
scroll to position [1864, 0]
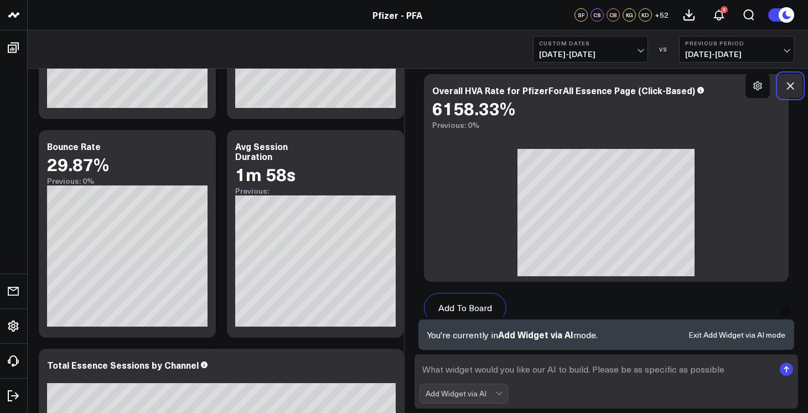
click at [791, 86] on icon at bounding box center [790, 85] width 11 height 11
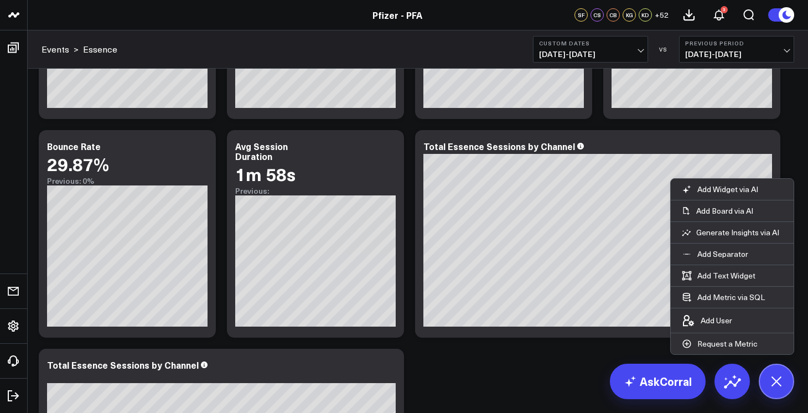
click at [776, 388] on icon at bounding box center [776, 381] width 25 height 25
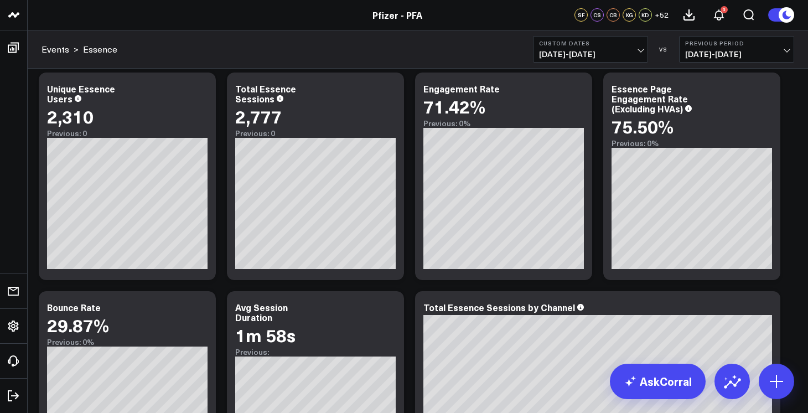
scroll to position [0, 0]
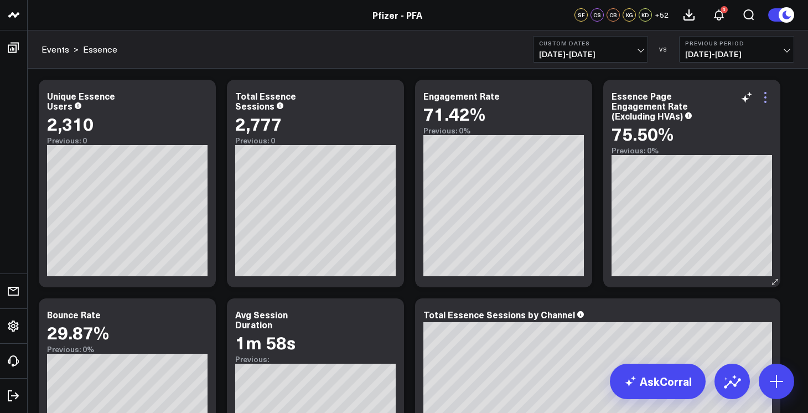
click at [765, 100] on icon at bounding box center [765, 97] width 13 height 13
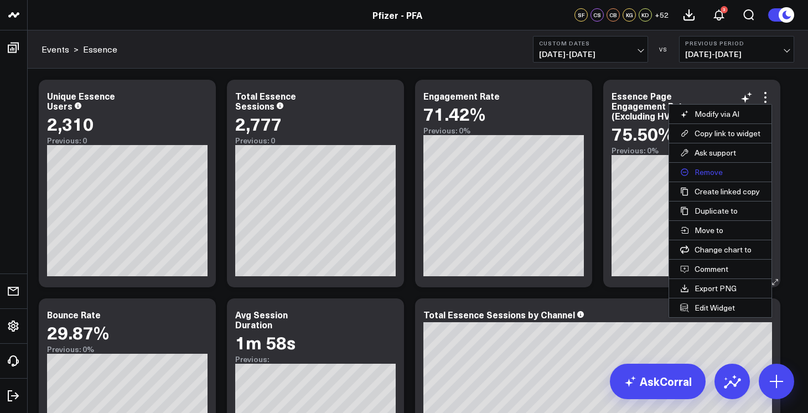
click at [711, 173] on button "Remove" at bounding box center [720, 172] width 102 height 19
